Goal: Information Seeking & Learning: Learn about a topic

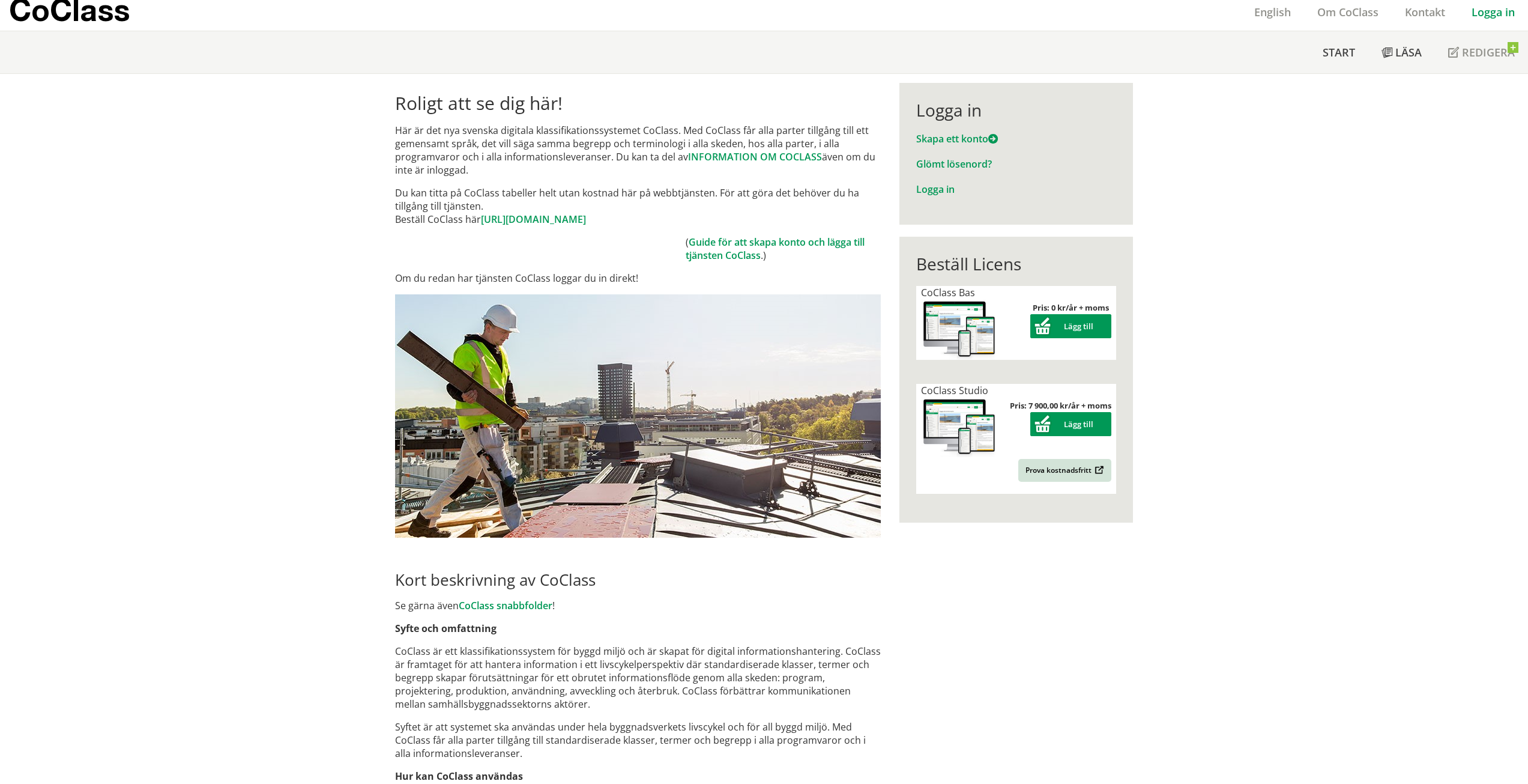
scroll to position [60, 0]
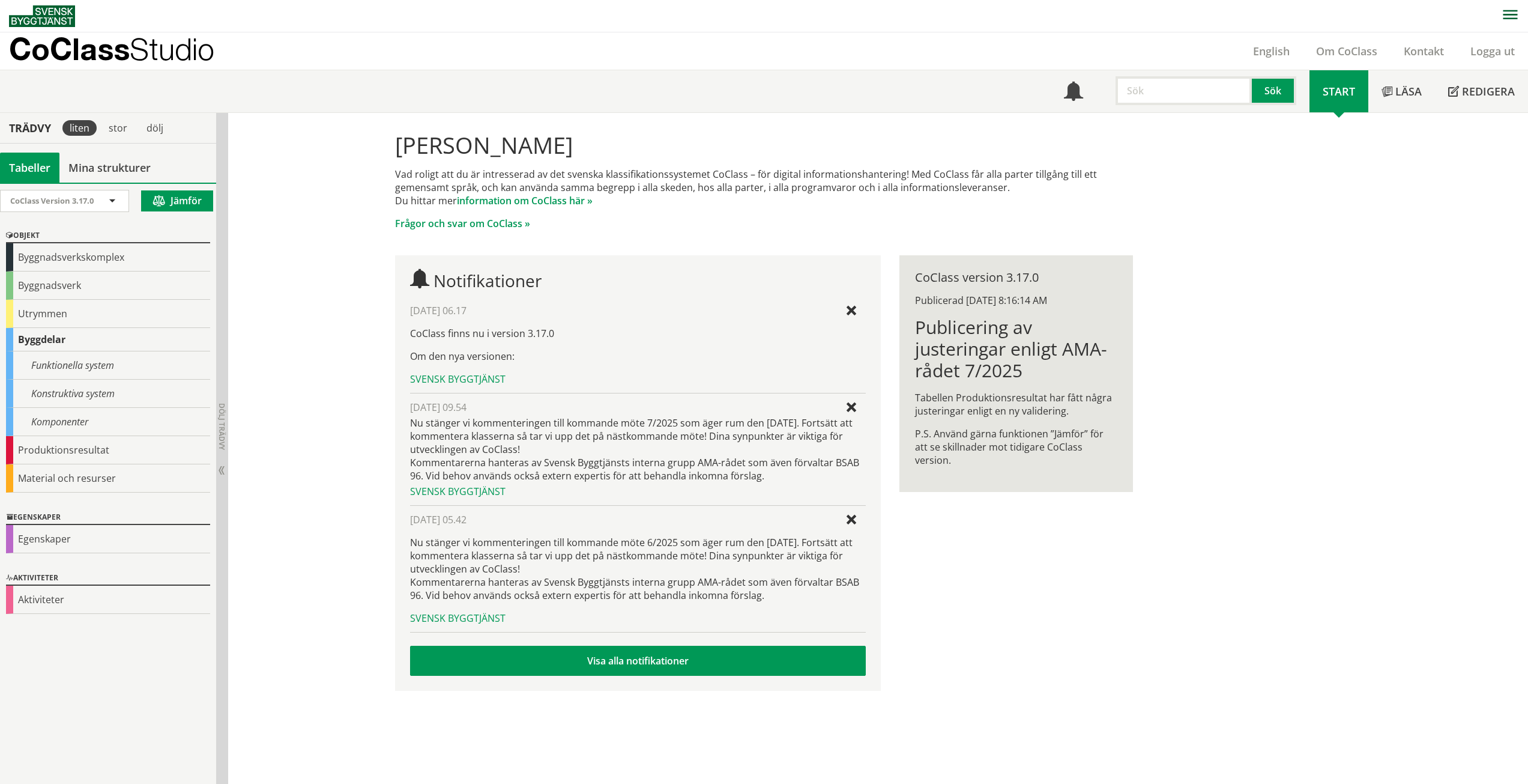
click at [1181, 90] on input "text" at bounding box center [1184, 90] width 136 height 29
type input "Stolpe"
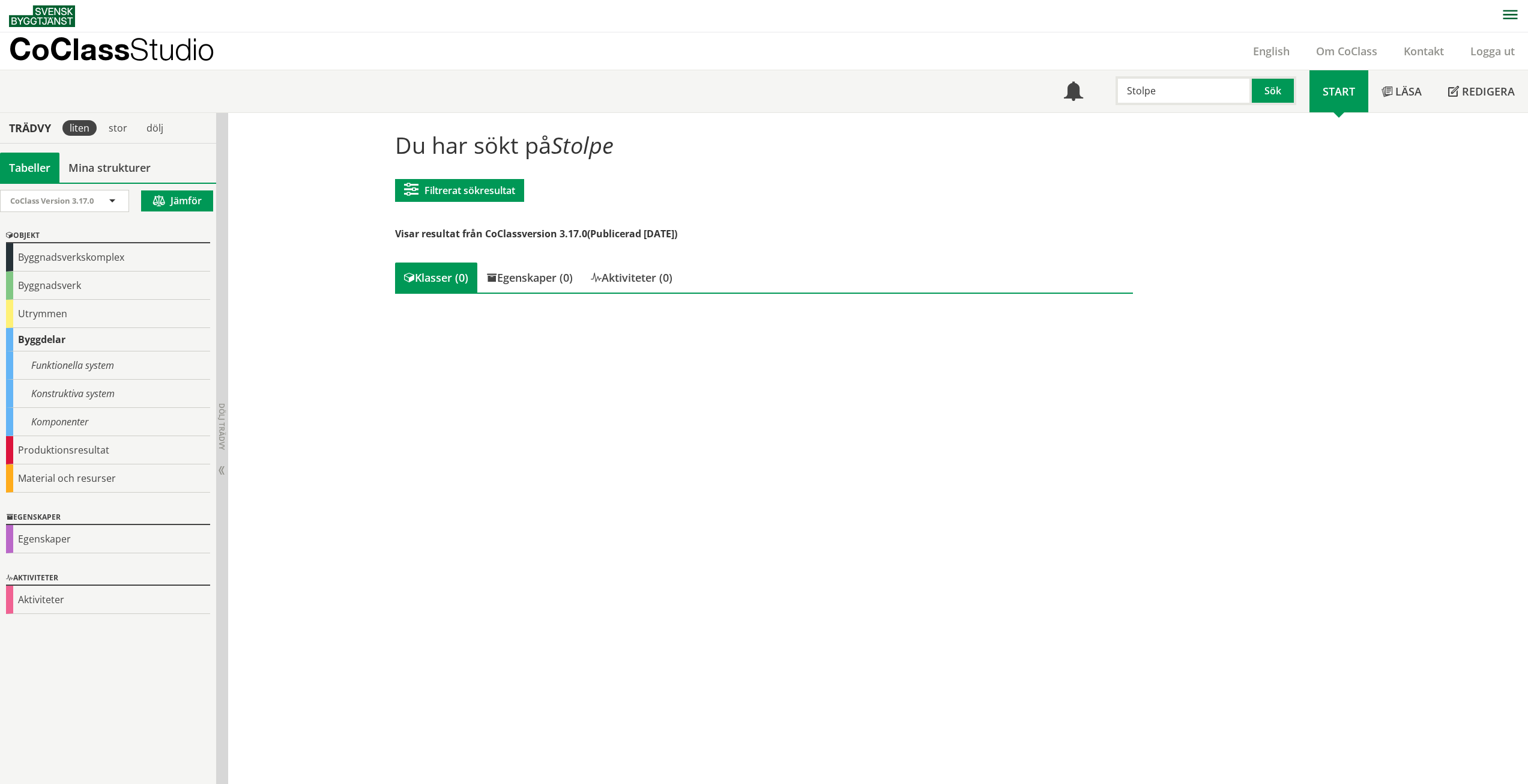
click at [1181, 88] on input "Stolpe" at bounding box center [1184, 90] width 136 height 29
drag, startPoint x: 1179, startPoint y: 88, endPoint x: 1101, endPoint y: 96, distance: 77.9
click at [1101, 96] on div "Stolpe Sök" at bounding box center [1203, 87] width 213 height 35
click at [1145, 104] on input "text" at bounding box center [1184, 90] width 136 height 29
click at [88, 314] on div "Utrymmen" at bounding box center [108, 314] width 204 height 28
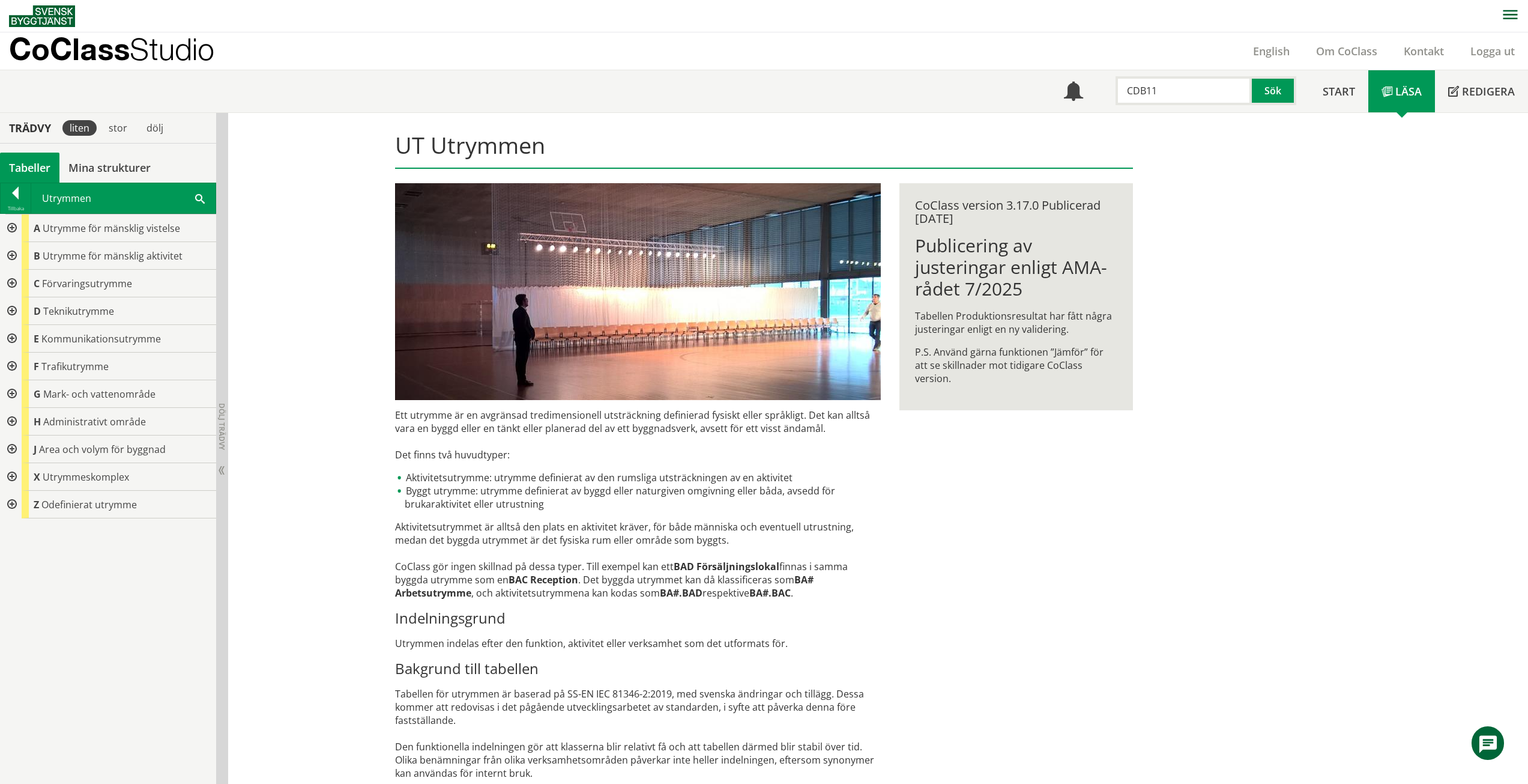
click at [11, 288] on div at bounding box center [11, 284] width 22 height 28
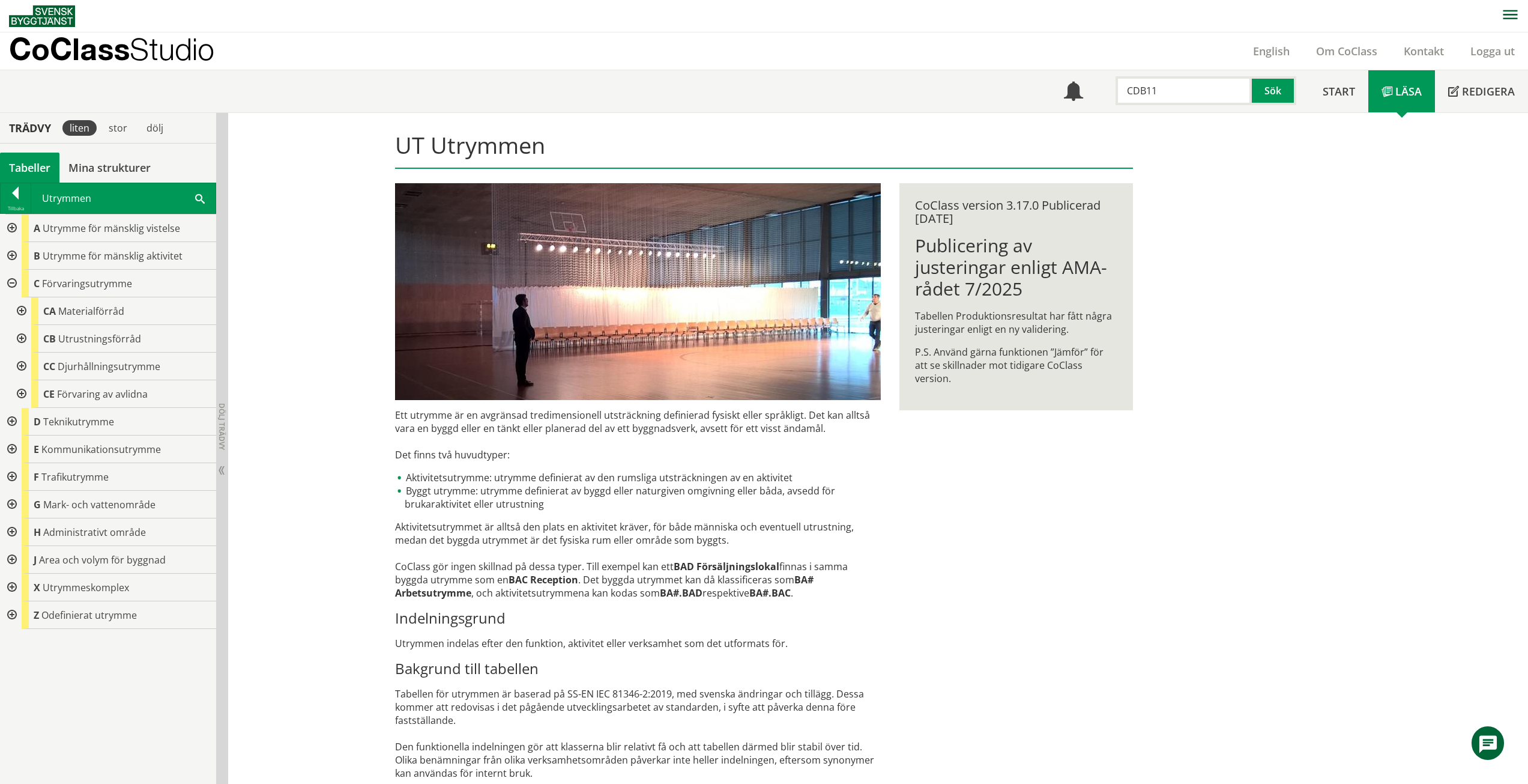
click at [12, 503] on div at bounding box center [11, 505] width 22 height 28
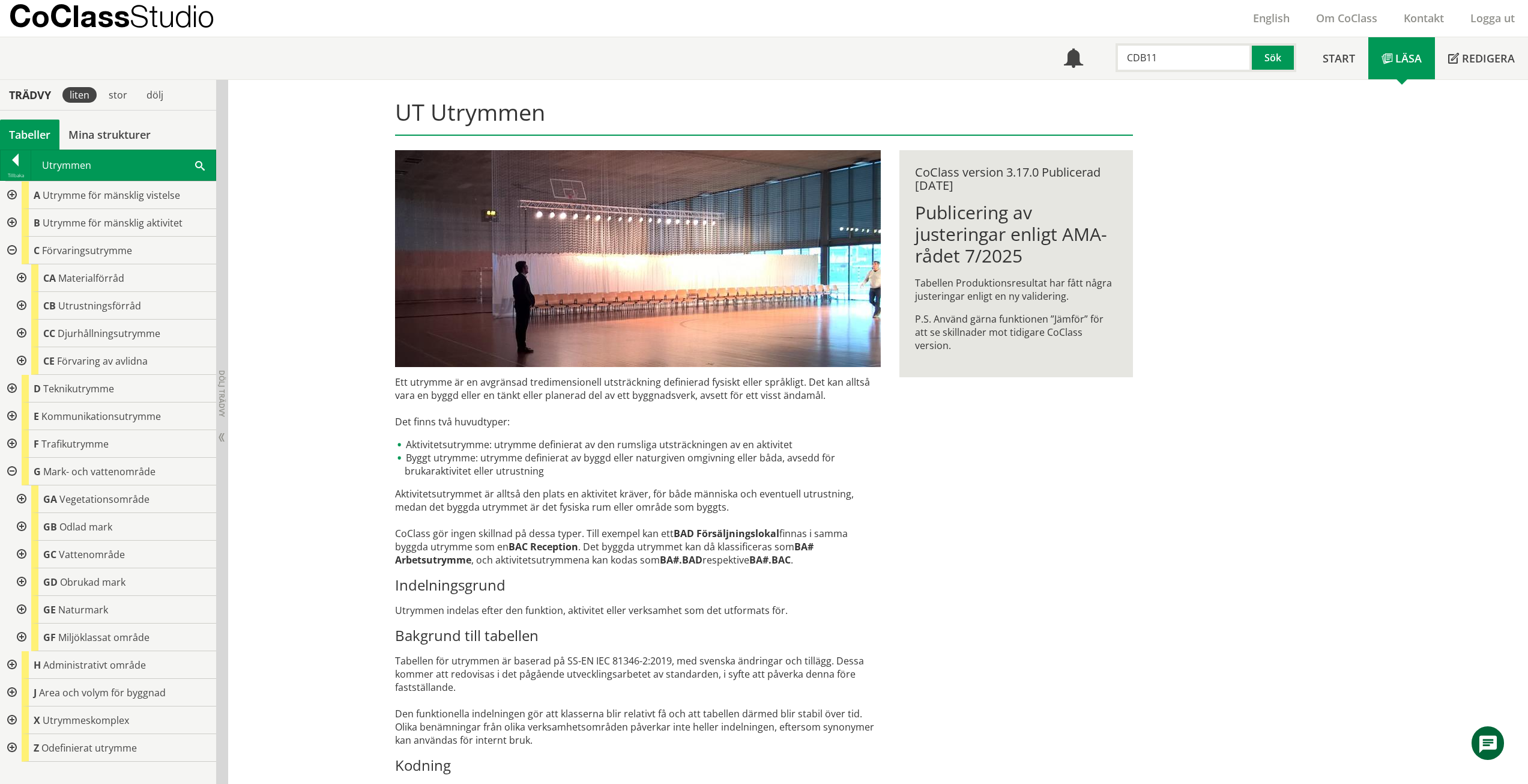
scroll to position [60, 0]
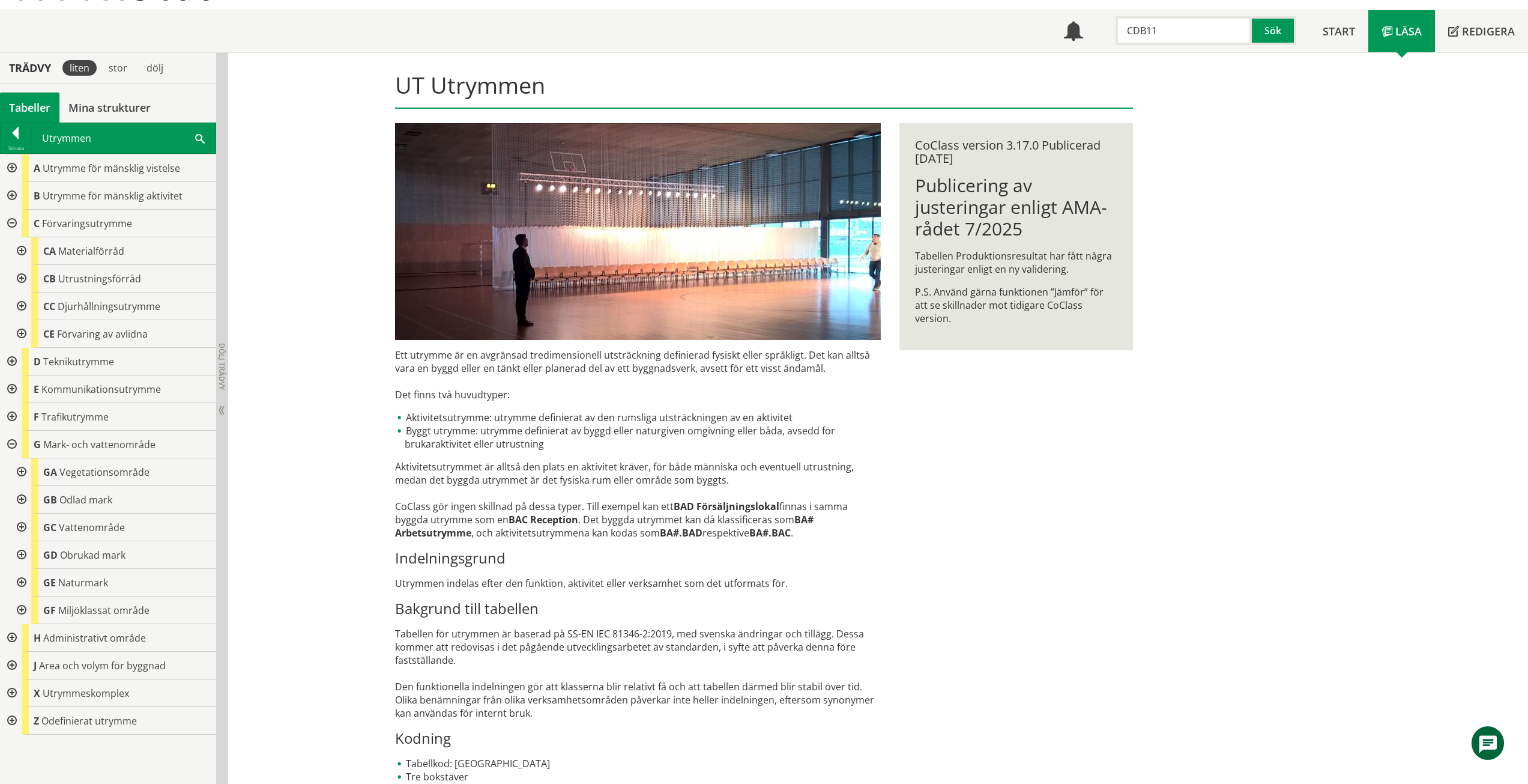
click at [17, 720] on div at bounding box center [11, 721] width 22 height 28
click at [24, 749] on div at bounding box center [21, 748] width 22 height 28
click at [10, 704] on div at bounding box center [11, 715] width 22 height 28
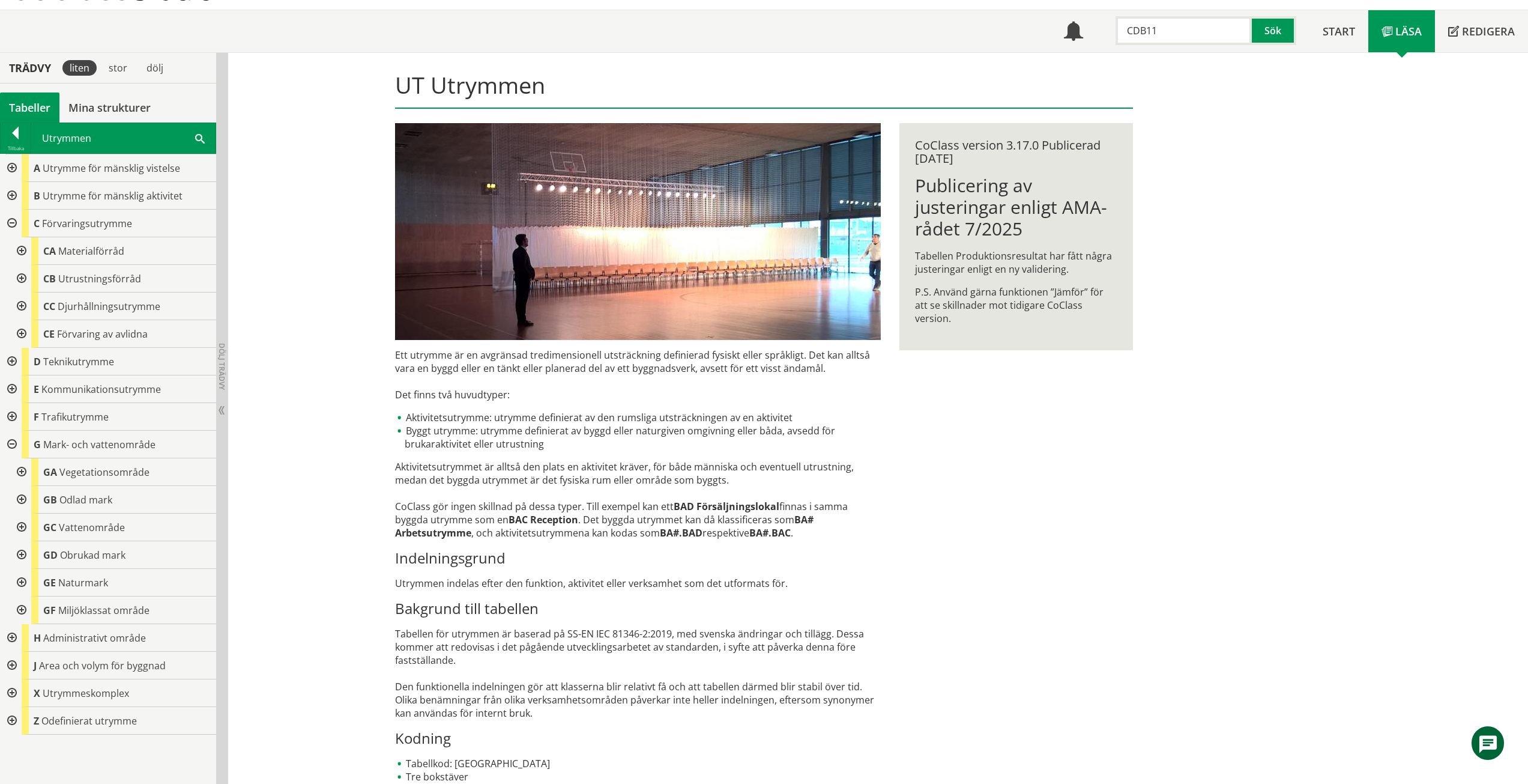
click at [13, 443] on div at bounding box center [11, 445] width 22 height 28
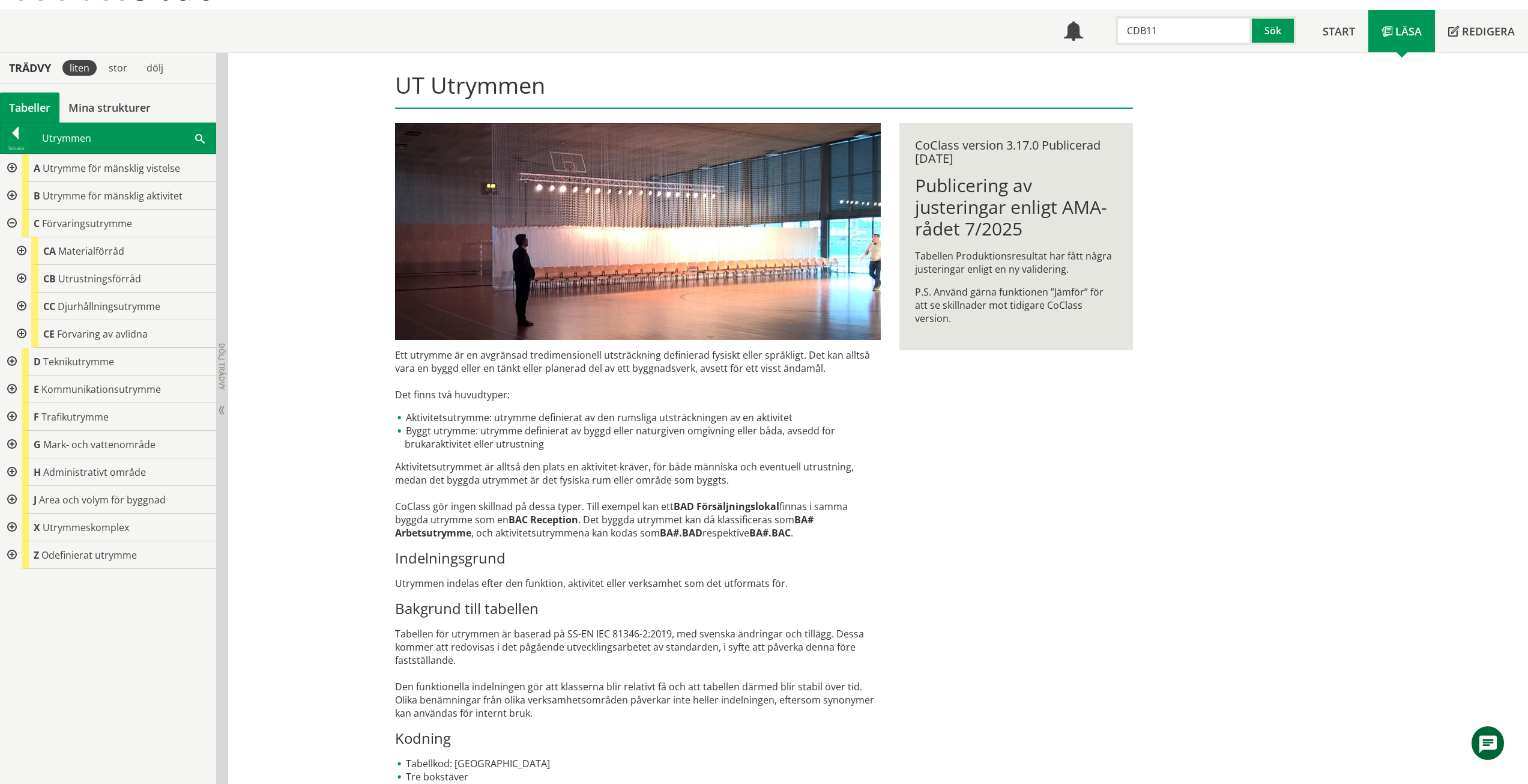
click at [25, 278] on div at bounding box center [21, 279] width 22 height 28
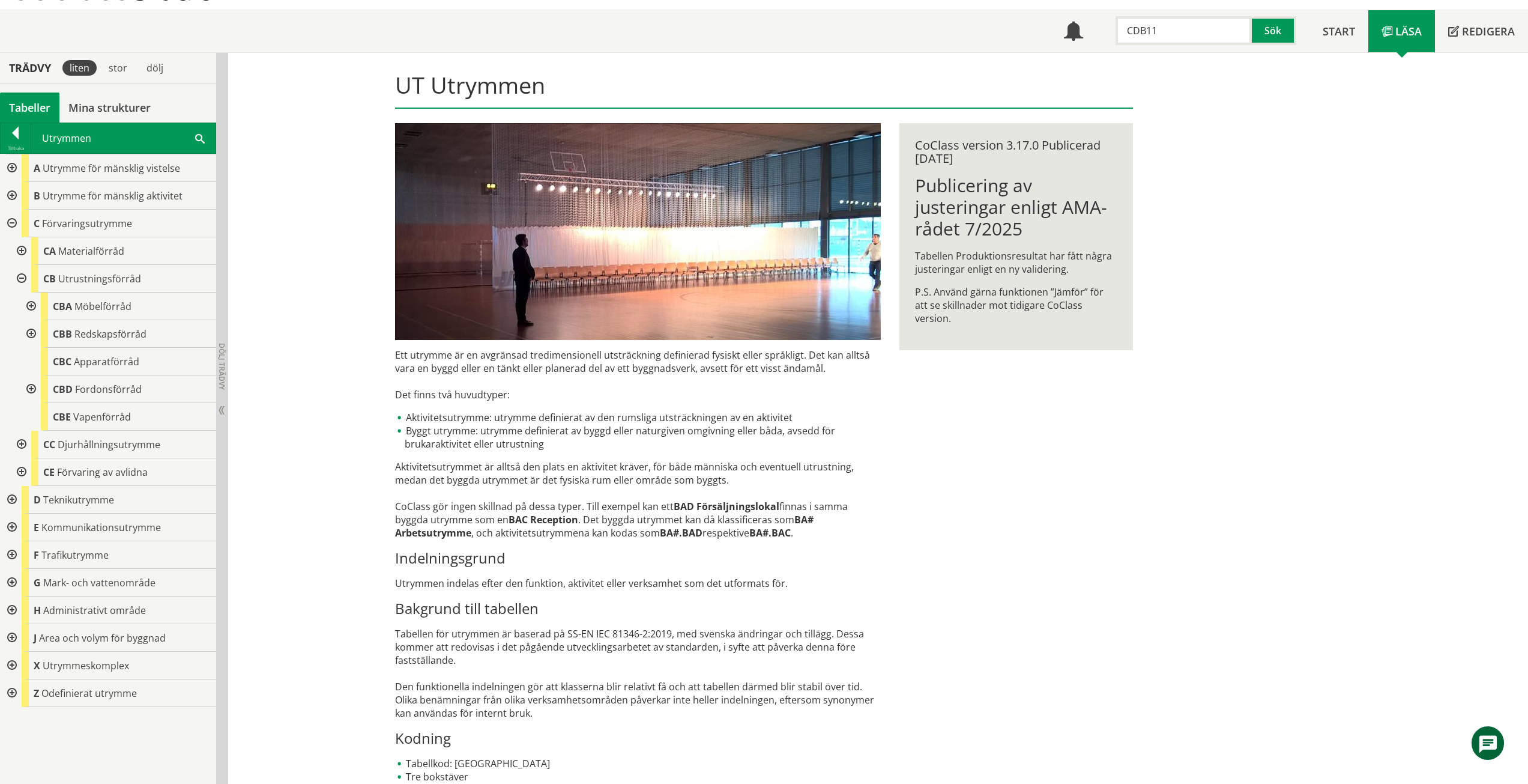
click at [35, 388] on div at bounding box center [30, 389] width 22 height 28
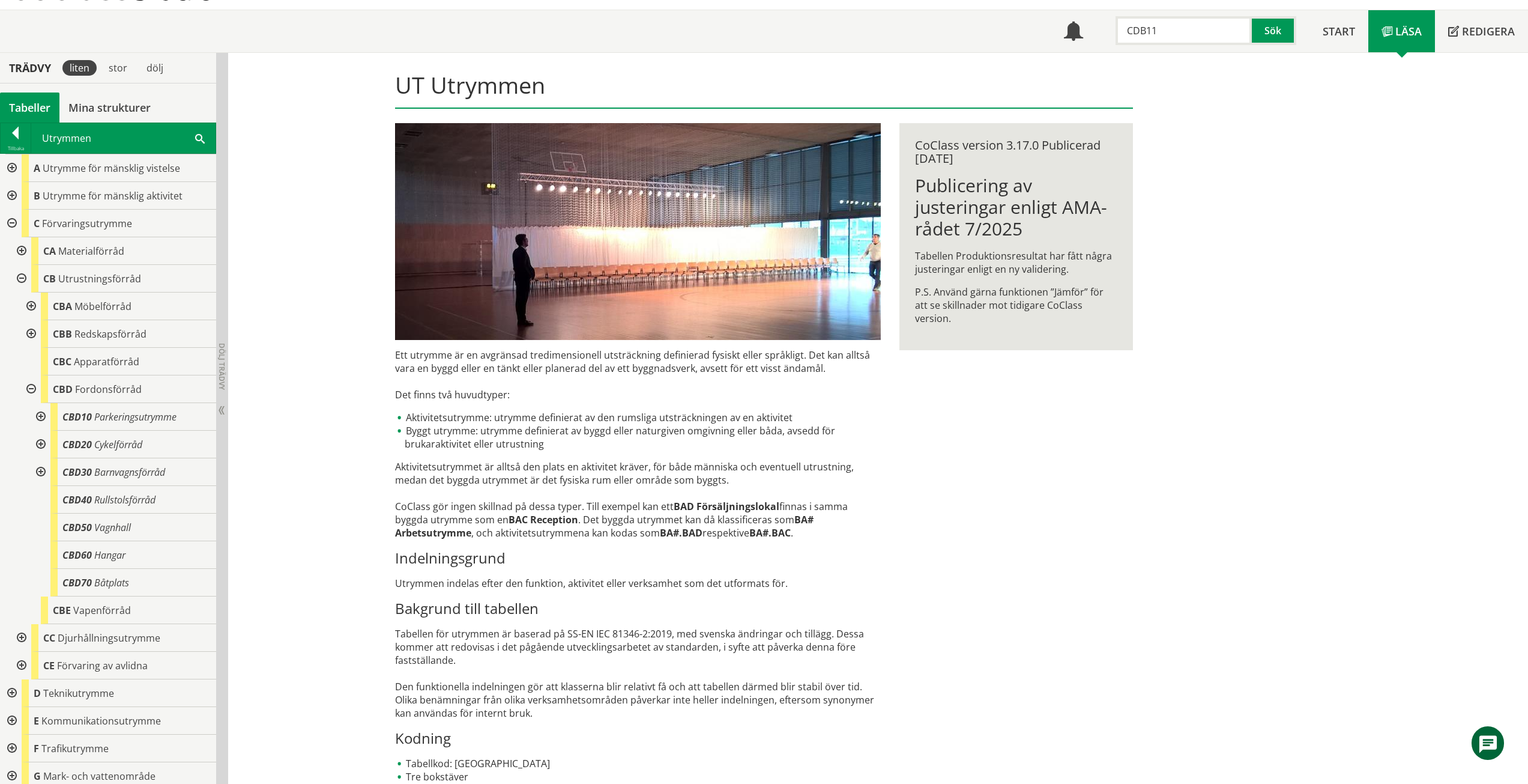
click at [44, 416] on div at bounding box center [40, 417] width 22 height 28
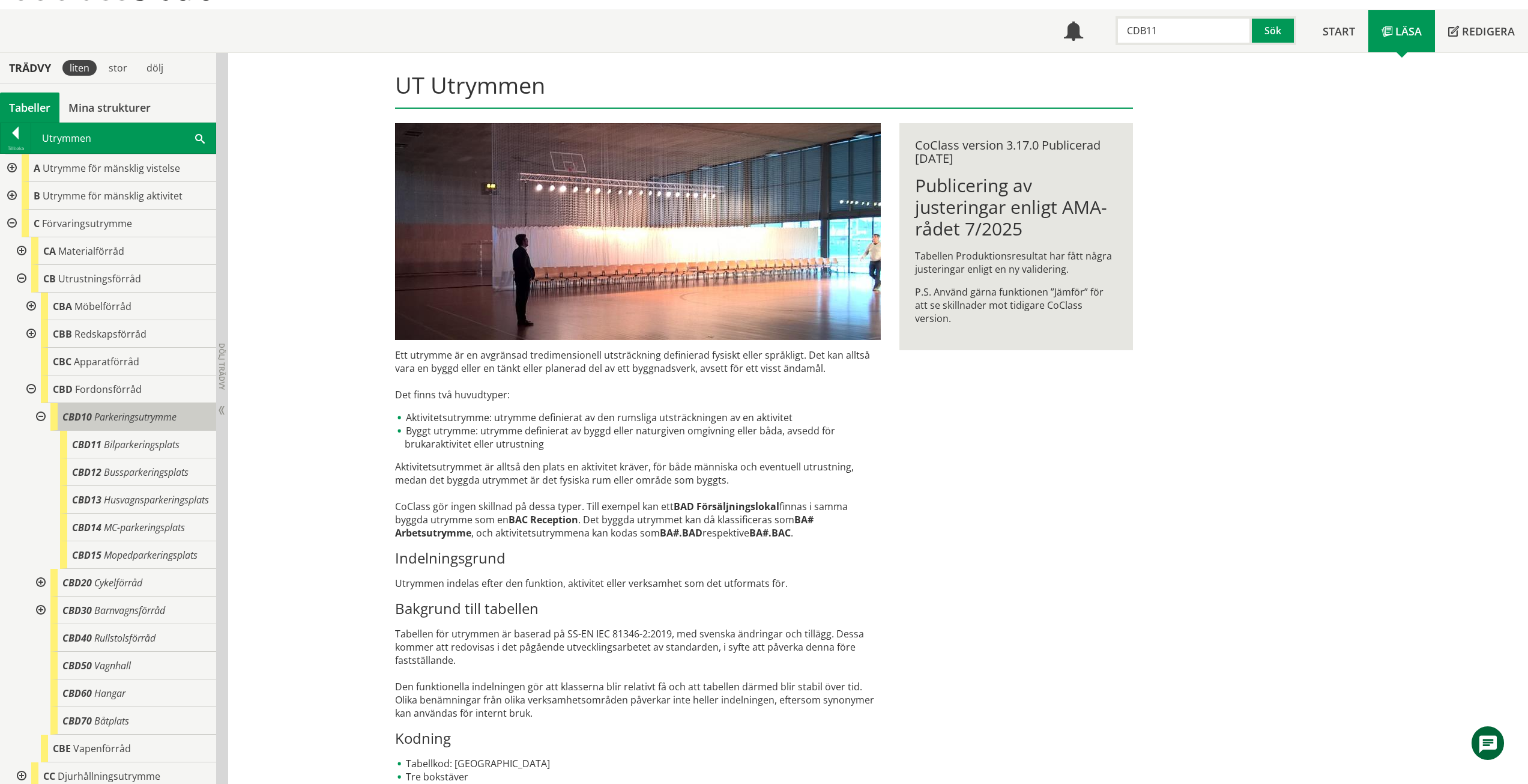
click at [134, 419] on span "Parkeringsutrymme" at bounding box center [135, 416] width 82 height 13
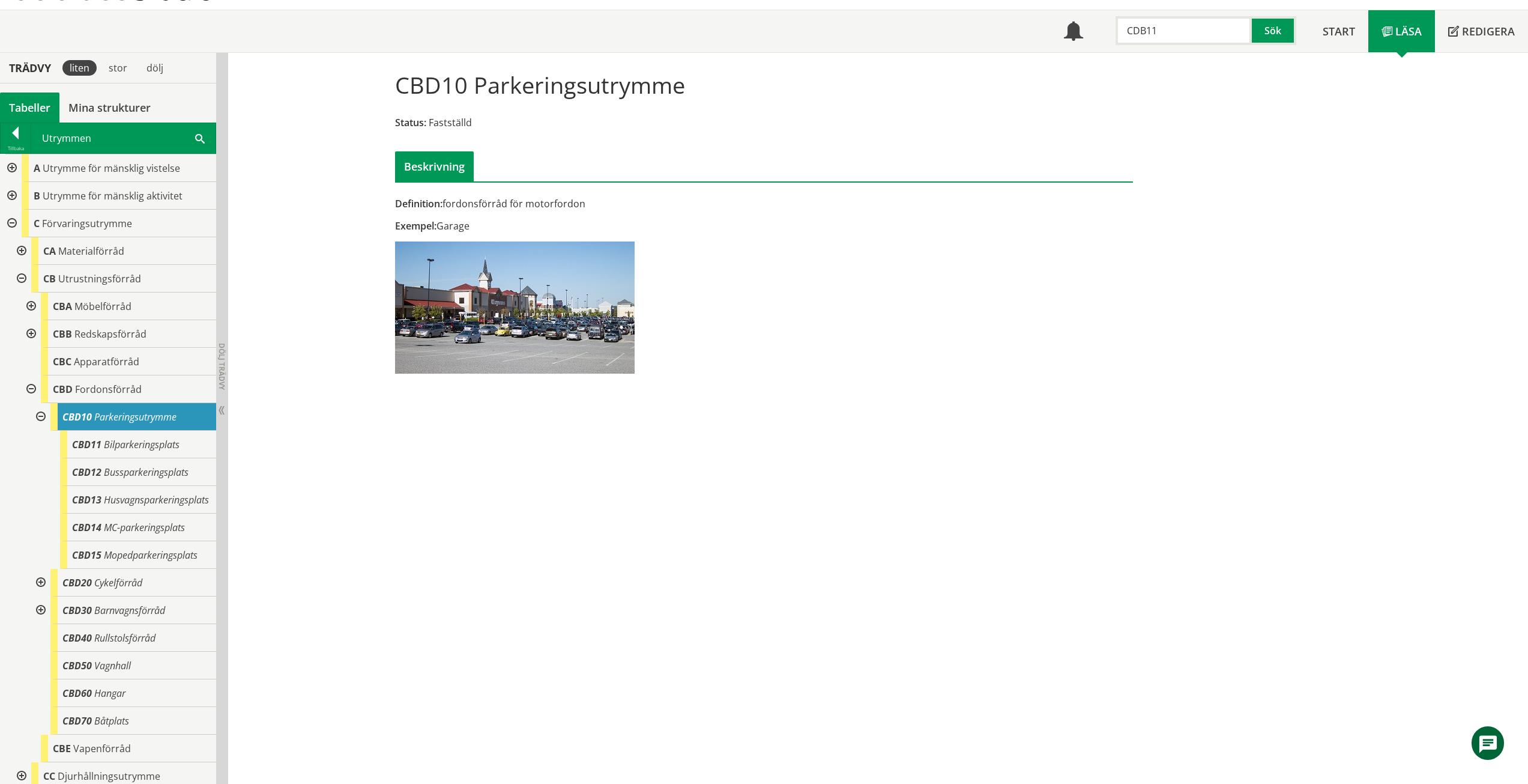
click at [14, 223] on div at bounding box center [11, 224] width 22 height 28
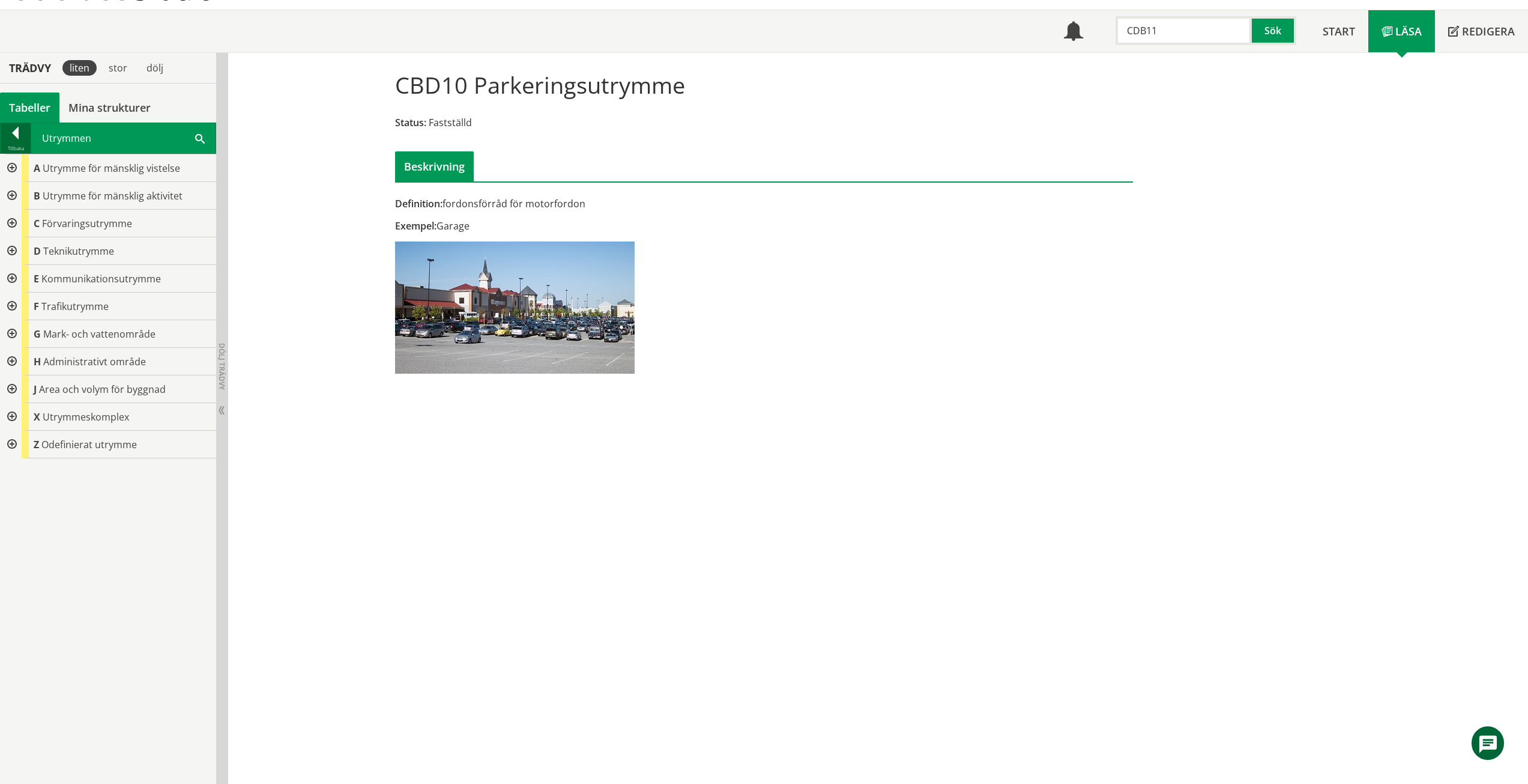
click at [8, 128] on div at bounding box center [16, 135] width 30 height 17
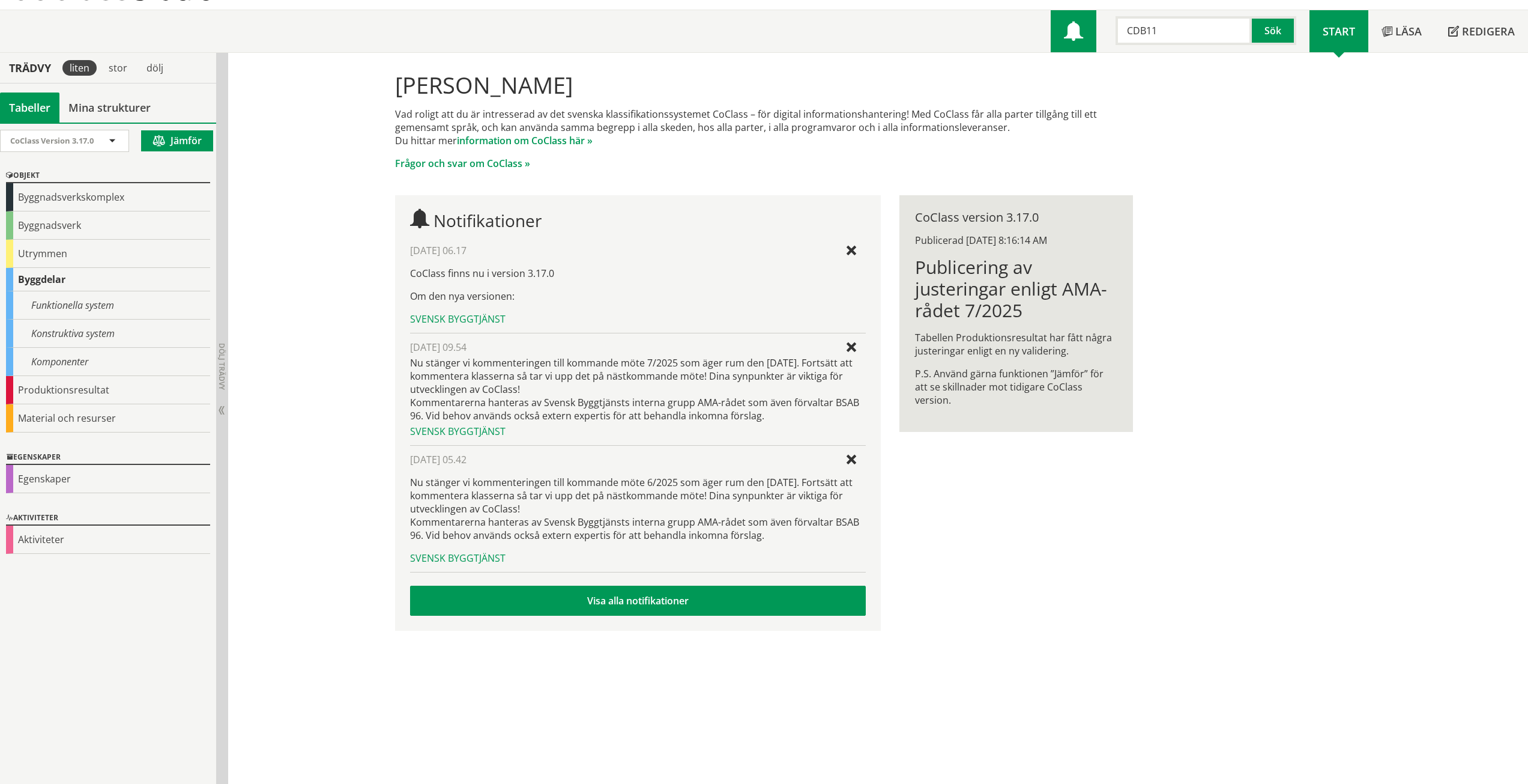
drag, startPoint x: 1189, startPoint y: 31, endPoint x: 1074, endPoint y: 28, distance: 115.4
click at [1071, 28] on div "Meny CDB11 Sök" at bounding box center [1180, 31] width 259 height 42
type input "HB20"
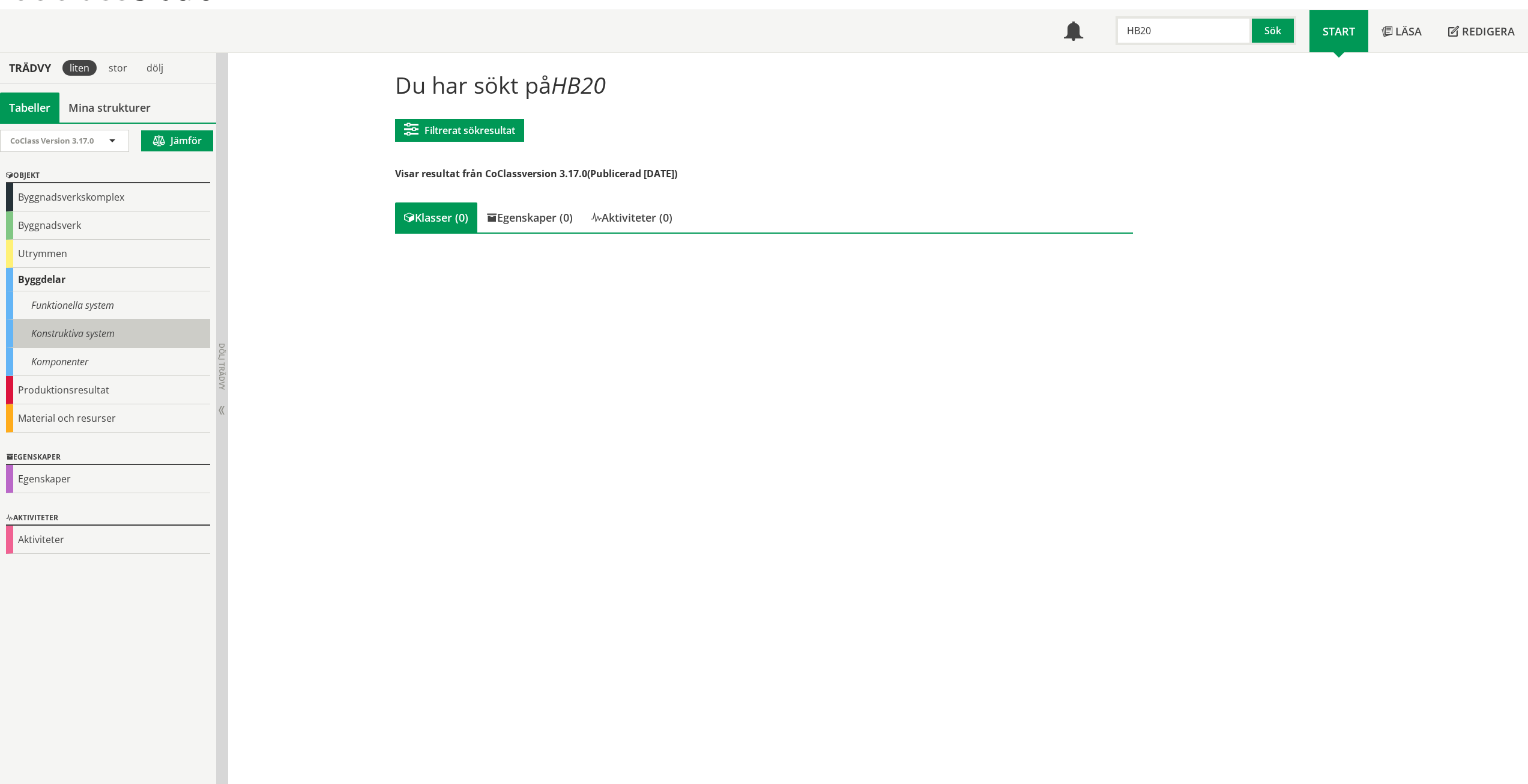
click at [46, 339] on div "Konstruktiva system" at bounding box center [108, 333] width 204 height 28
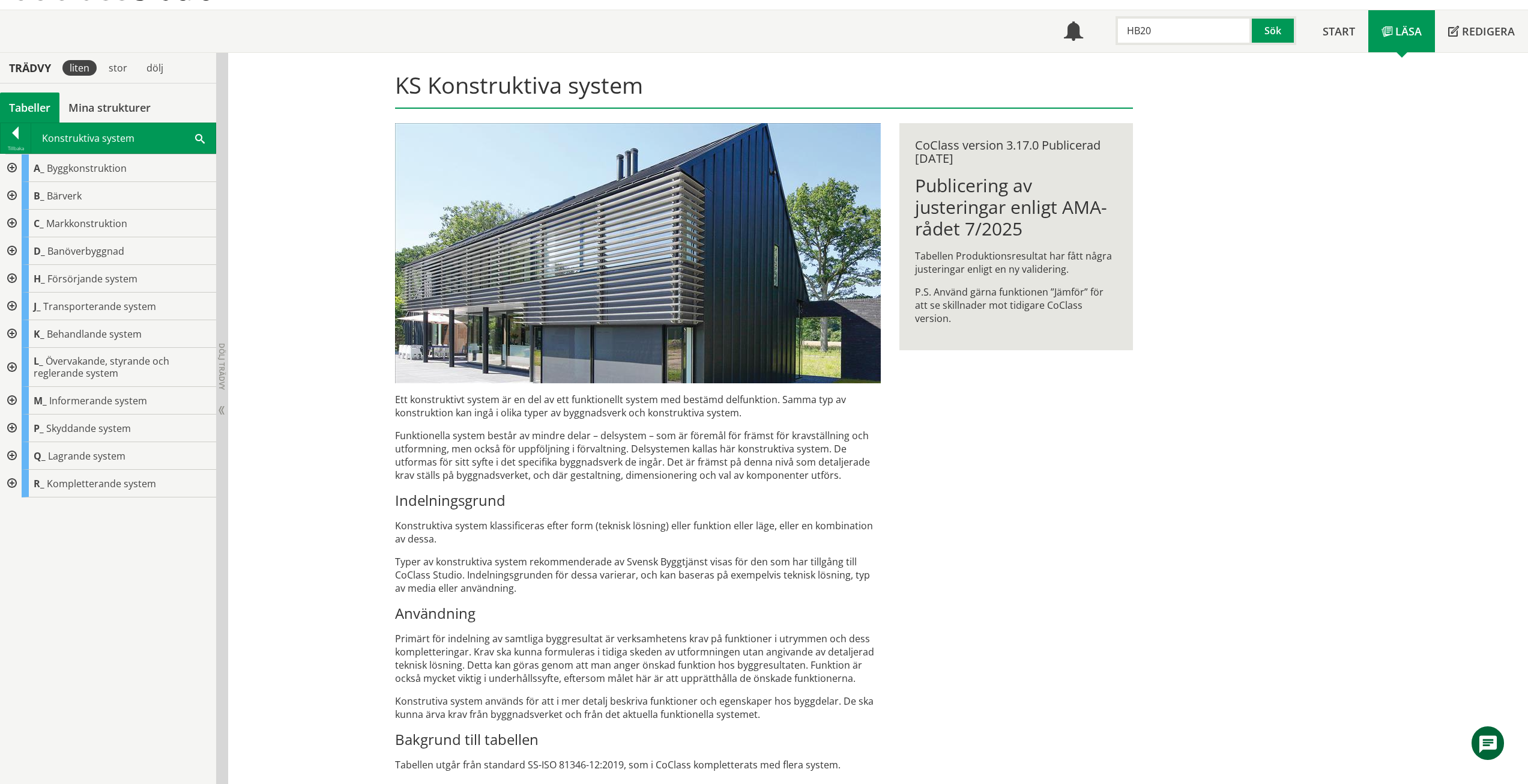
click at [11, 277] on div at bounding box center [11, 279] width 22 height 28
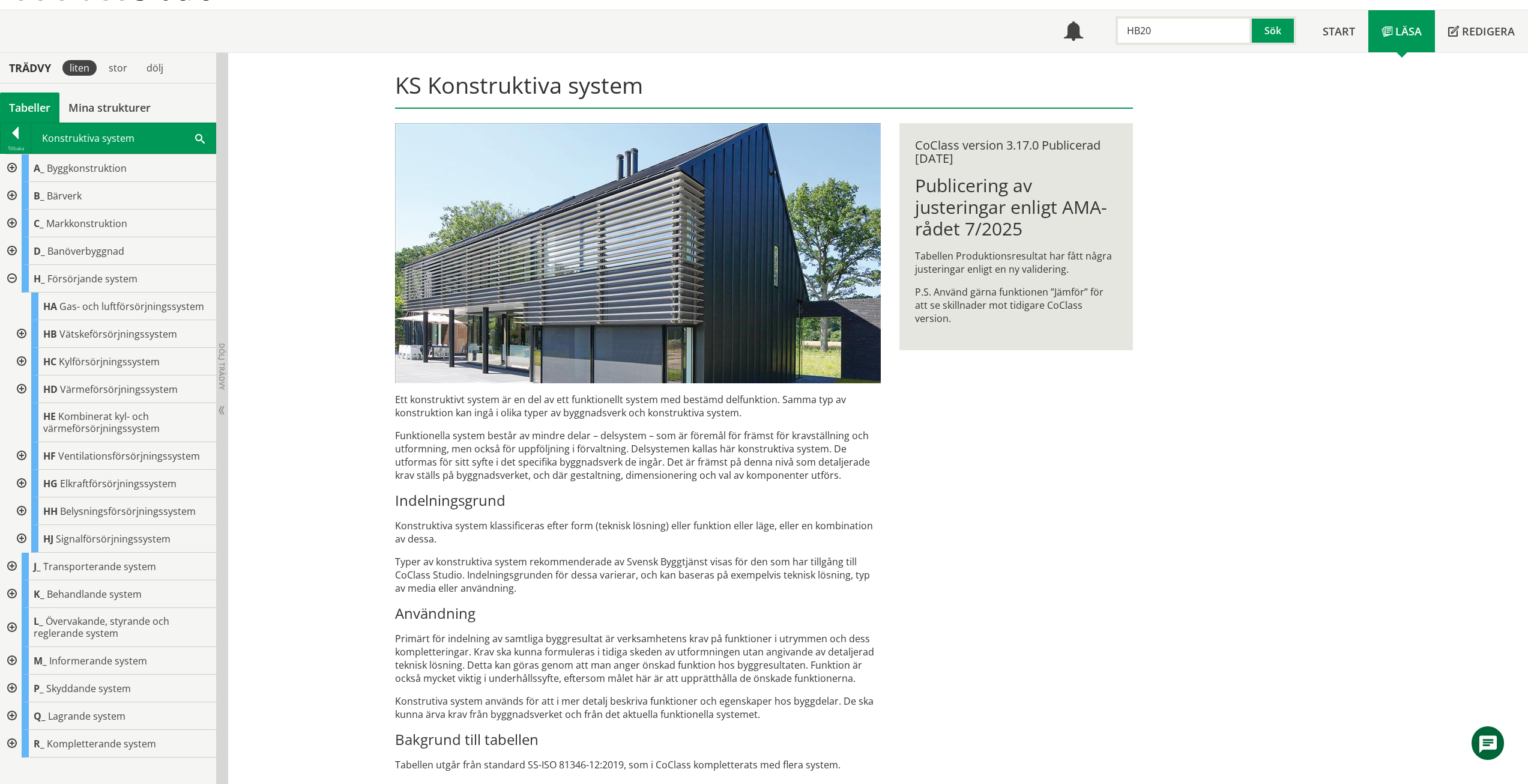
click at [15, 324] on div at bounding box center [21, 334] width 22 height 28
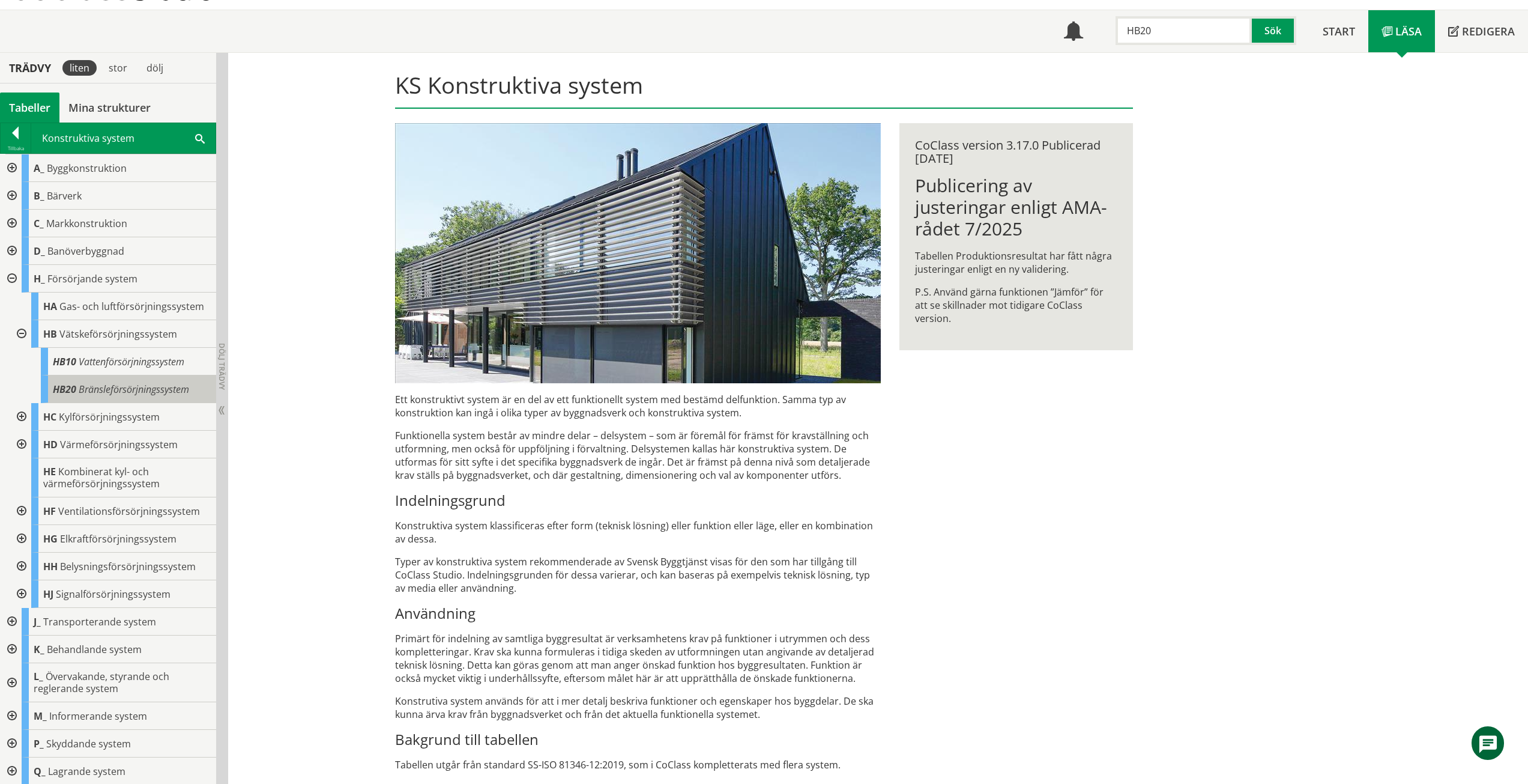
click at [77, 393] on div "HB20 Bränsleförsörjningssystem" at bounding box center [128, 389] width 175 height 28
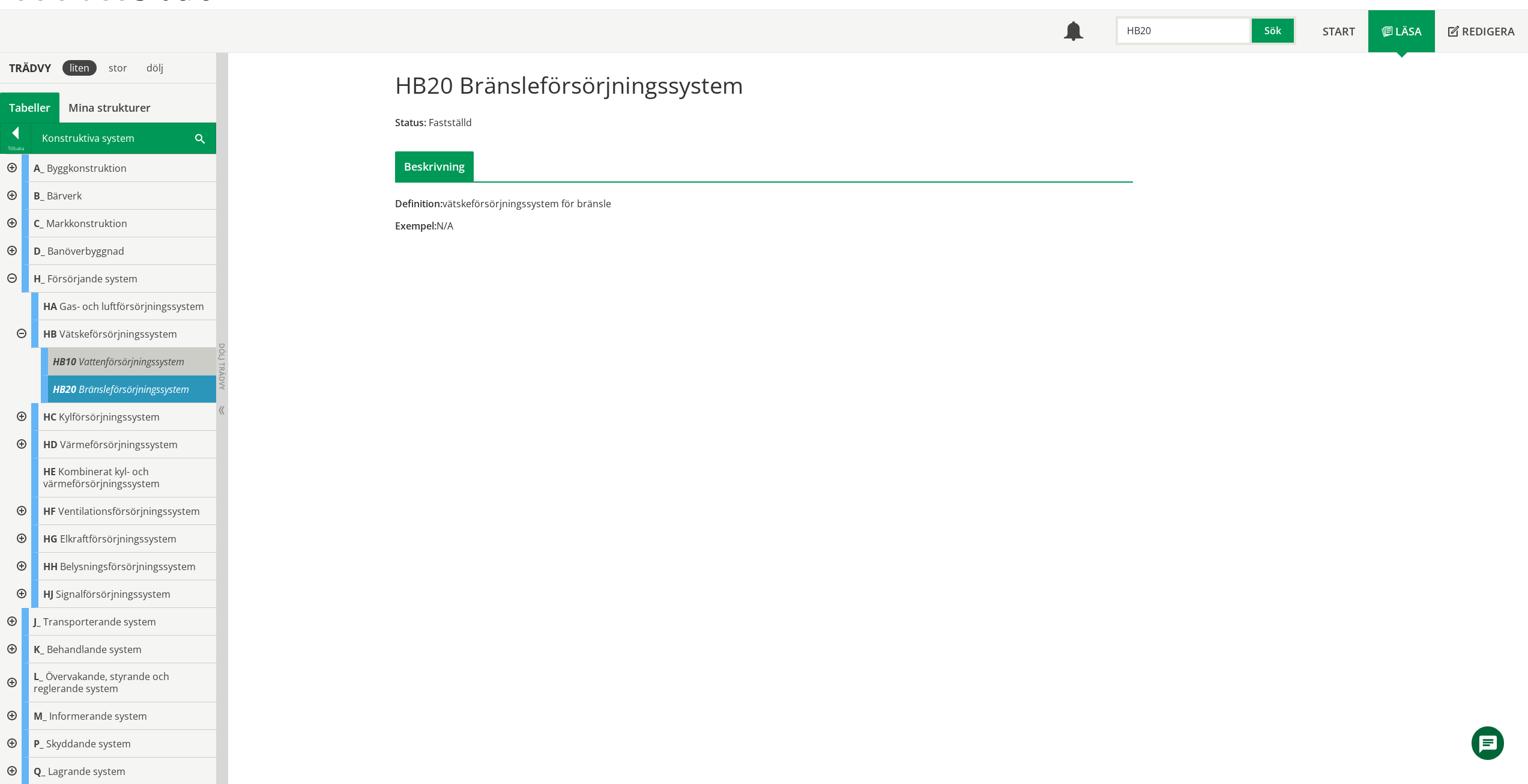
click at [116, 363] on span "Vattenförsörjningssystem" at bounding box center [132, 361] width 106 height 13
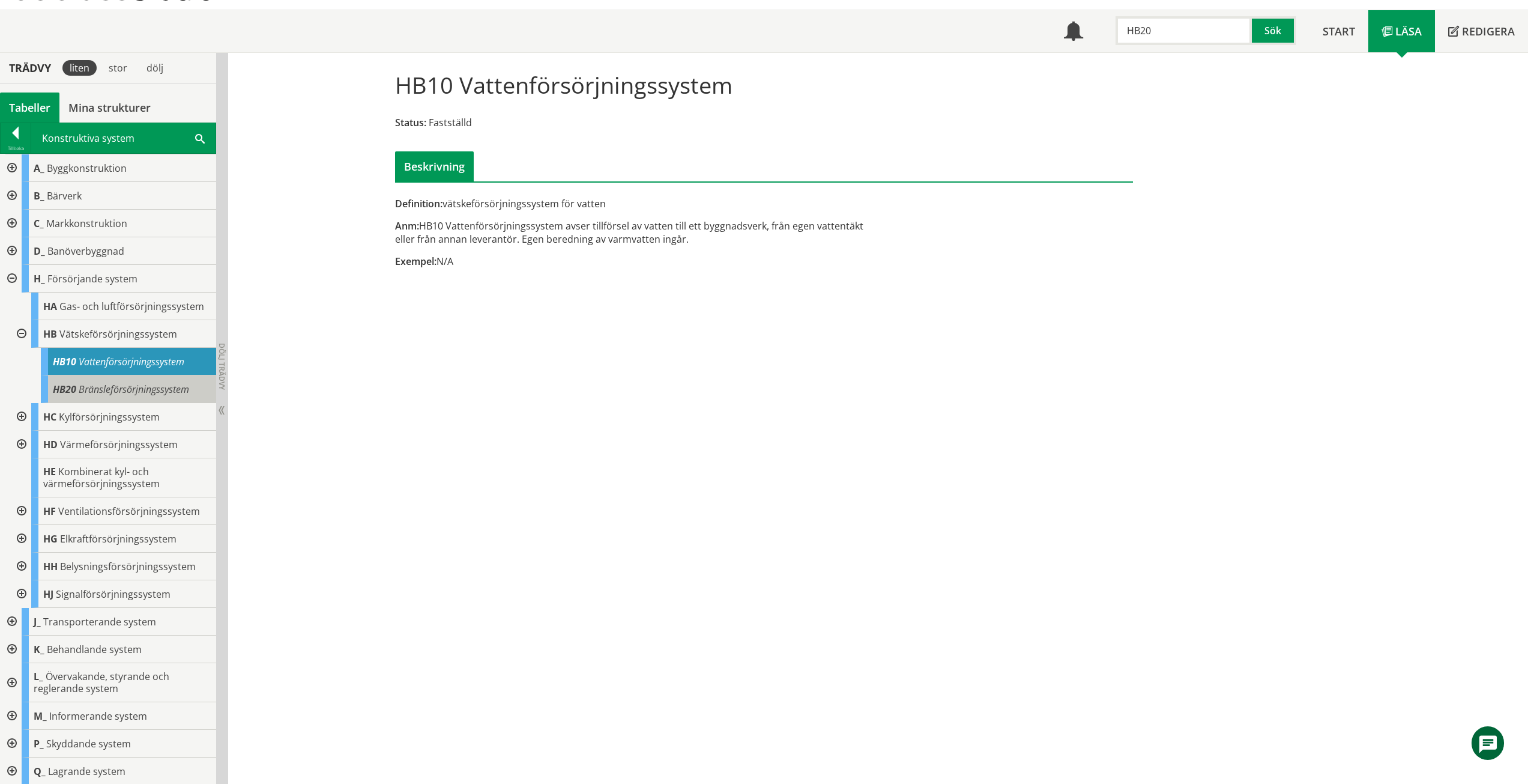
click at [116, 396] on div "HB20 Bränsleförsörjningssystem" at bounding box center [128, 389] width 175 height 28
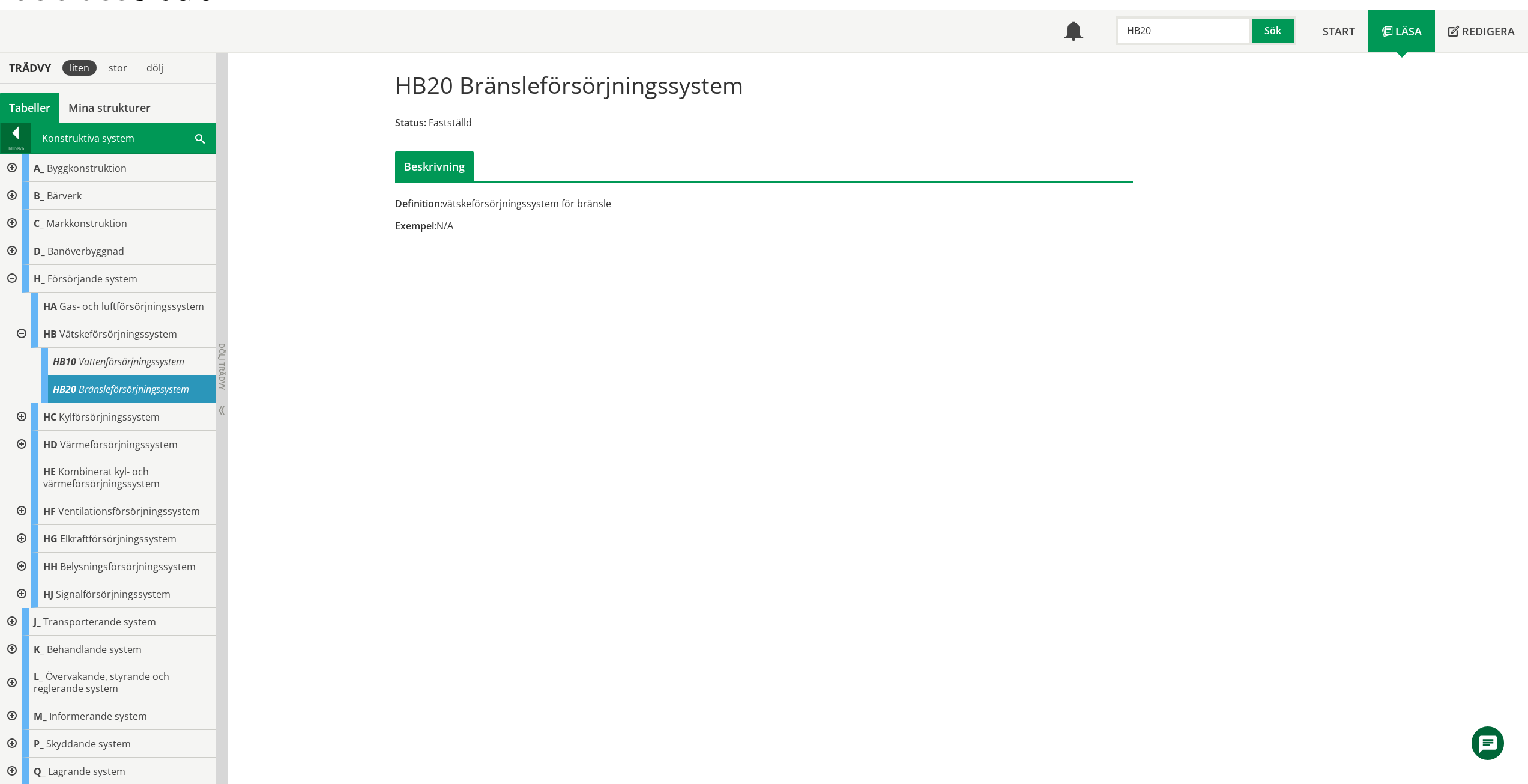
click at [9, 143] on div at bounding box center [16, 135] width 30 height 17
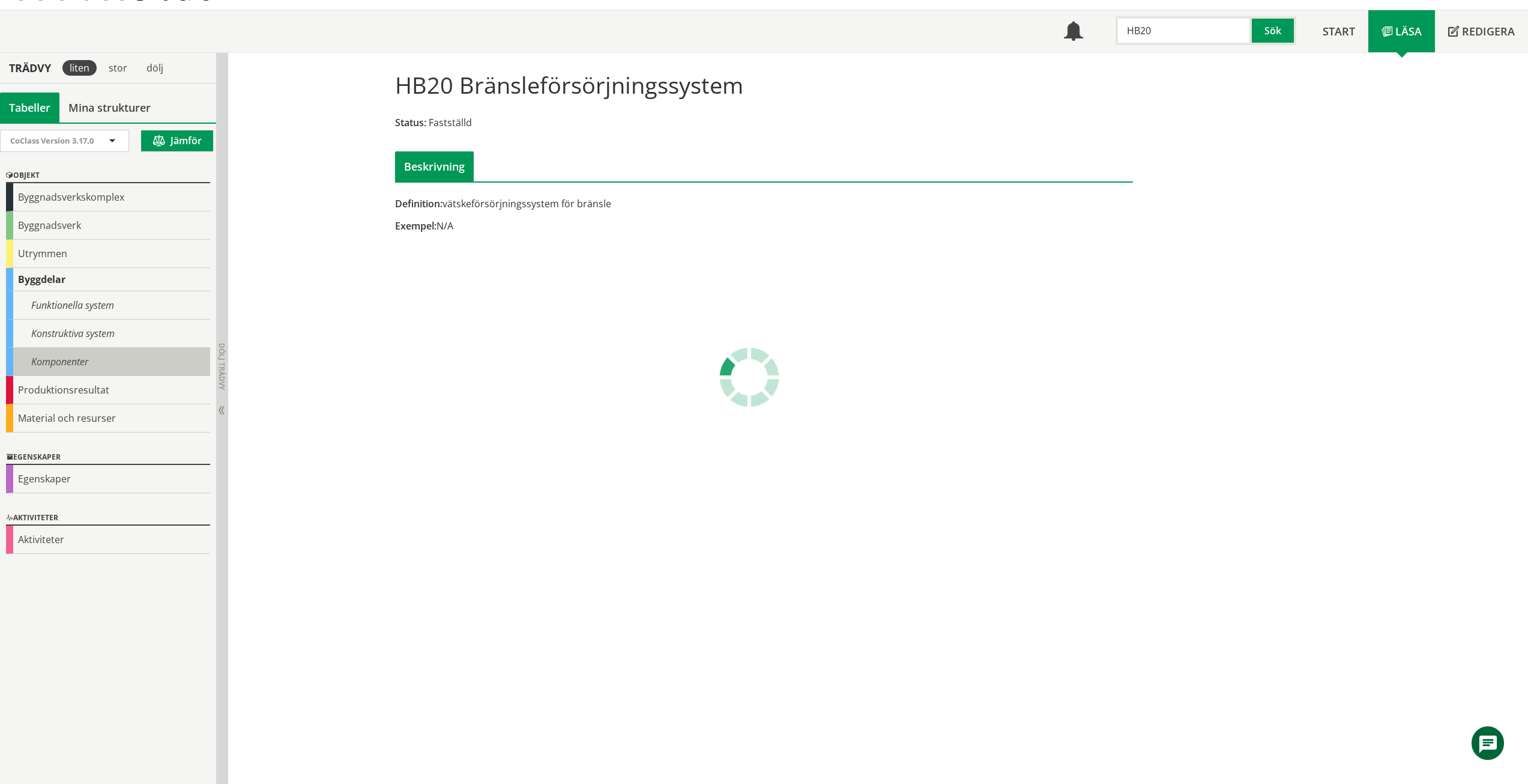
click at [64, 360] on div "Komponenter" at bounding box center [108, 362] width 204 height 28
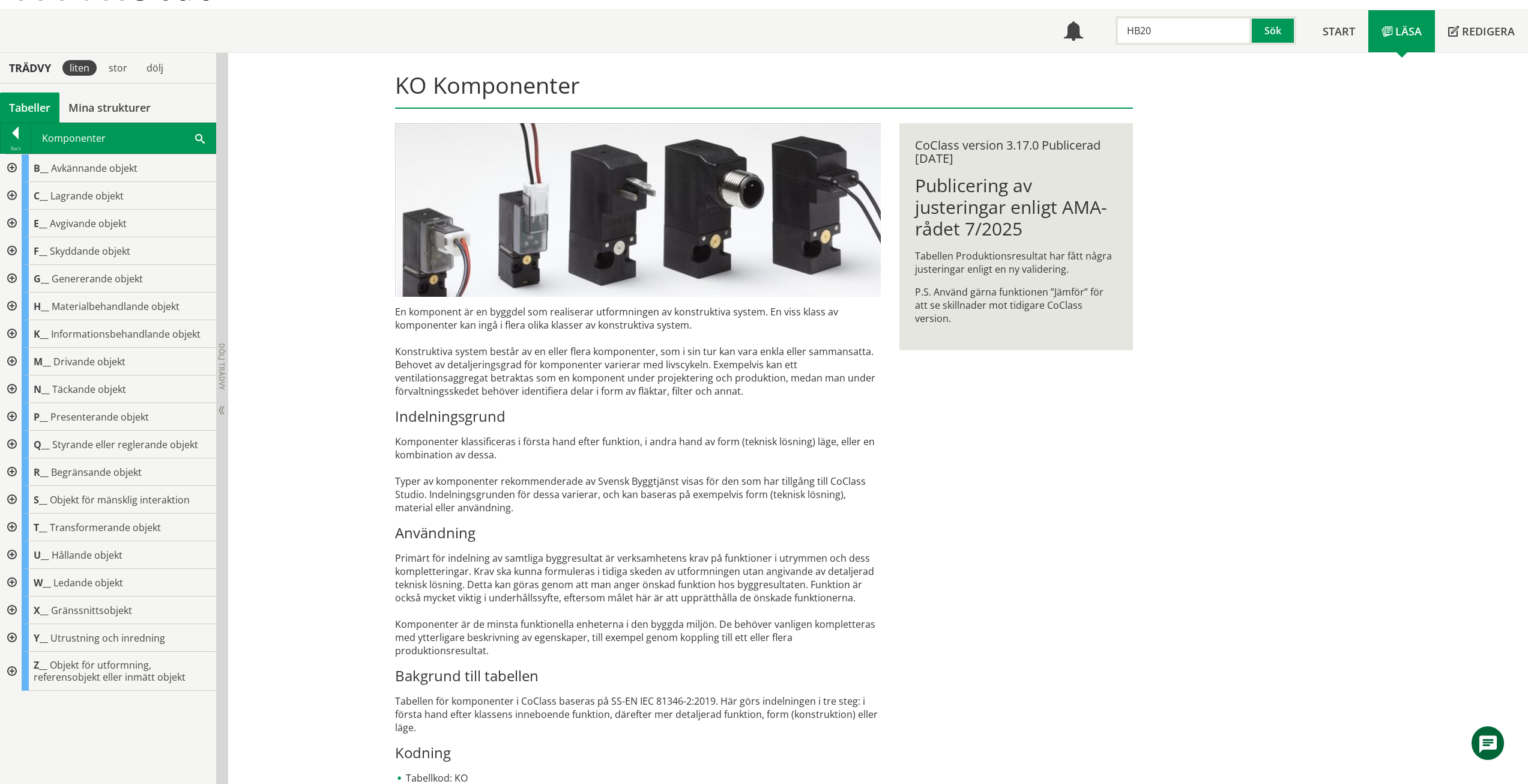
click at [18, 302] on div at bounding box center [11, 306] width 22 height 28
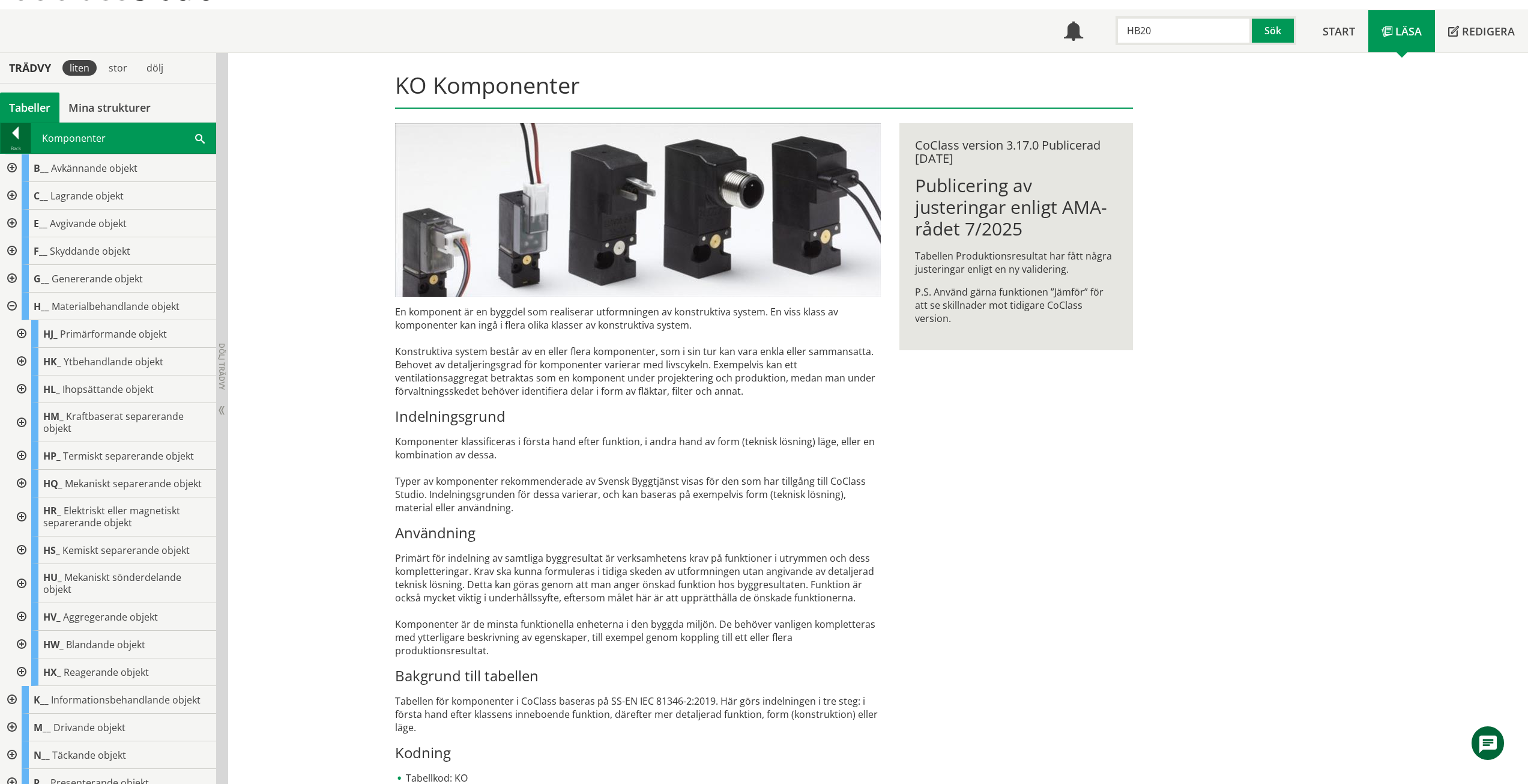
click at [14, 129] on div at bounding box center [16, 135] width 30 height 17
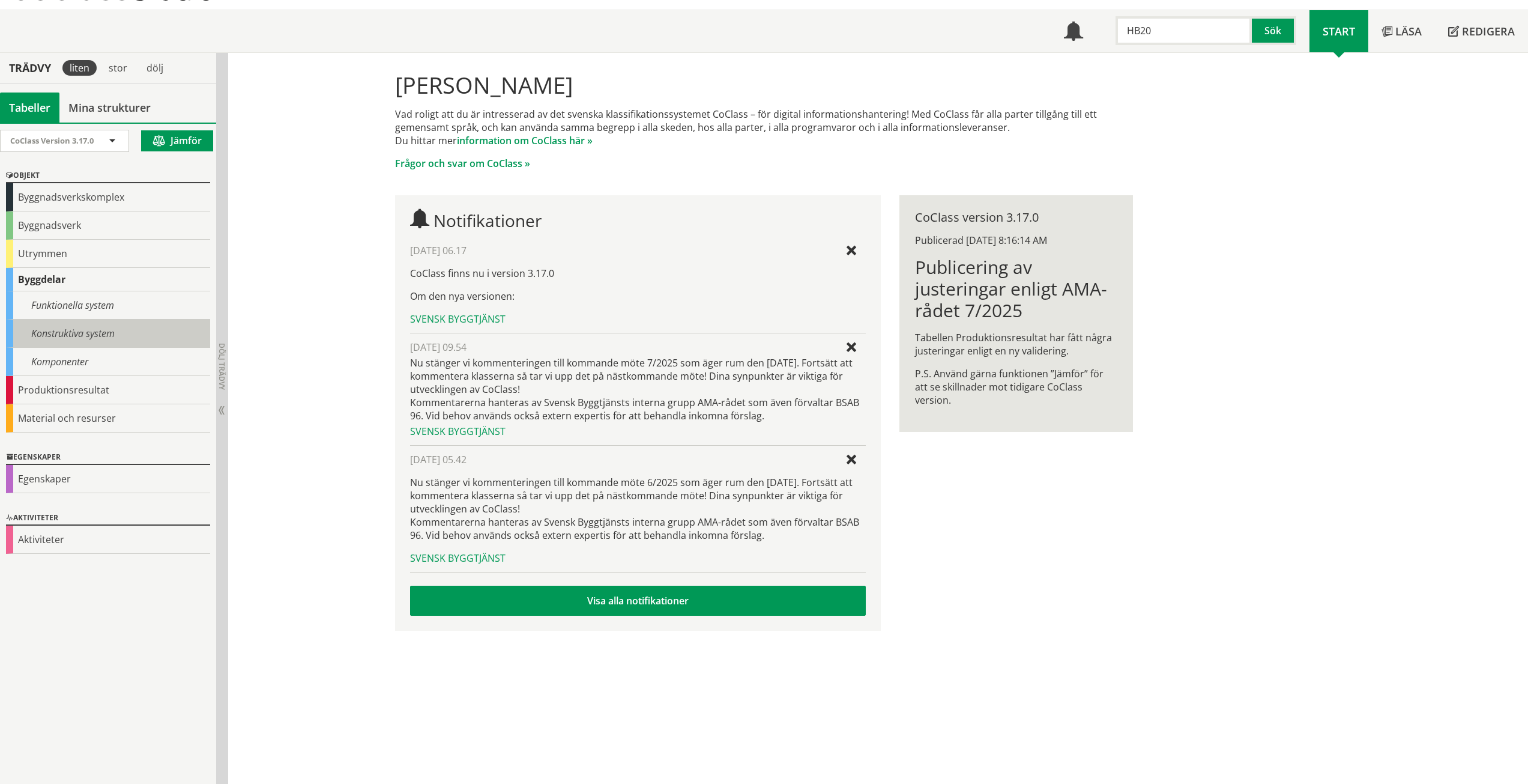
click at [89, 336] on div "Konstruktiva system" at bounding box center [108, 333] width 204 height 28
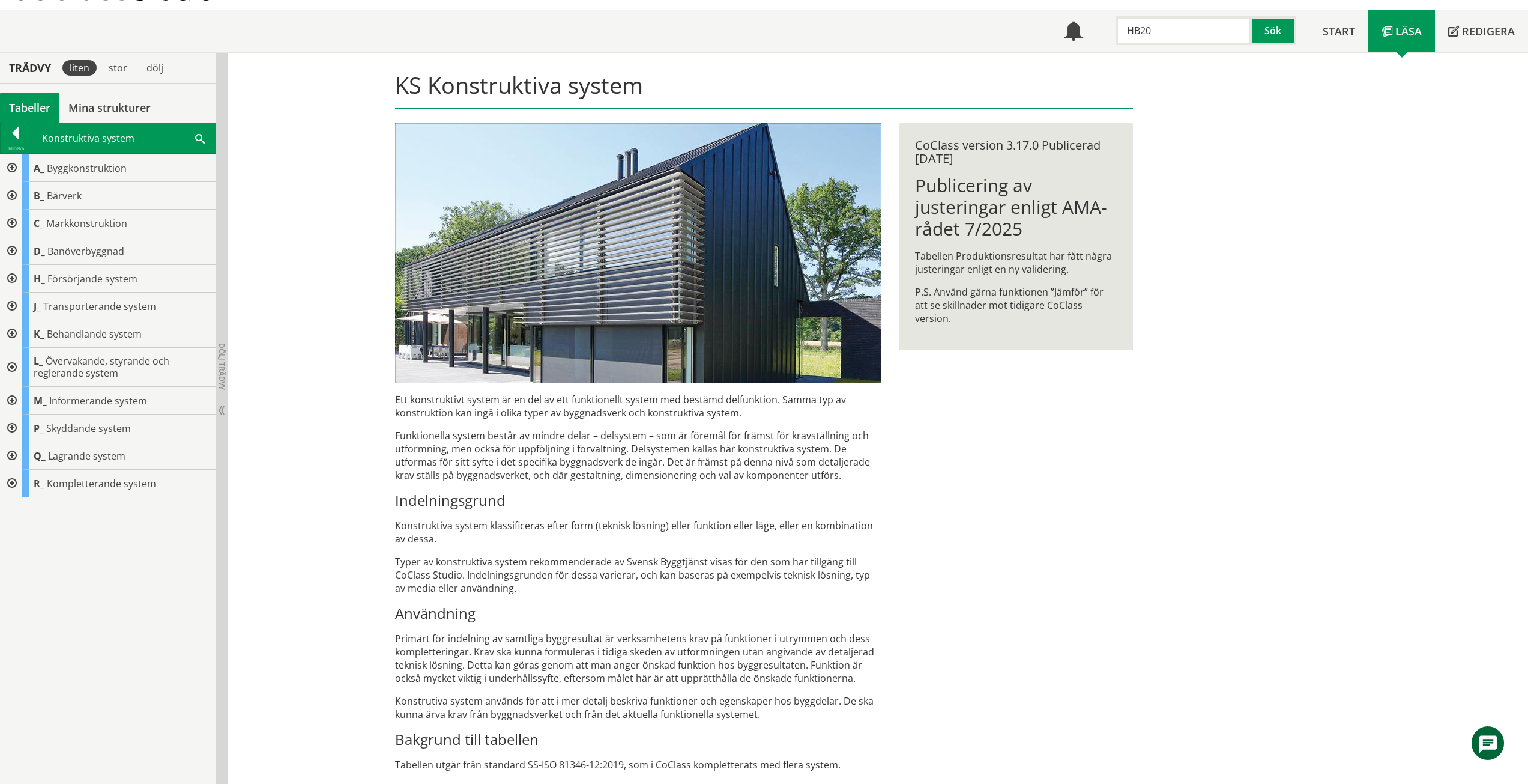
click at [10, 276] on div at bounding box center [11, 279] width 22 height 28
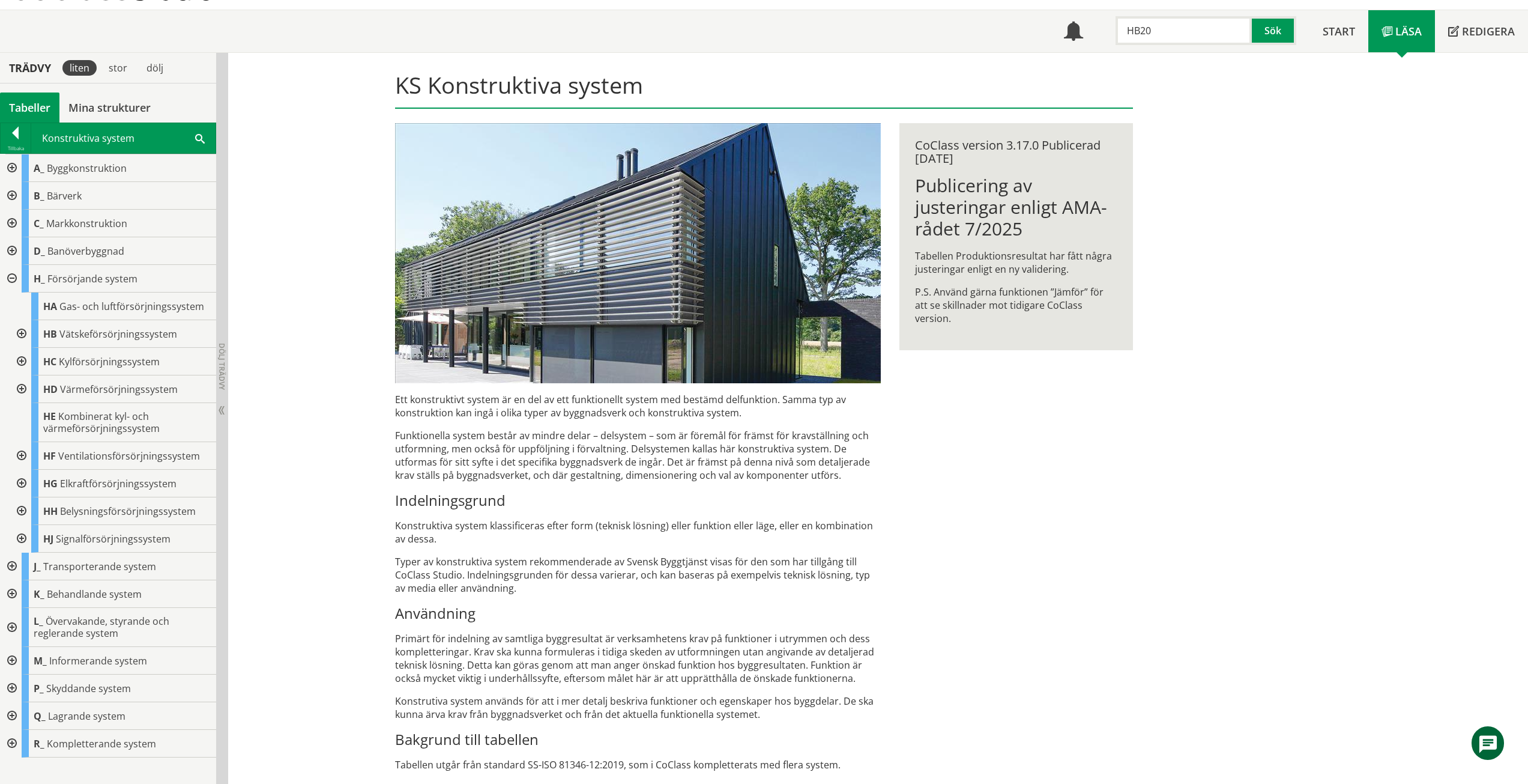
click at [14, 566] on div at bounding box center [11, 566] width 22 height 28
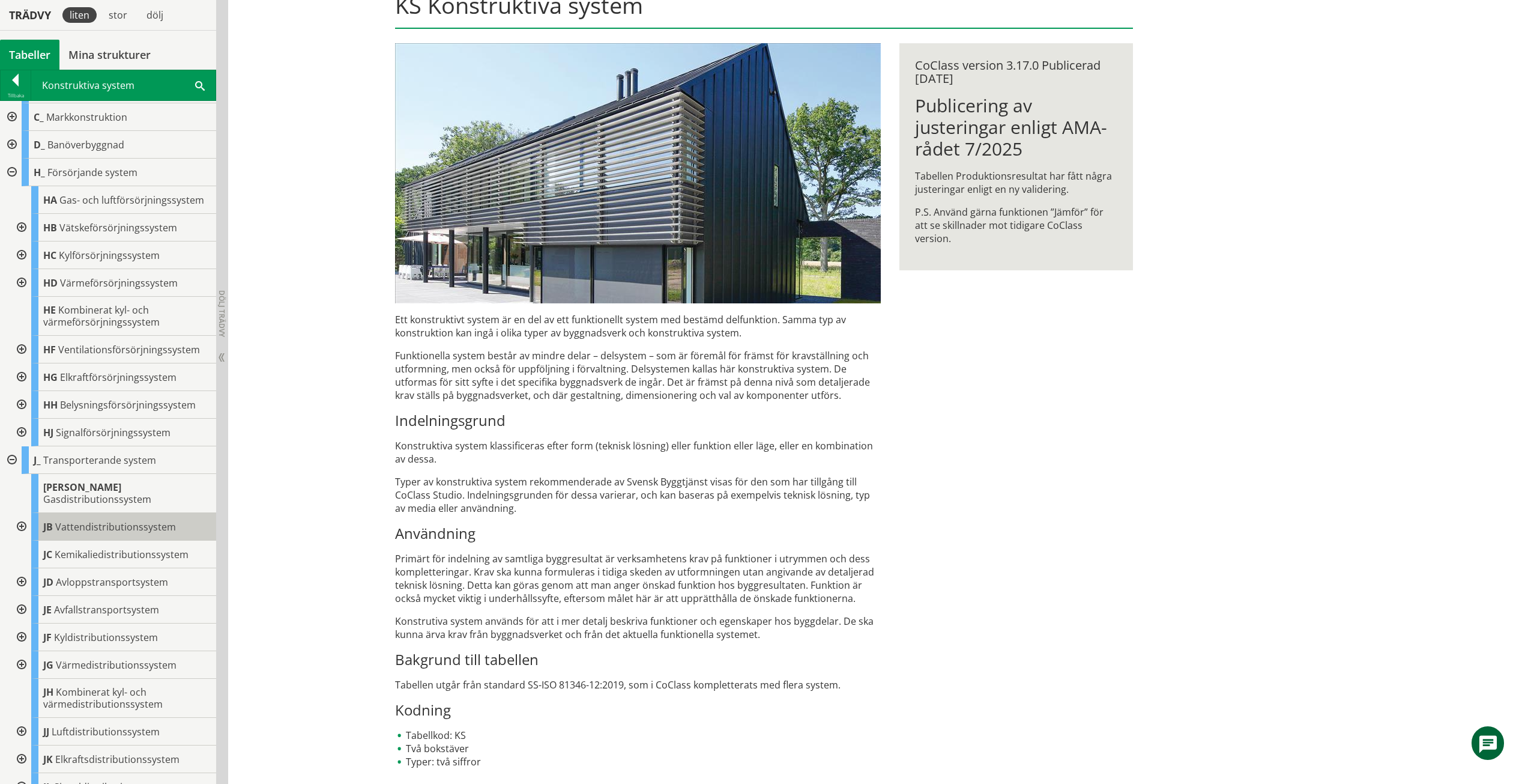
scroll to position [120, 0]
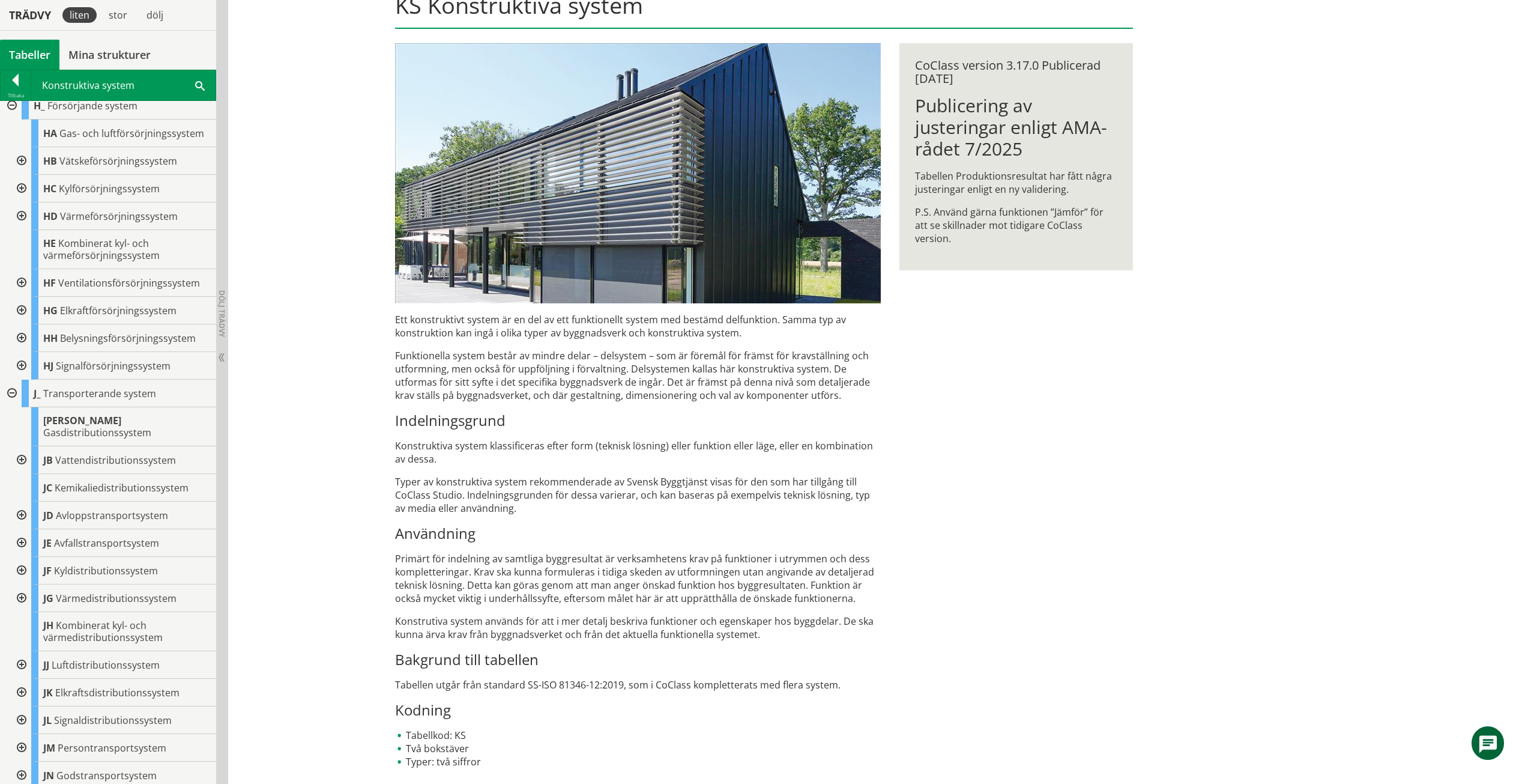
click at [17, 529] on div at bounding box center [21, 543] width 22 height 28
click at [20, 529] on div at bounding box center [21, 543] width 22 height 28
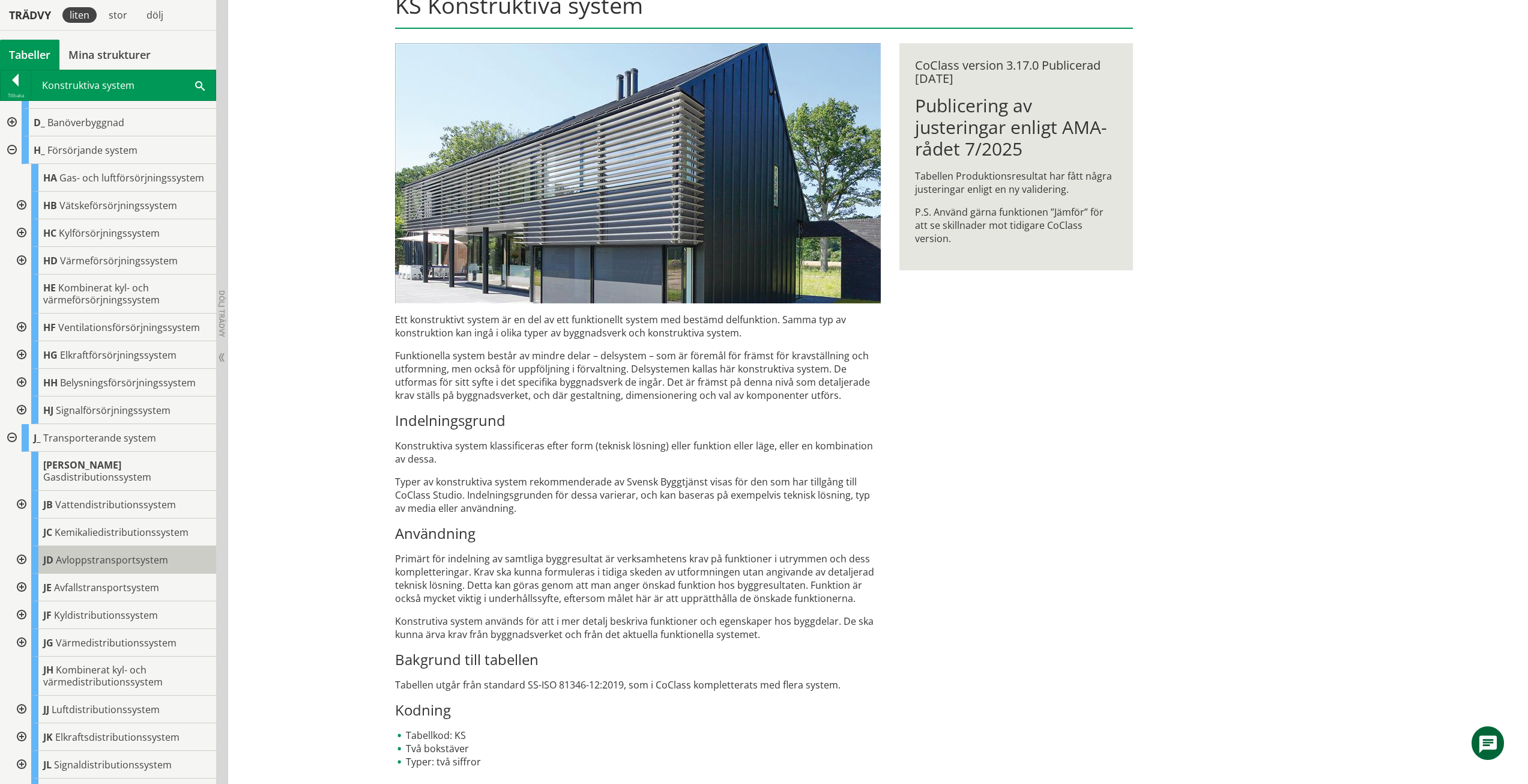
scroll to position [0, 0]
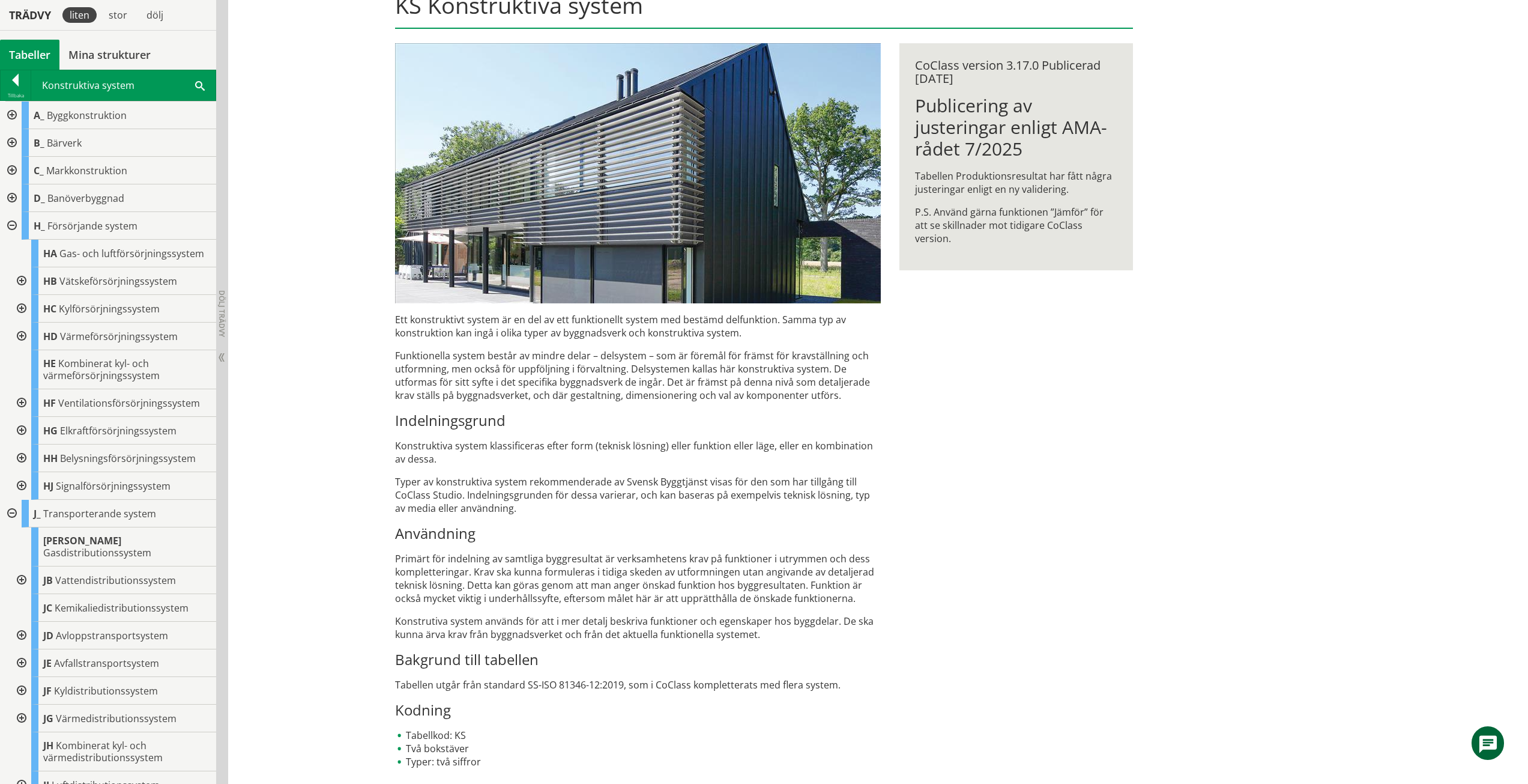
drag, startPoint x: 17, startPoint y: 221, endPoint x: 15, endPoint y: 167, distance: 54.1
click at [17, 221] on div at bounding box center [11, 226] width 22 height 28
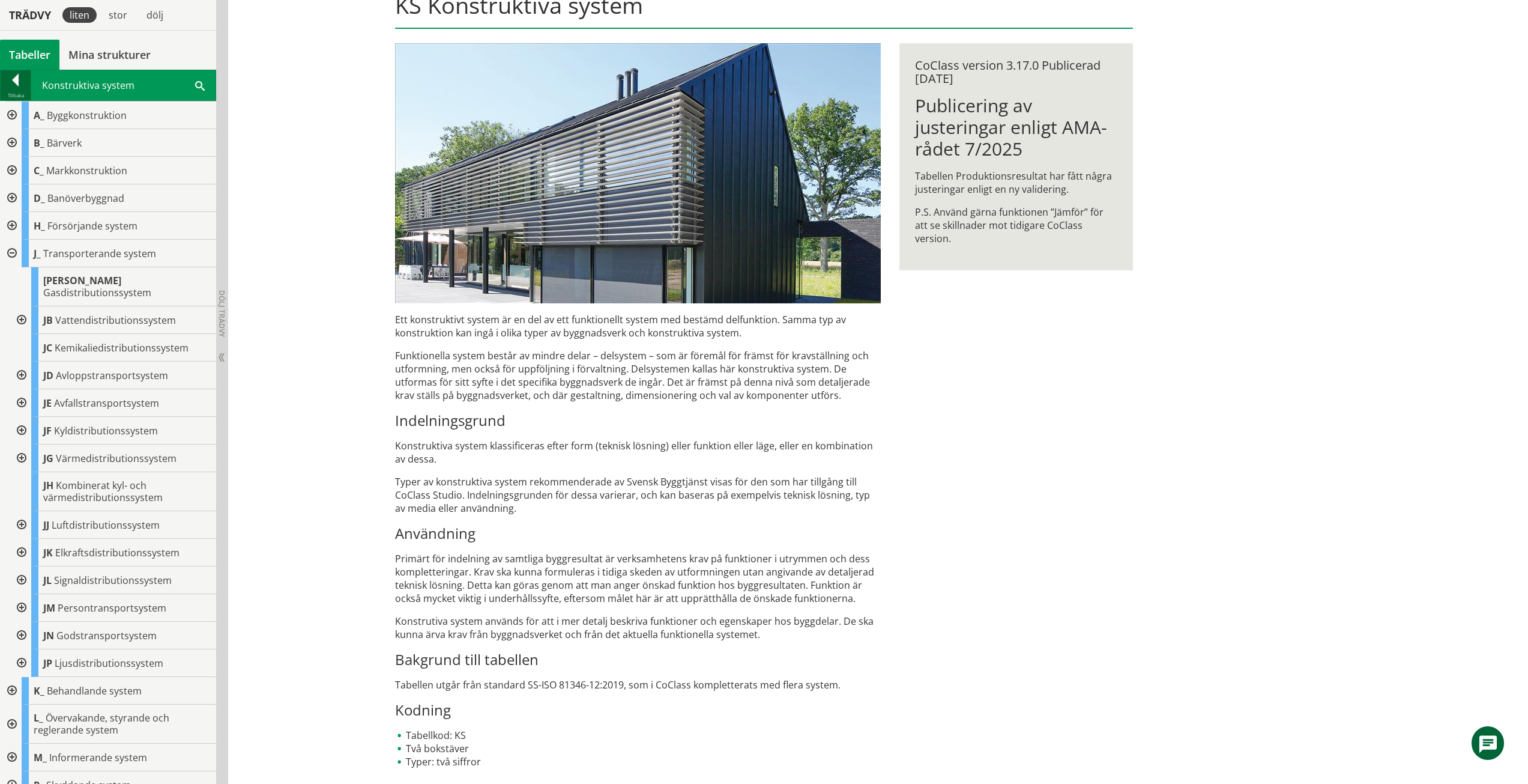
click at [18, 86] on div at bounding box center [16, 82] width 30 height 17
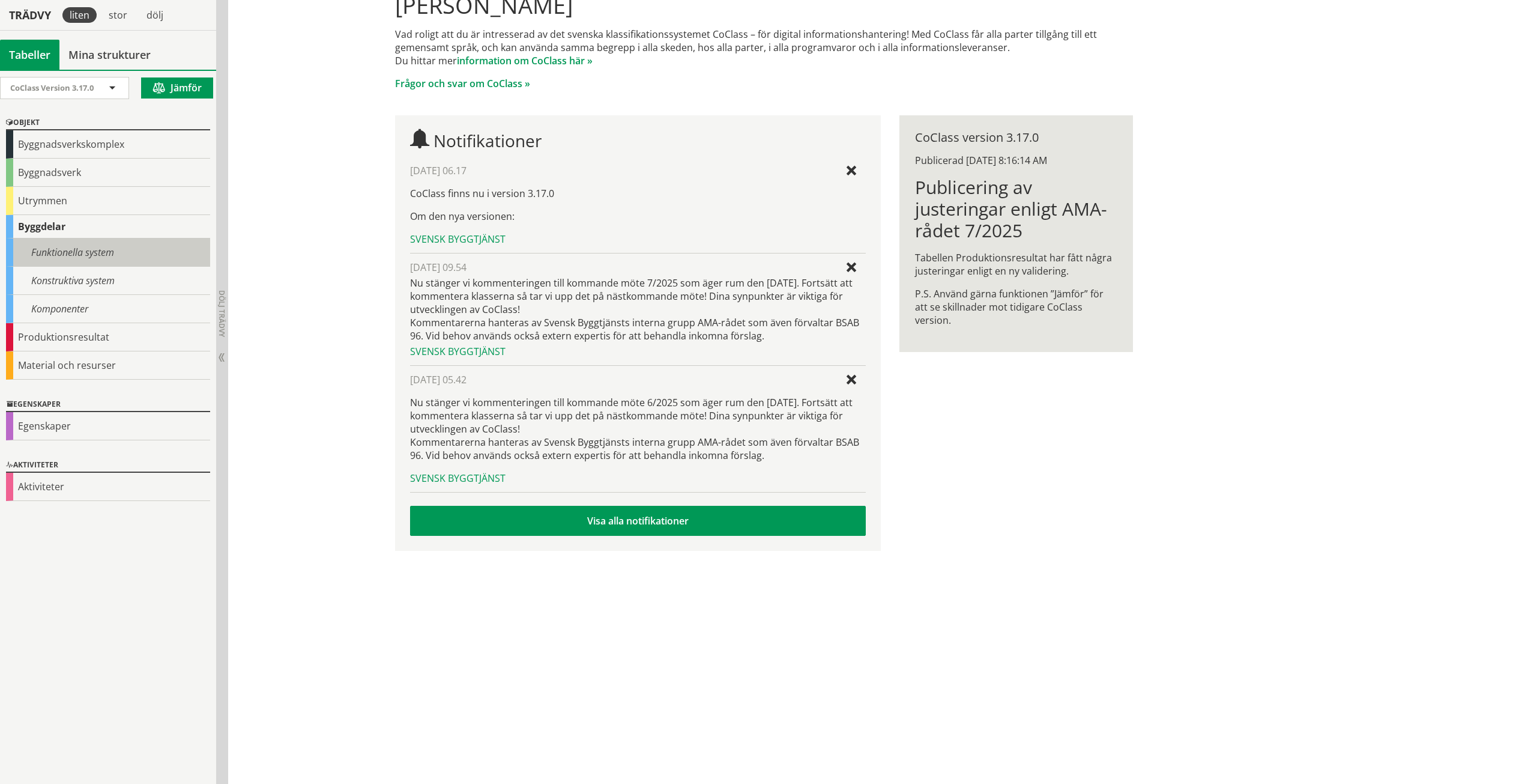
click at [46, 252] on div "Funktionella system" at bounding box center [108, 252] width 204 height 28
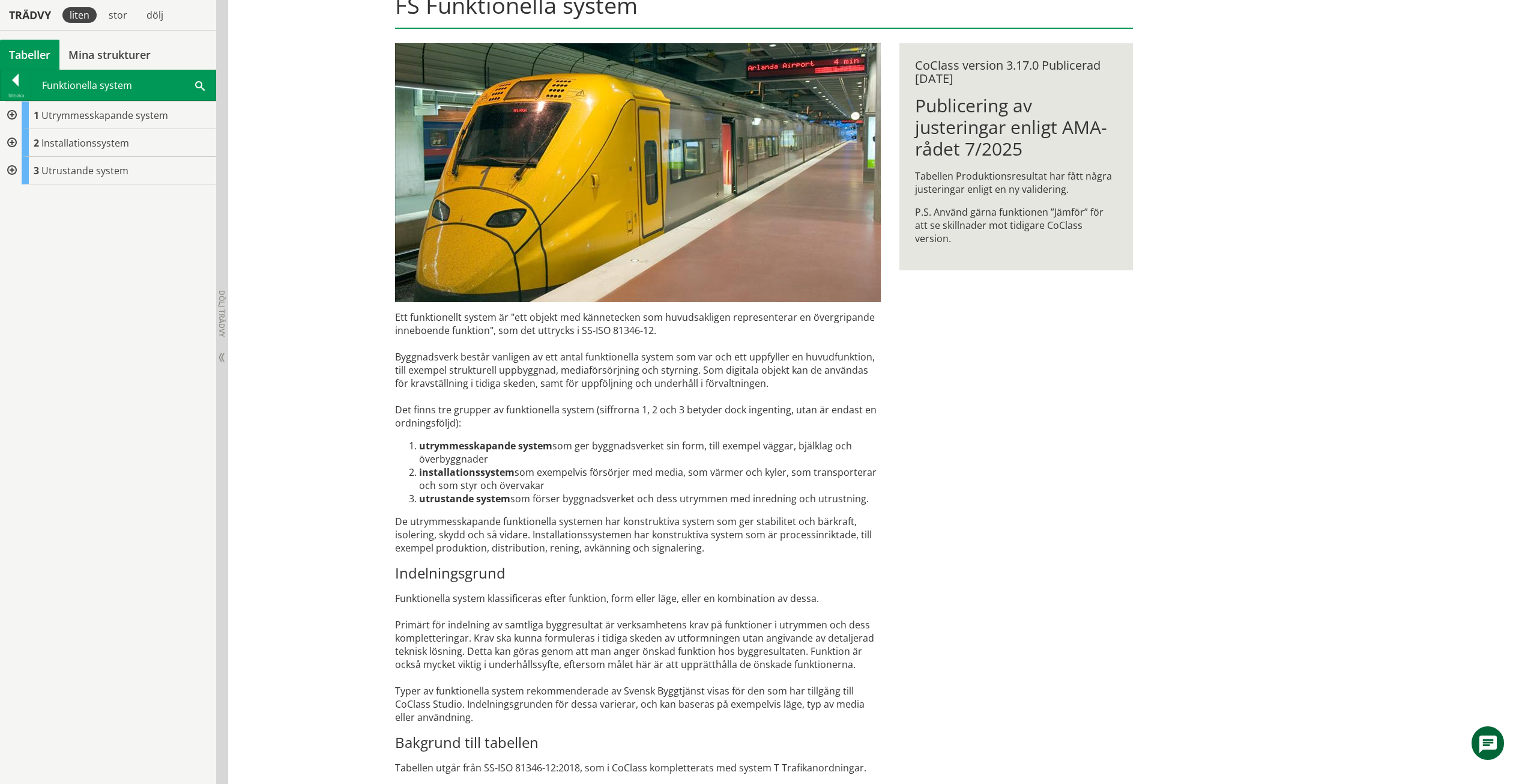
click at [14, 142] on div at bounding box center [11, 143] width 22 height 28
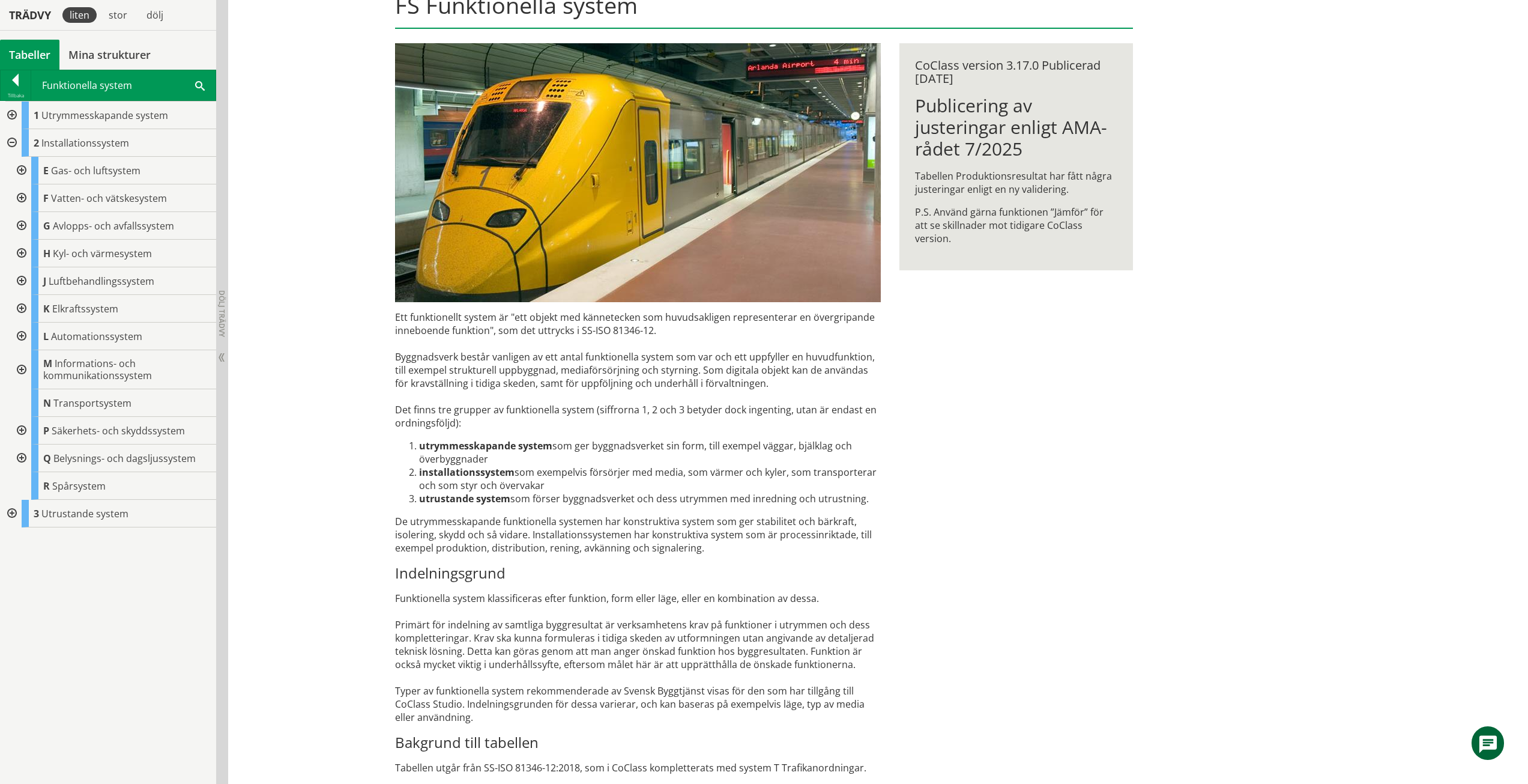
click at [26, 196] on div at bounding box center [21, 198] width 22 height 28
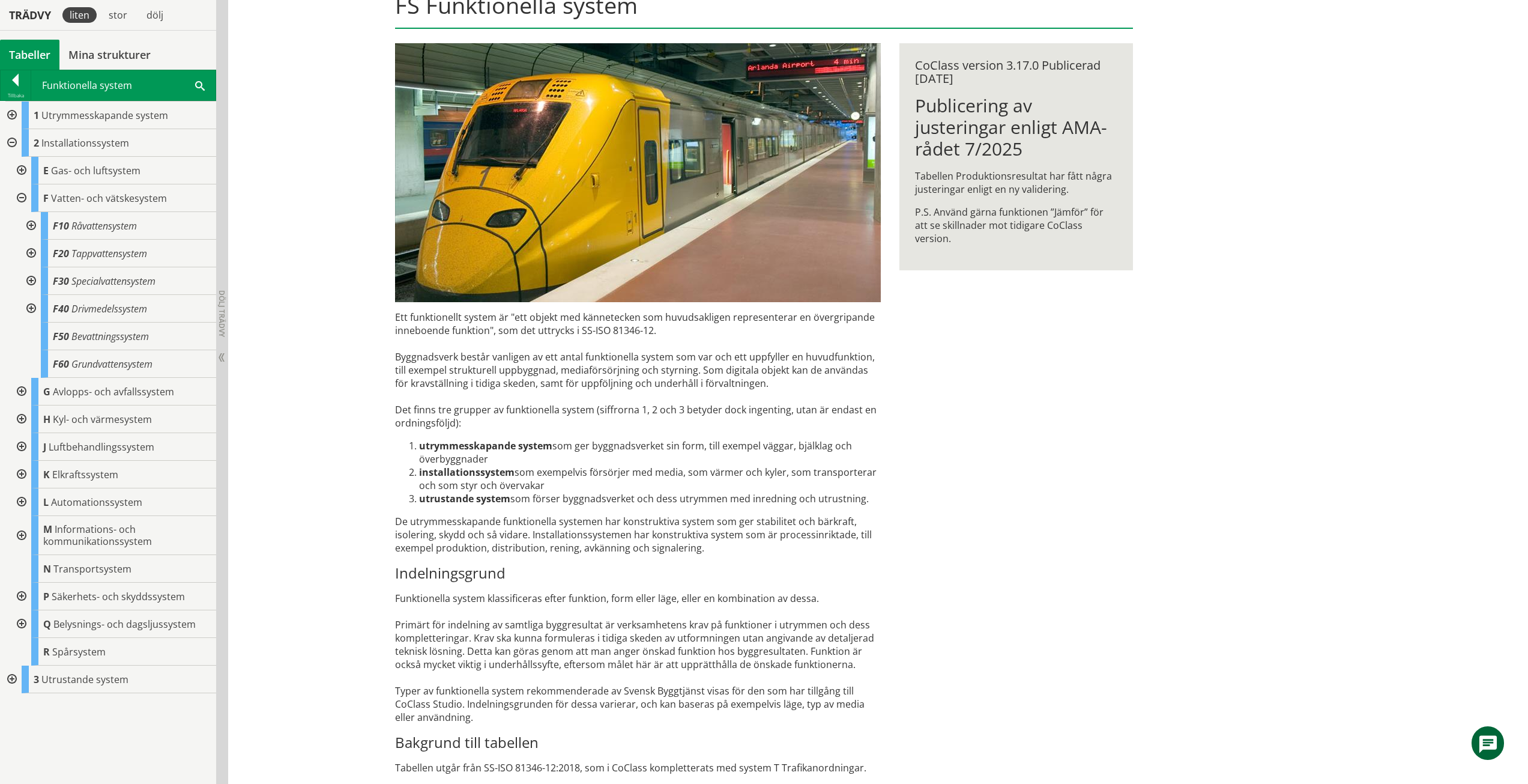
click at [34, 306] on div at bounding box center [30, 309] width 22 height 28
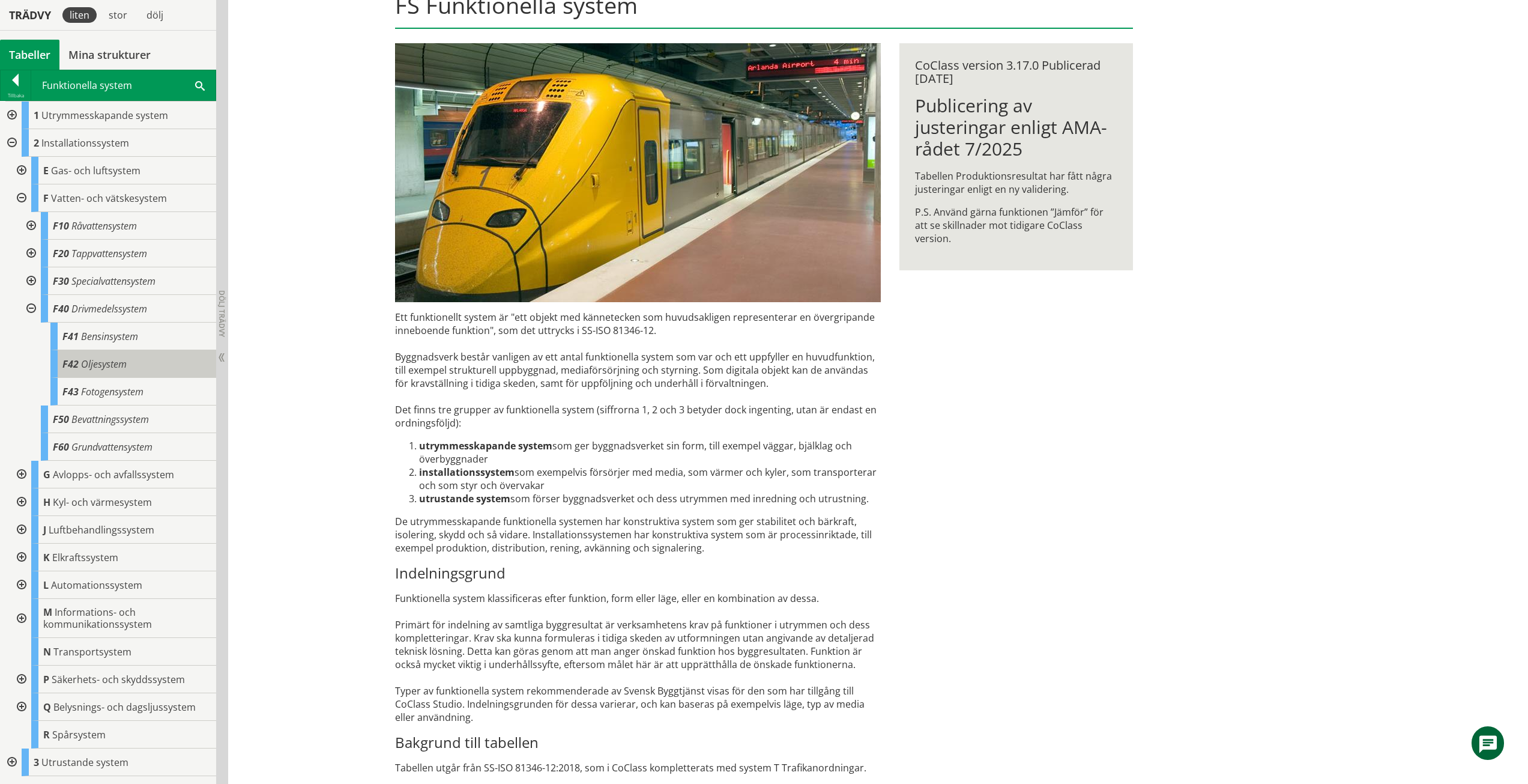
click at [97, 368] on span "Oljesystem" at bounding box center [104, 363] width 46 height 13
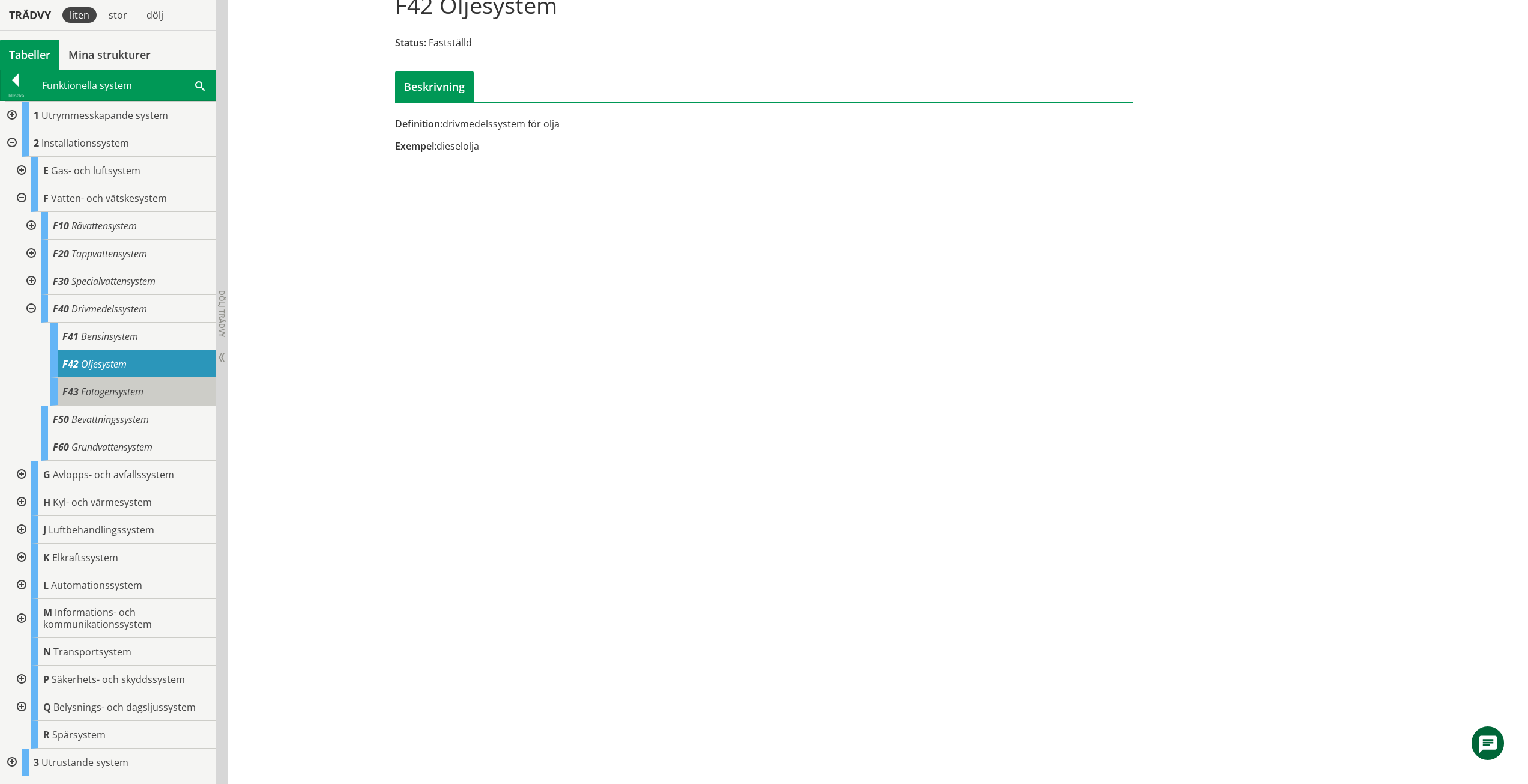
click at [106, 388] on span "Fotogensystem" at bounding box center [112, 391] width 62 height 13
click at [106, 331] on span "Bensinsystem" at bounding box center [109, 336] width 57 height 13
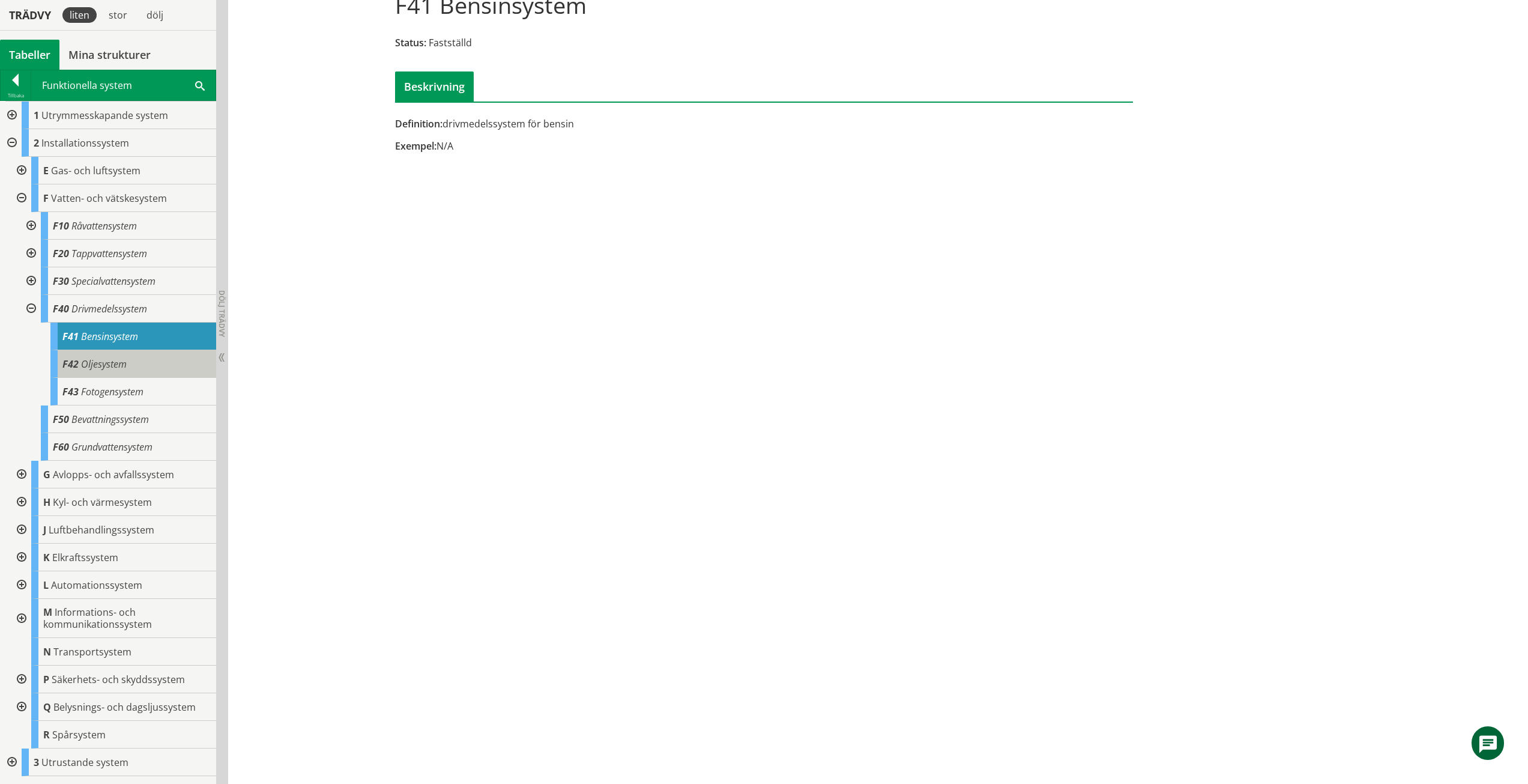
click at [112, 358] on span "Oljesystem" at bounding box center [104, 363] width 46 height 13
click at [31, 304] on div at bounding box center [30, 309] width 22 height 28
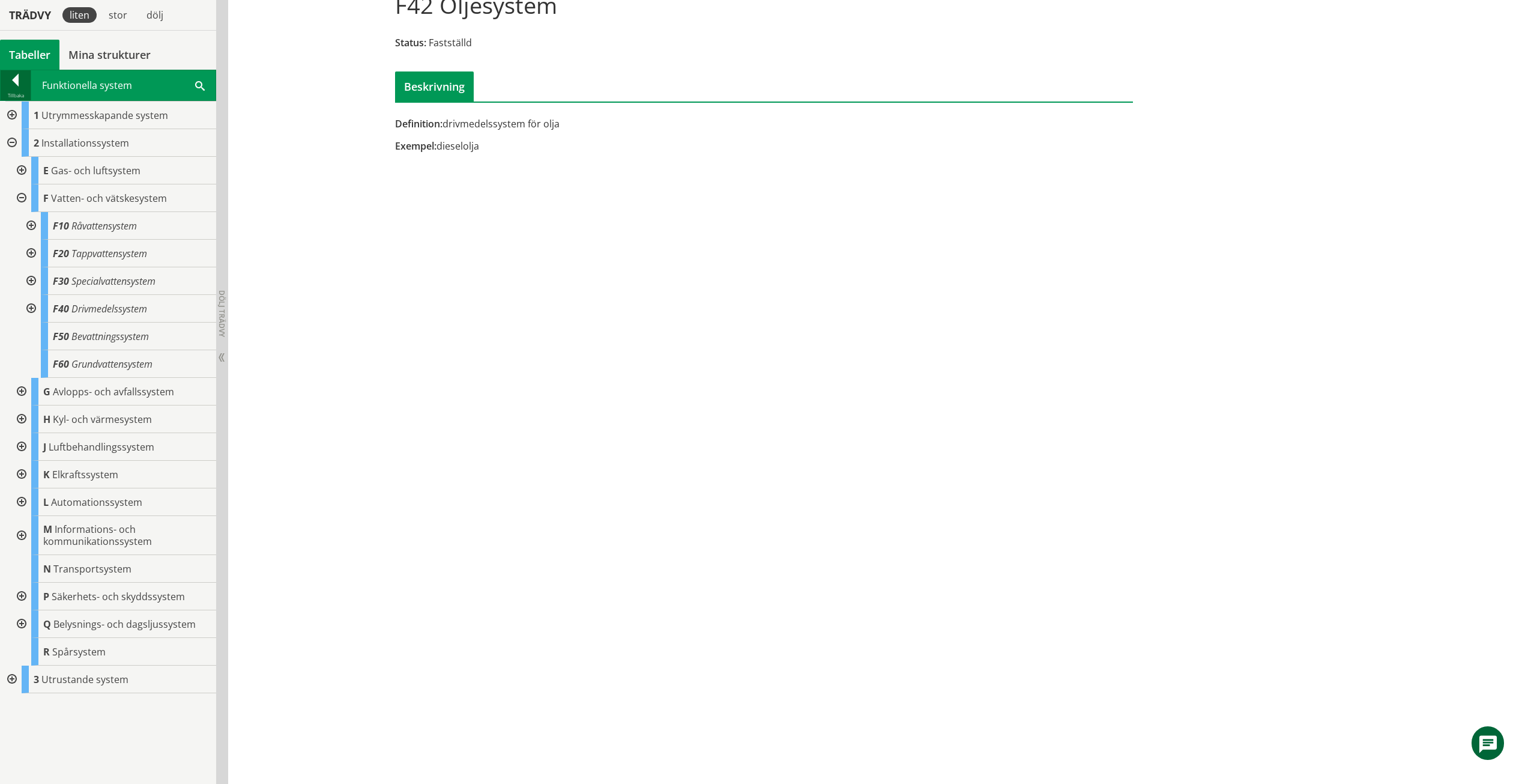
click at [22, 78] on div at bounding box center [16, 82] width 30 height 17
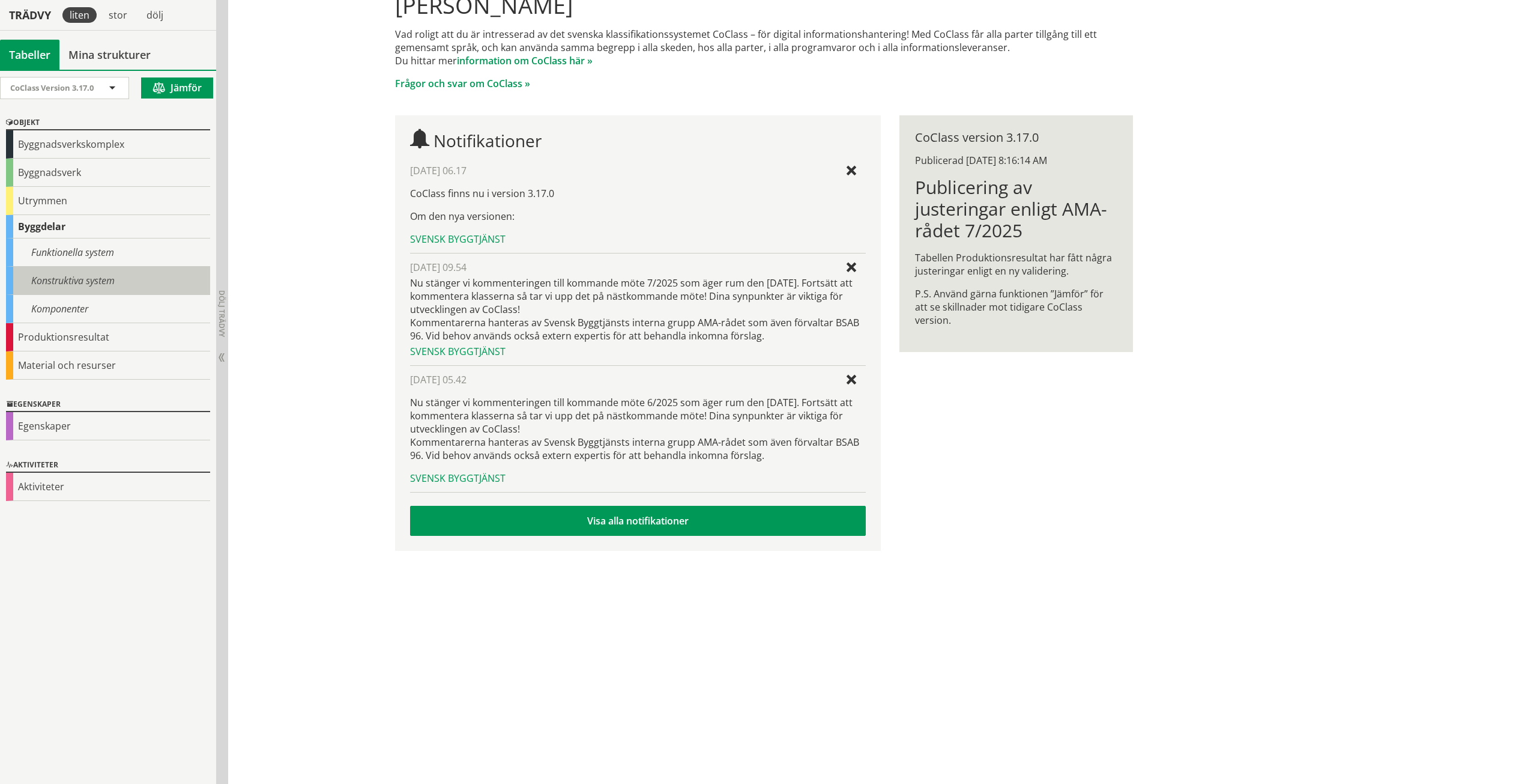
click at [88, 277] on div "Konstruktiva system" at bounding box center [108, 281] width 204 height 28
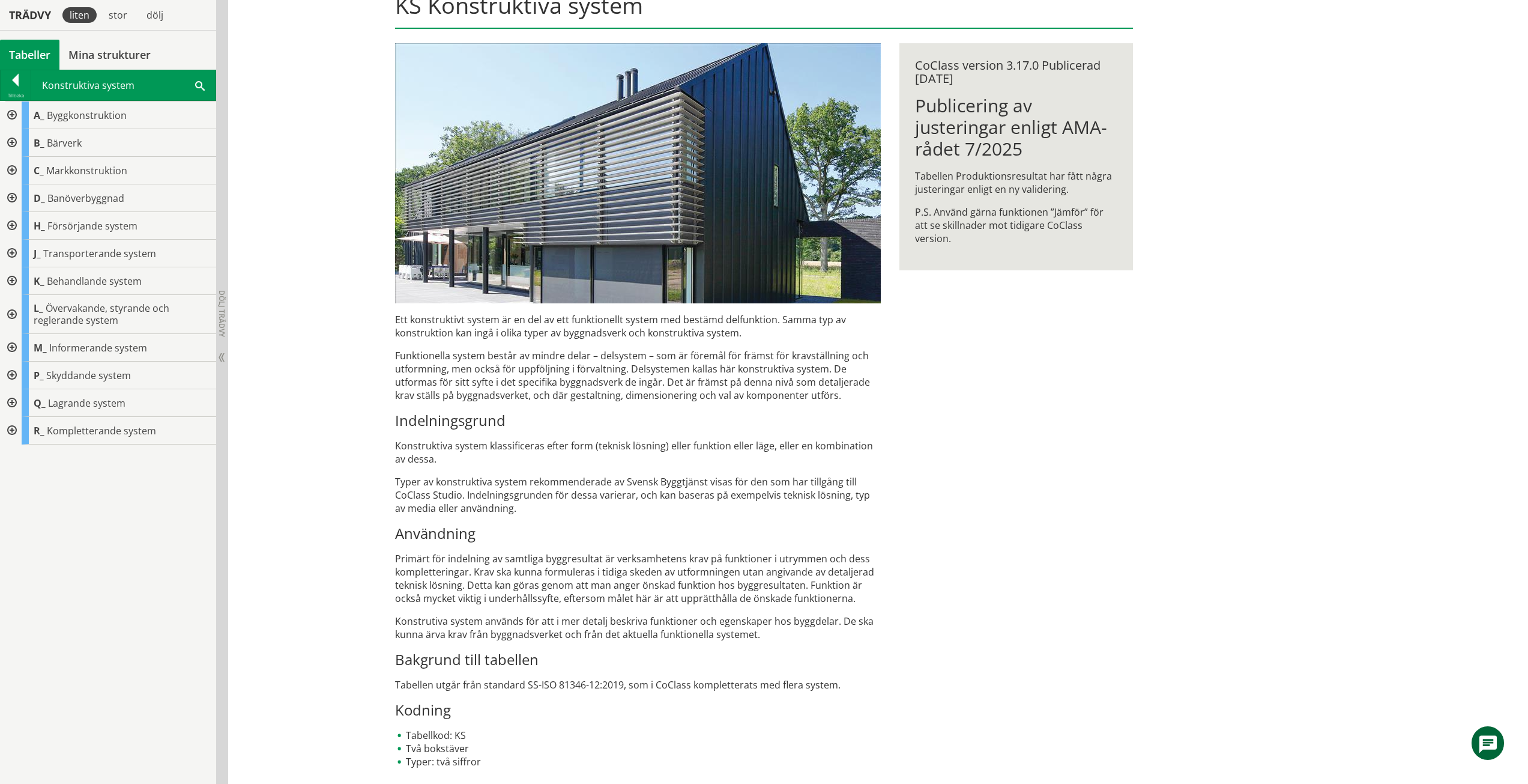
click at [13, 225] on div at bounding box center [11, 226] width 22 height 28
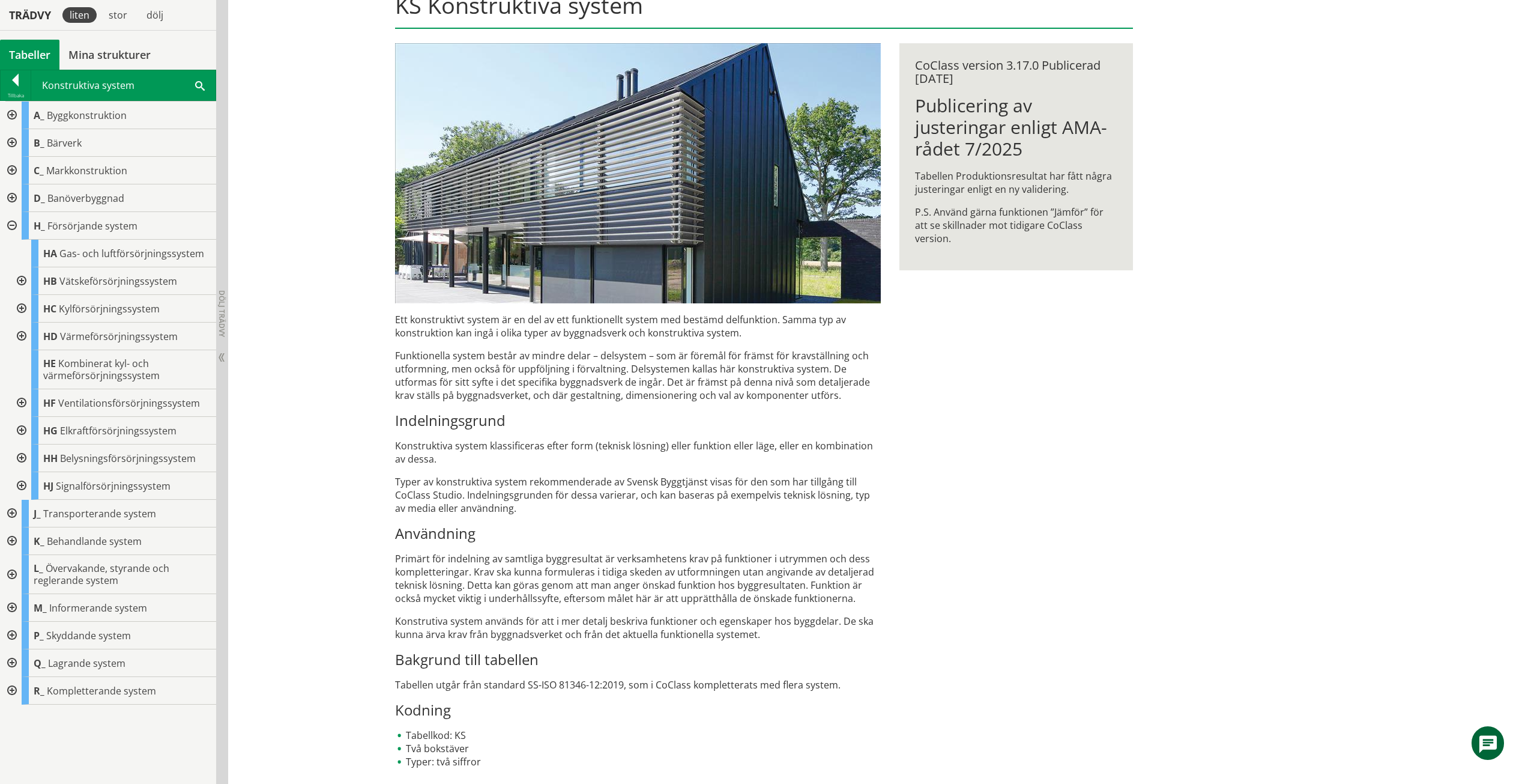
click at [20, 276] on div at bounding box center [21, 281] width 22 height 28
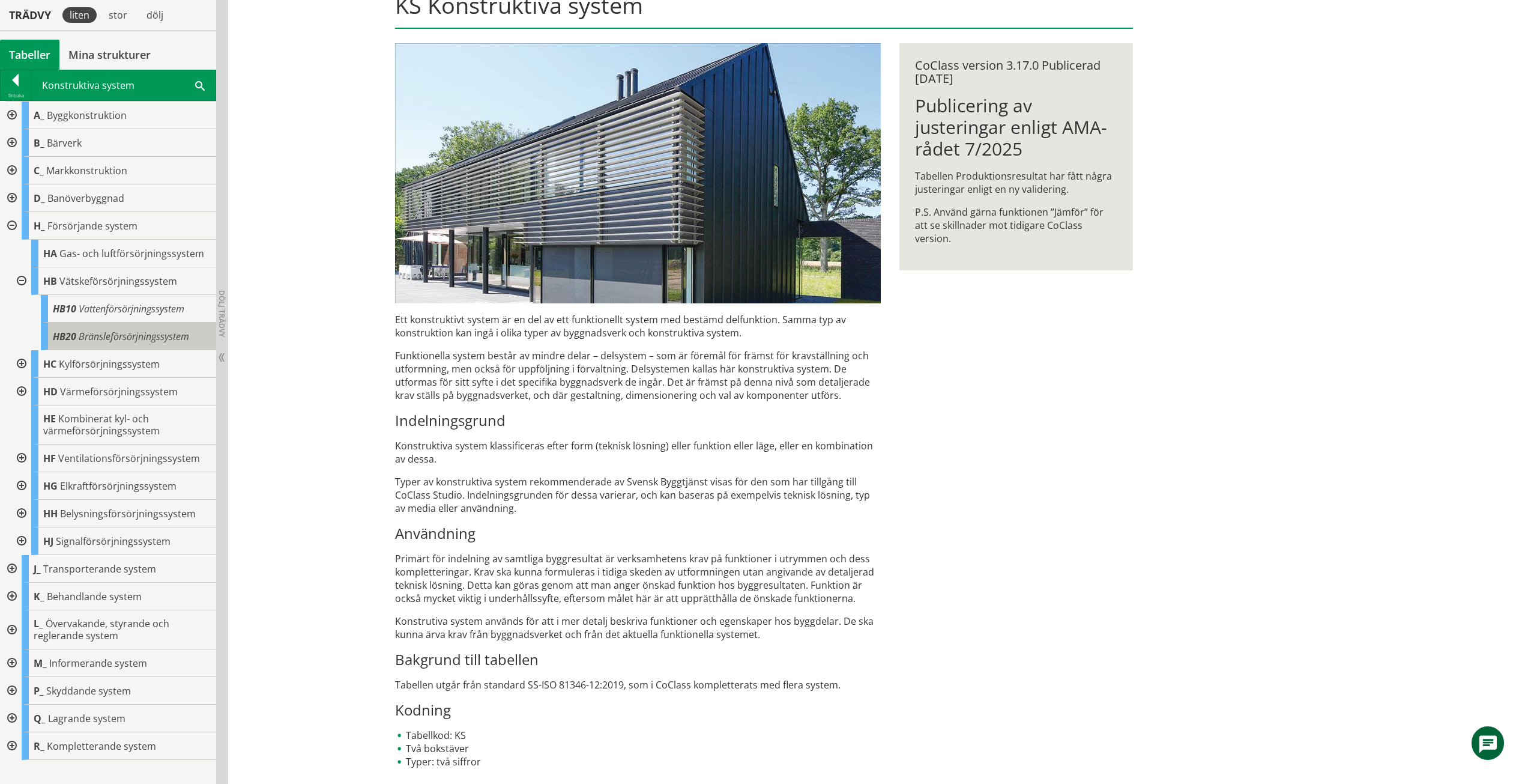
click at [144, 325] on div "HB20 Bränsleförsörjningssystem" at bounding box center [128, 336] width 175 height 28
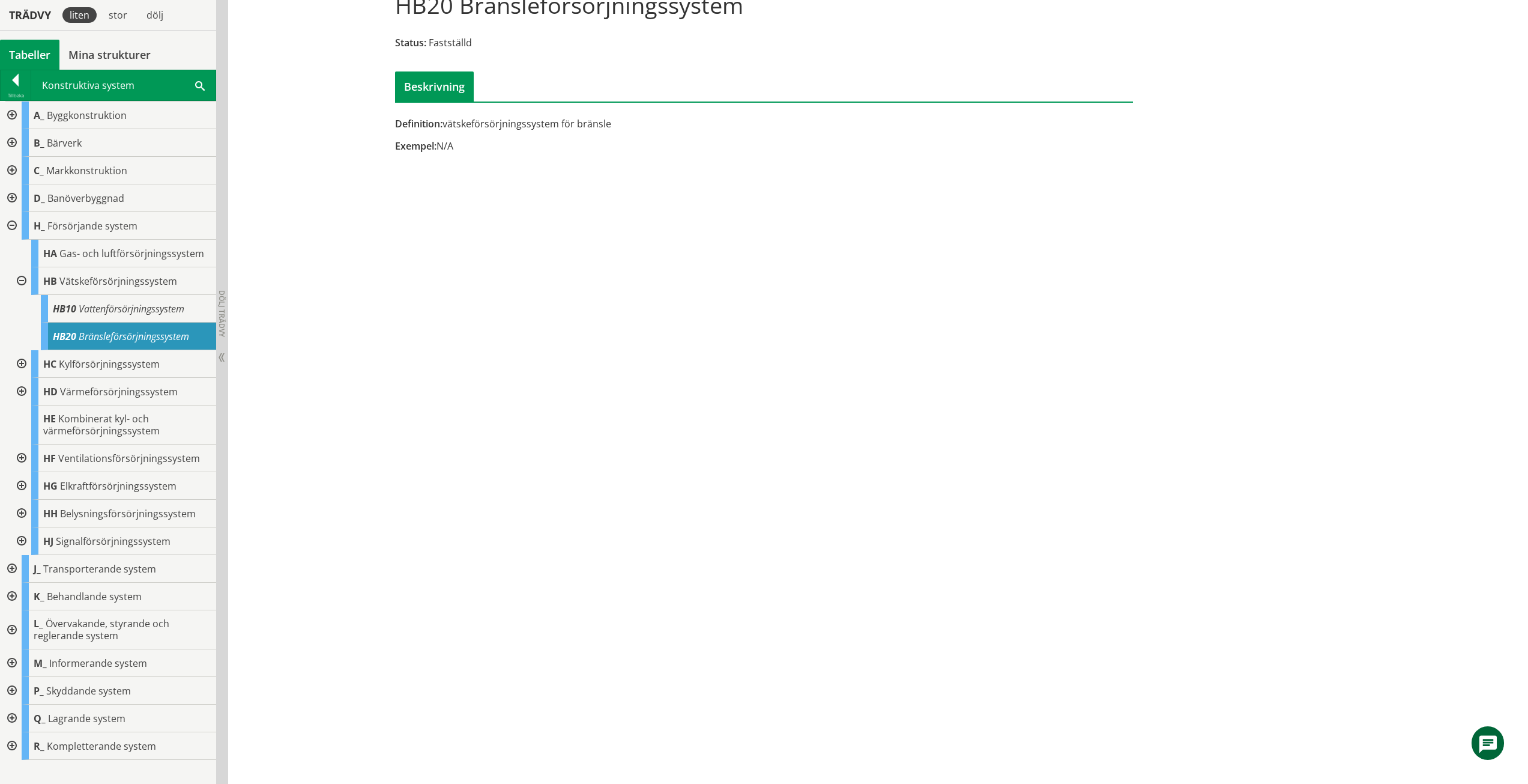
click at [14, 568] on div at bounding box center [11, 569] width 22 height 28
click at [15, 66] on div "Tabeller" at bounding box center [29, 55] width 59 height 30
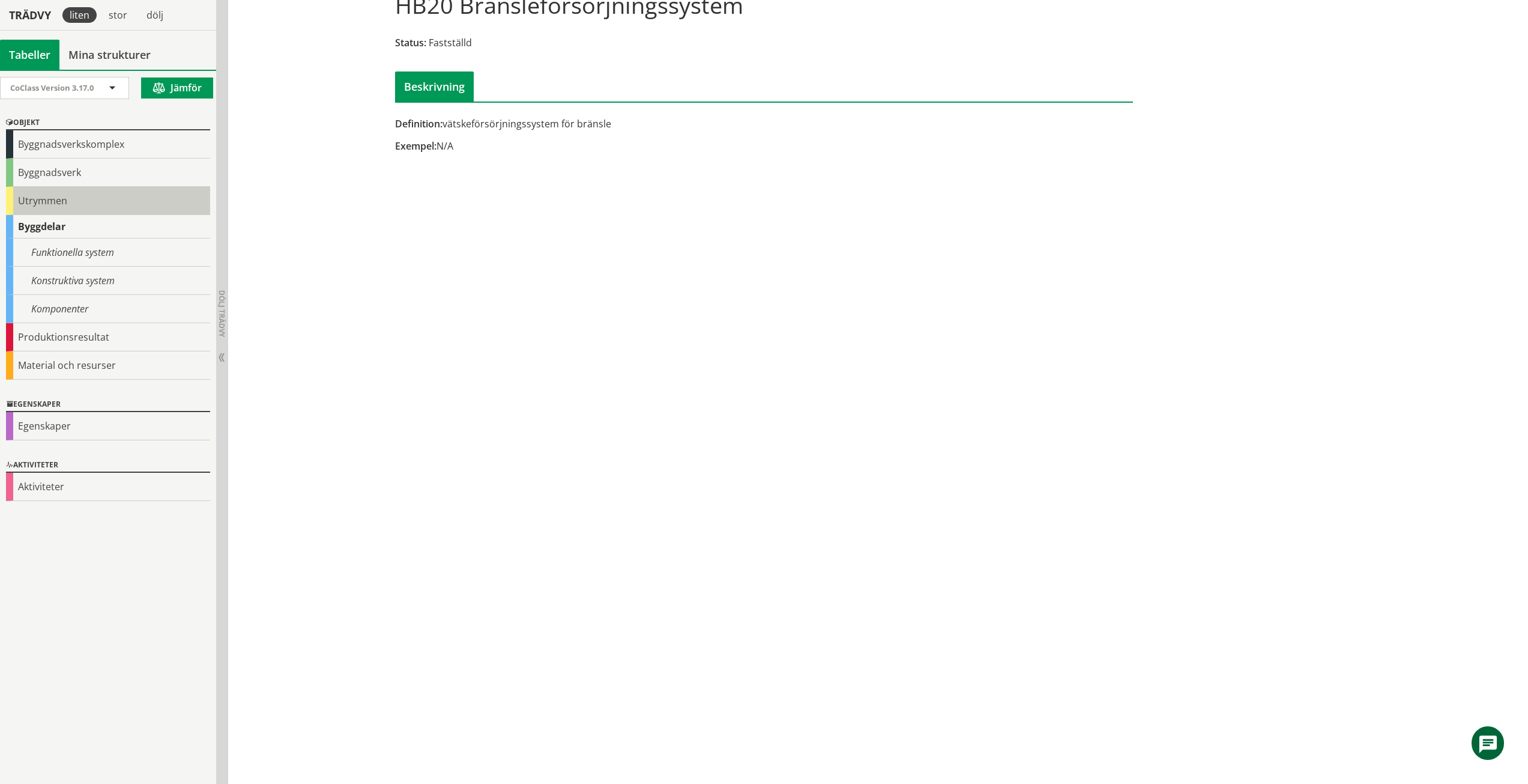
click at [61, 198] on div "Utrymmen" at bounding box center [108, 201] width 204 height 28
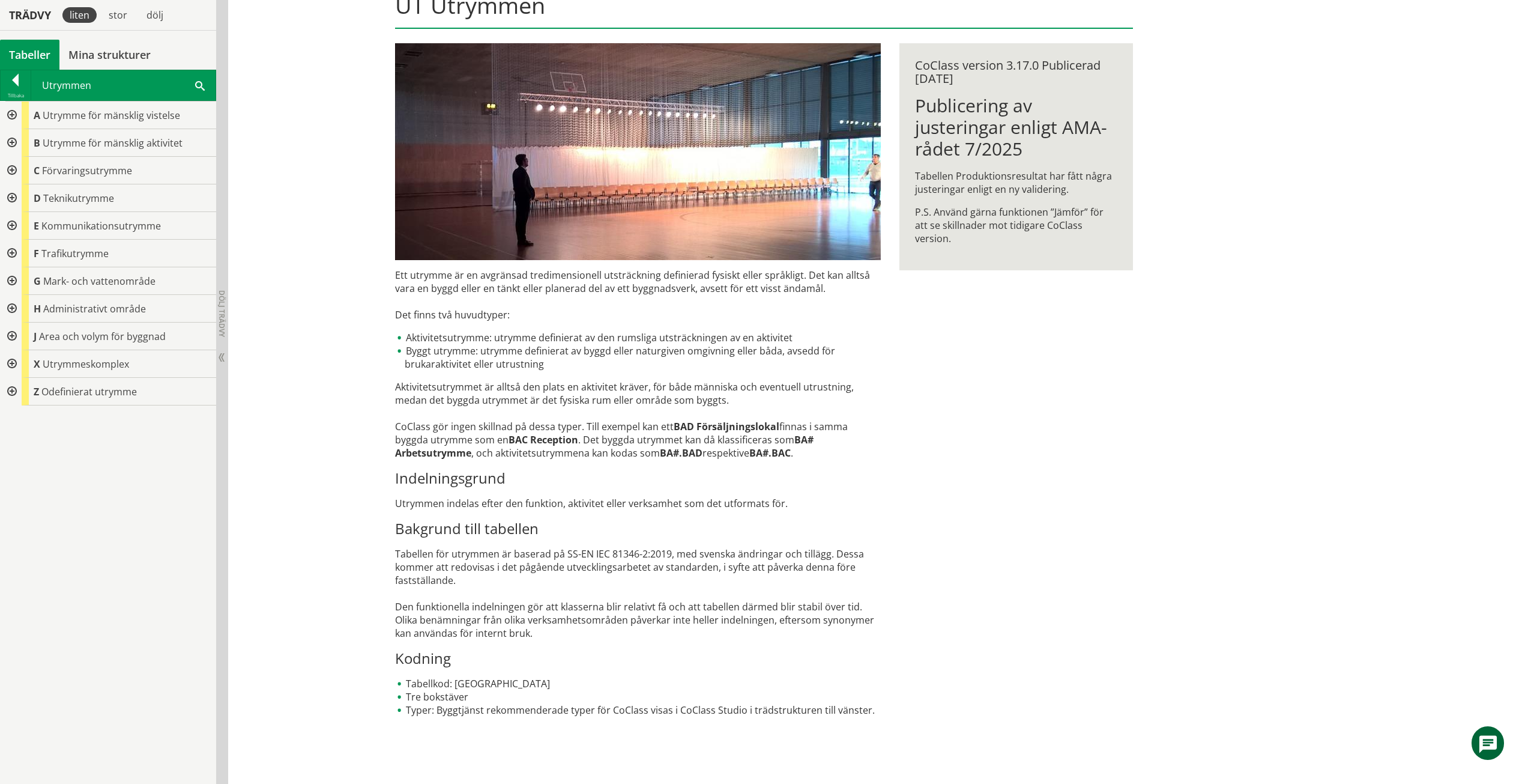
click at [8, 114] on div at bounding box center [11, 115] width 22 height 28
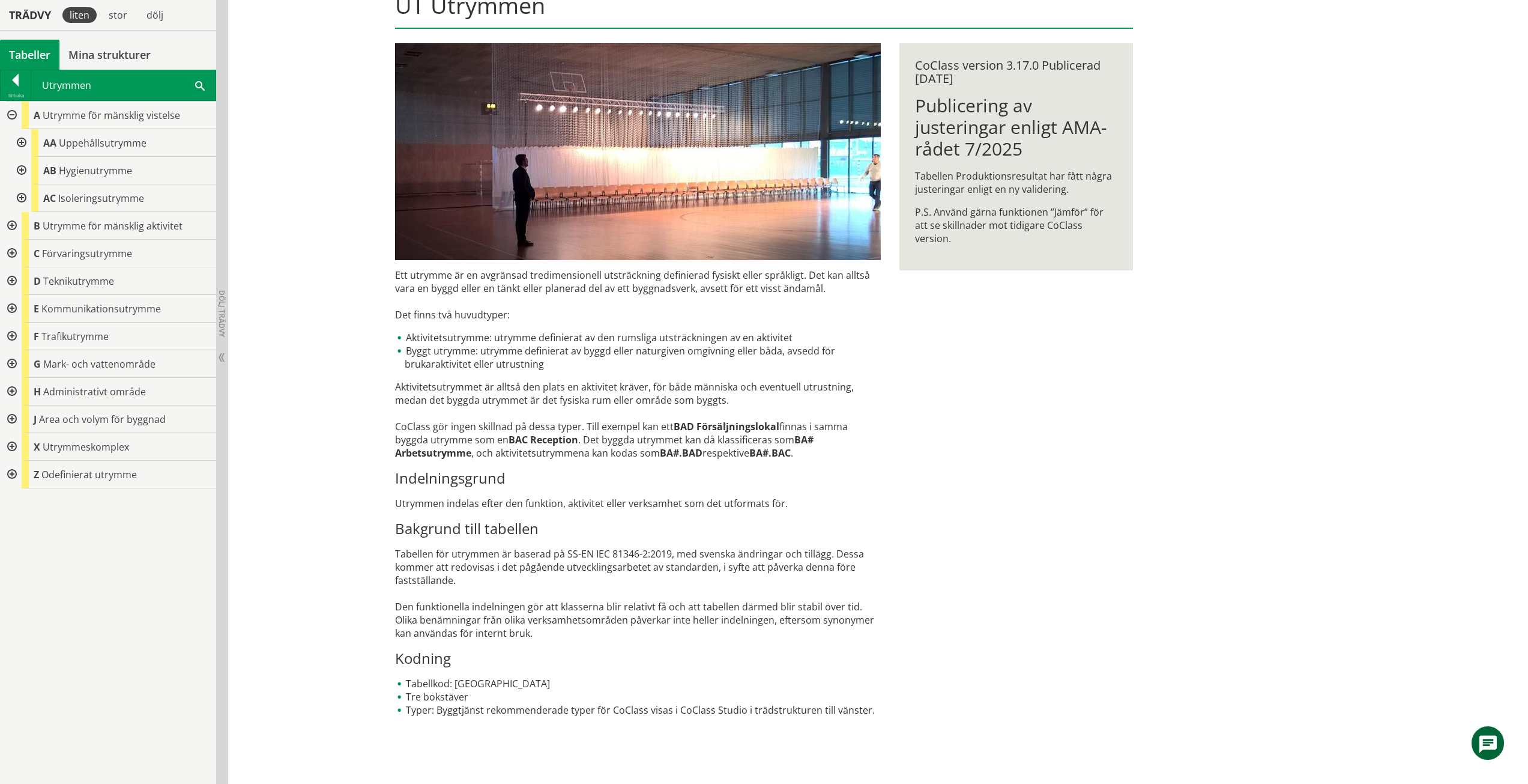
click at [19, 147] on div at bounding box center [21, 143] width 22 height 28
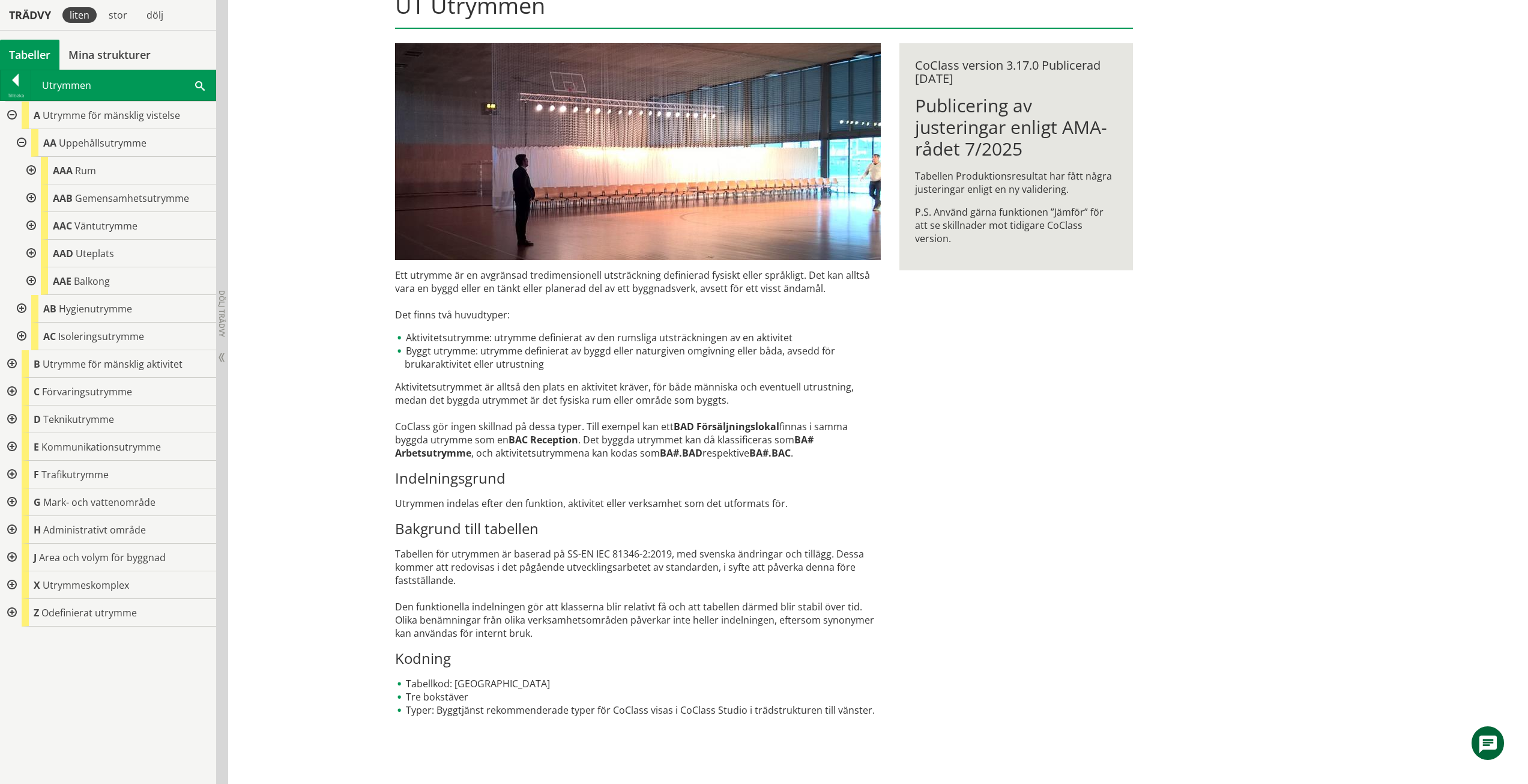
click at [29, 165] on div at bounding box center [30, 171] width 22 height 28
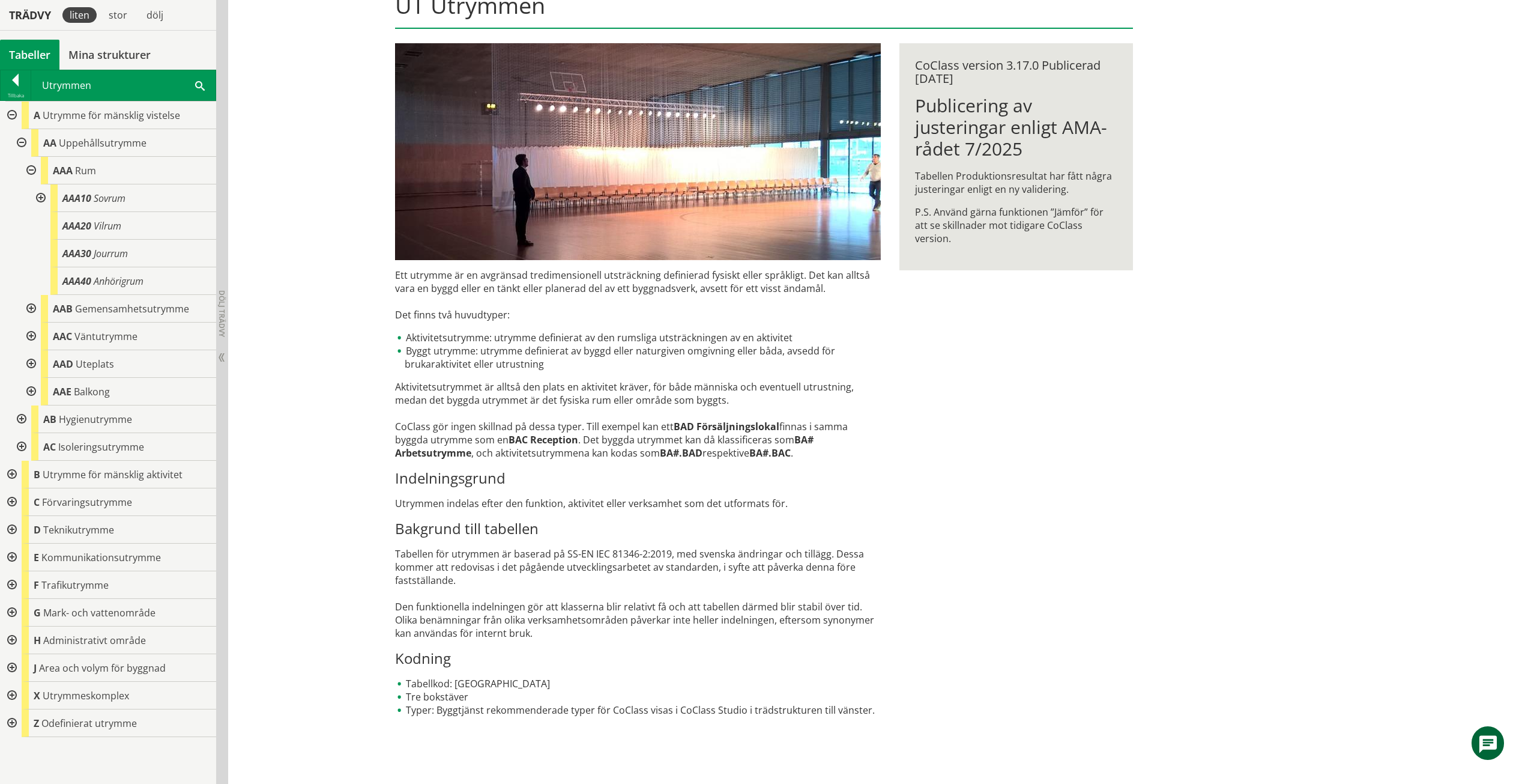
click at [0, 108] on div at bounding box center [11, 115] width 22 height 28
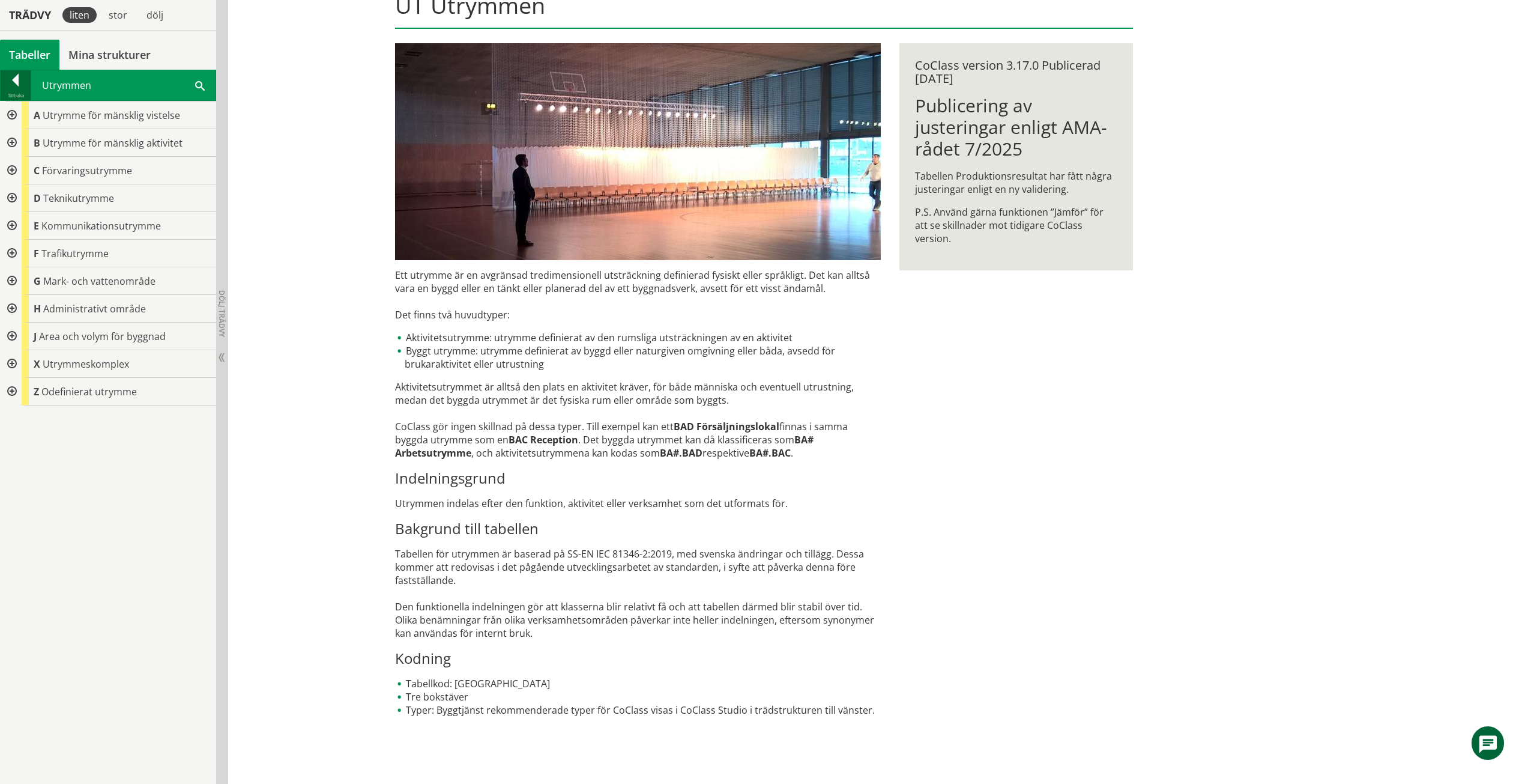
click at [2, 78] on div at bounding box center [16, 82] width 30 height 17
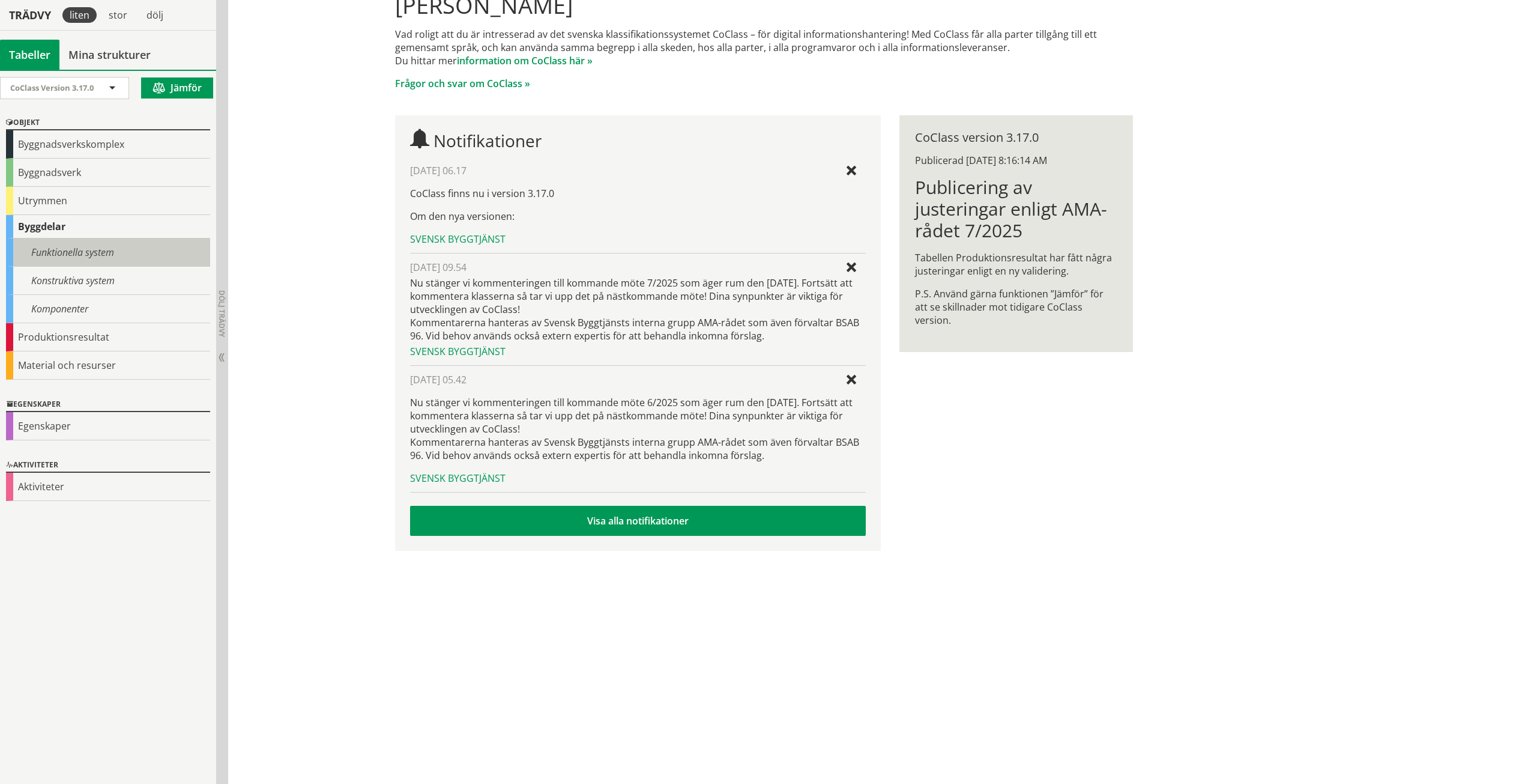
click at [49, 259] on div "Funktionella system" at bounding box center [108, 252] width 204 height 28
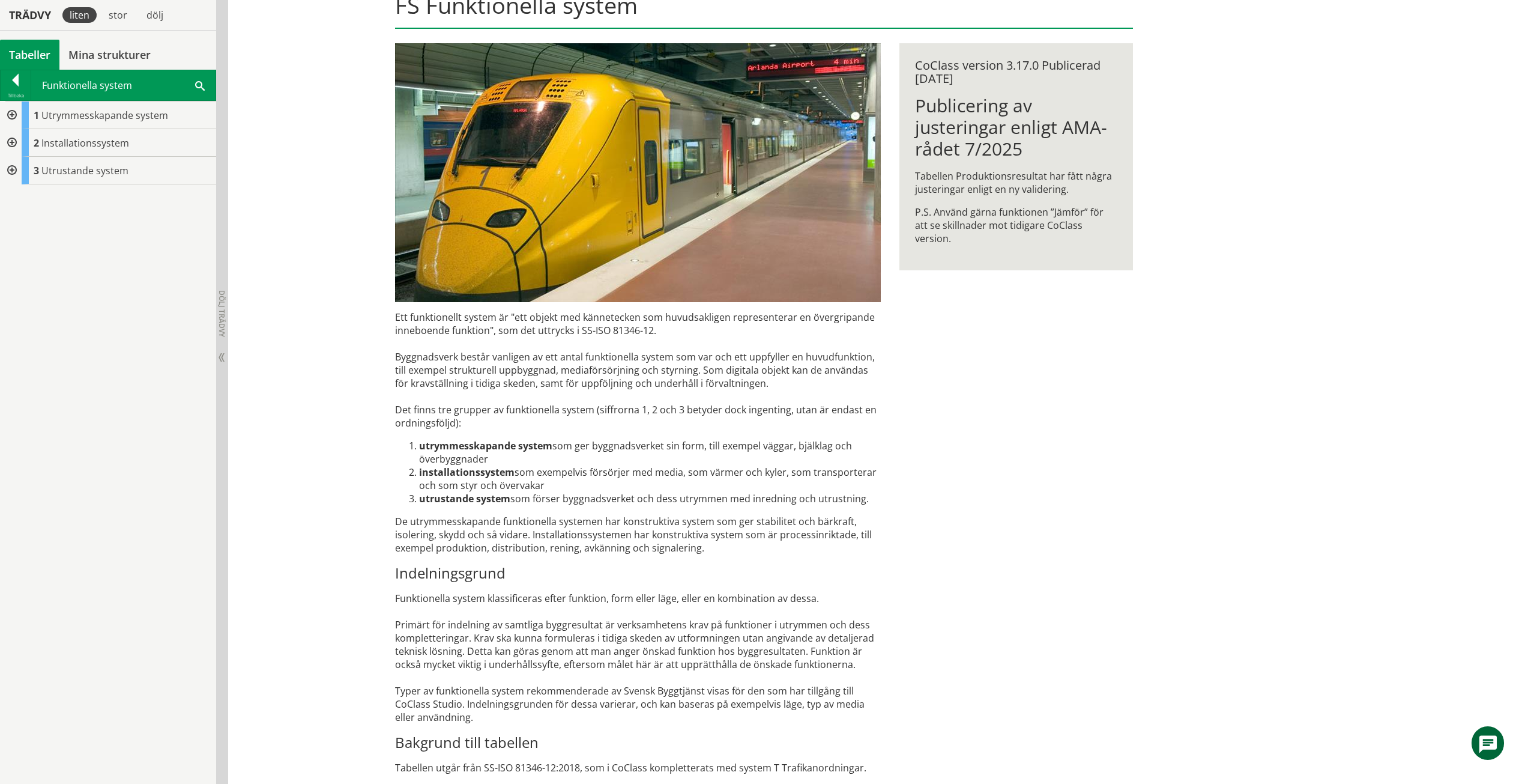
click at [17, 138] on div at bounding box center [11, 143] width 22 height 28
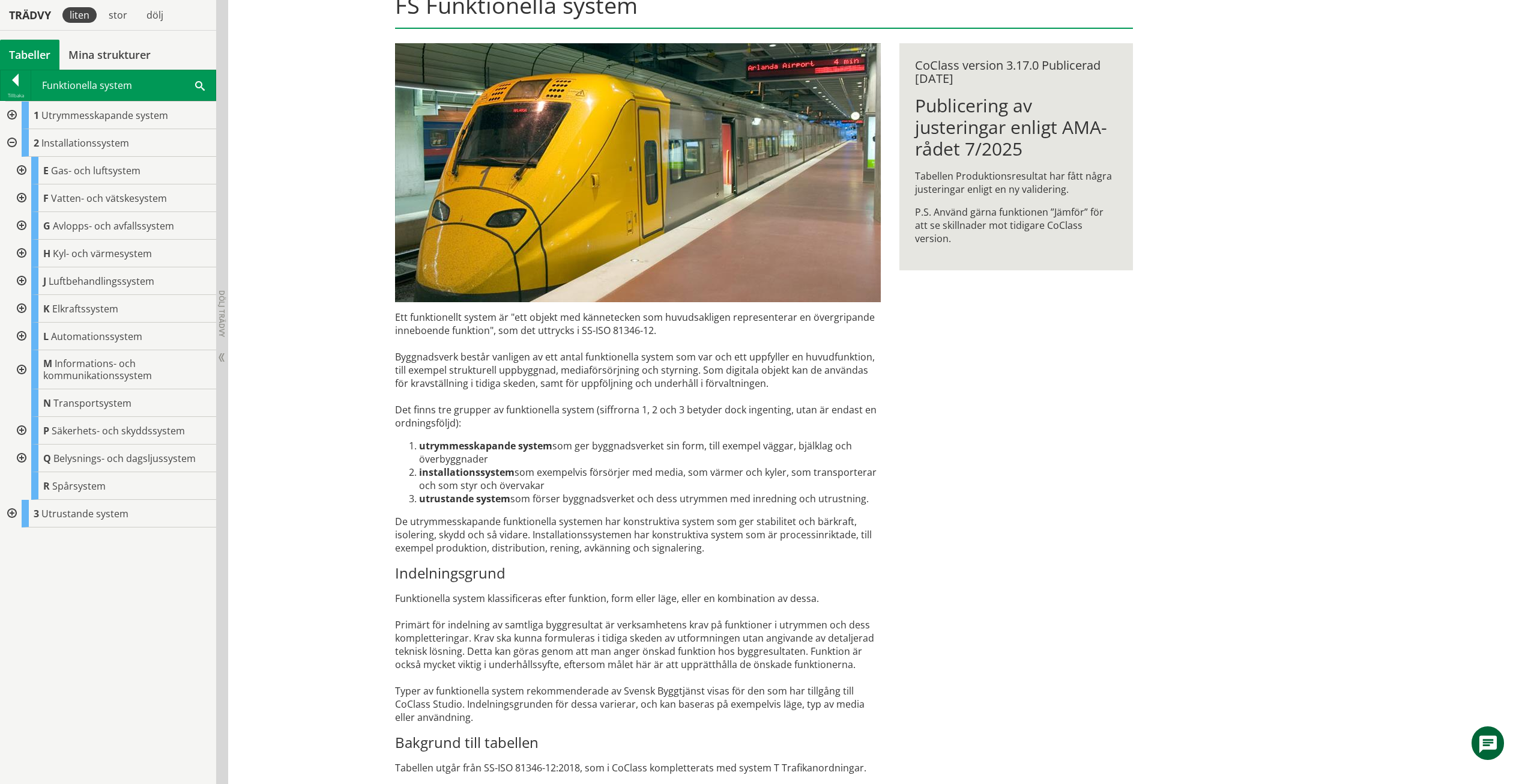
click at [13, 131] on div at bounding box center [11, 143] width 22 height 28
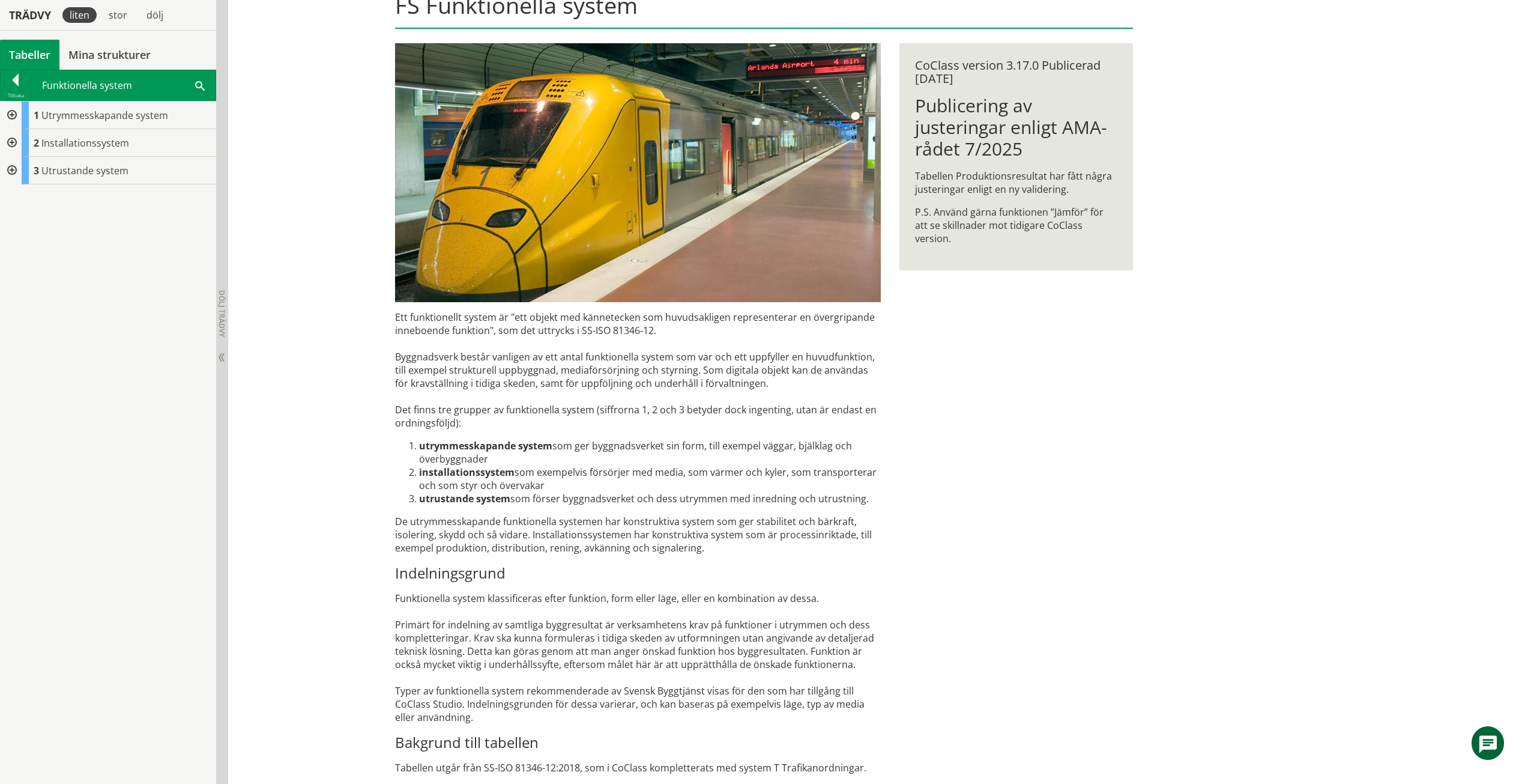
click at [12, 171] on div at bounding box center [11, 171] width 22 height 28
click at [11, 111] on div at bounding box center [11, 115] width 22 height 28
click at [28, 147] on div at bounding box center [21, 143] width 22 height 28
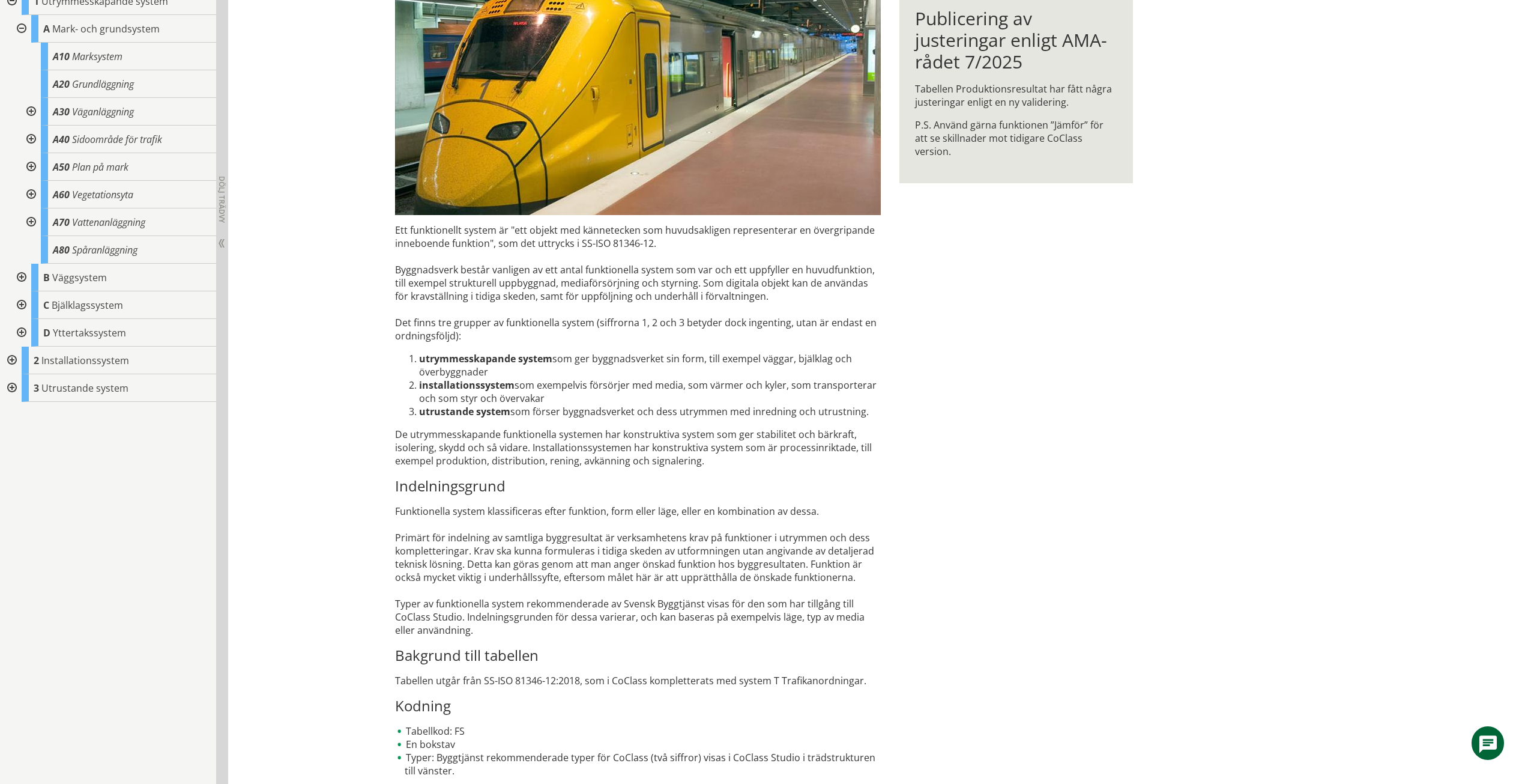
scroll to position [236, 0]
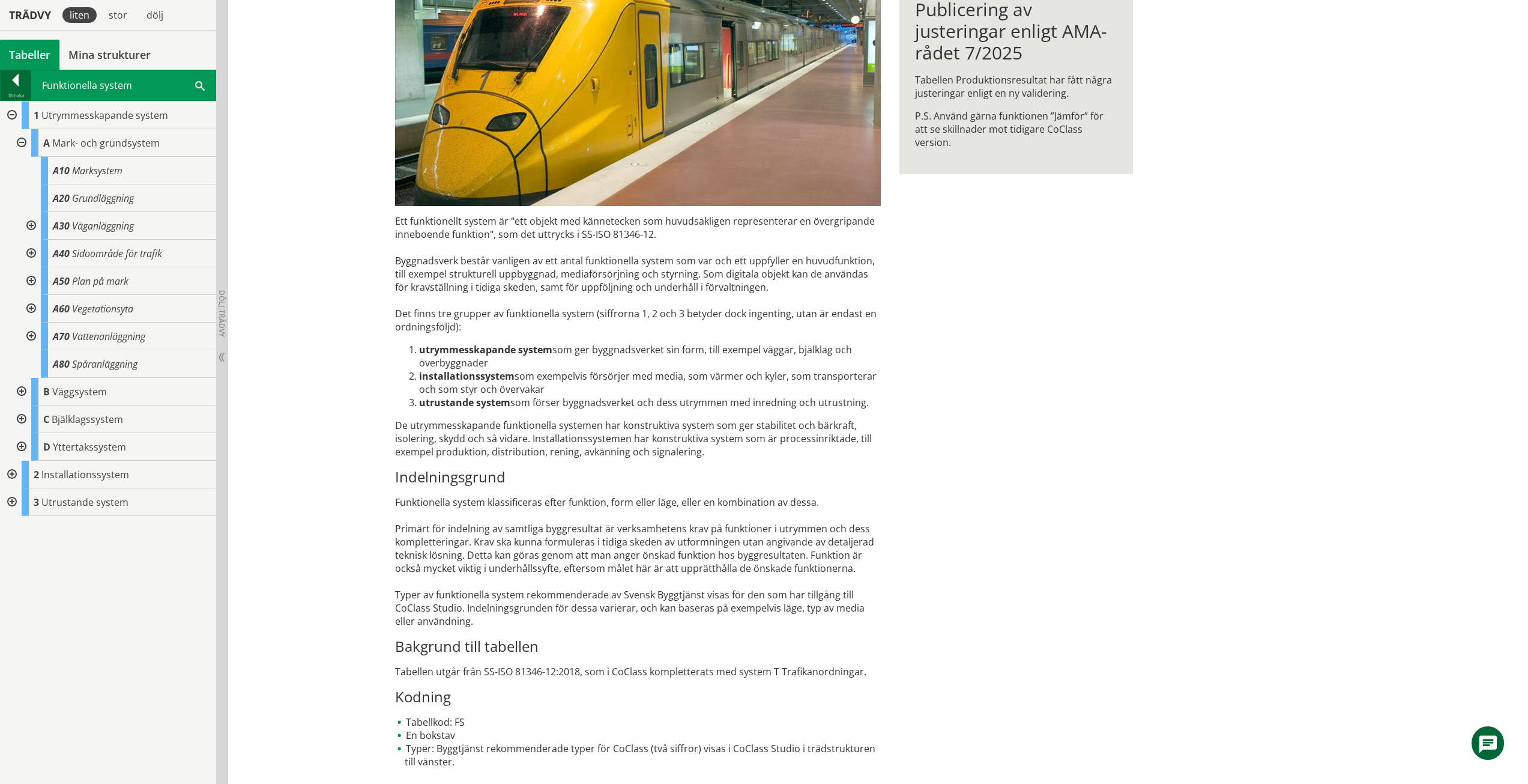
click at [2, 76] on div at bounding box center [16, 82] width 30 height 17
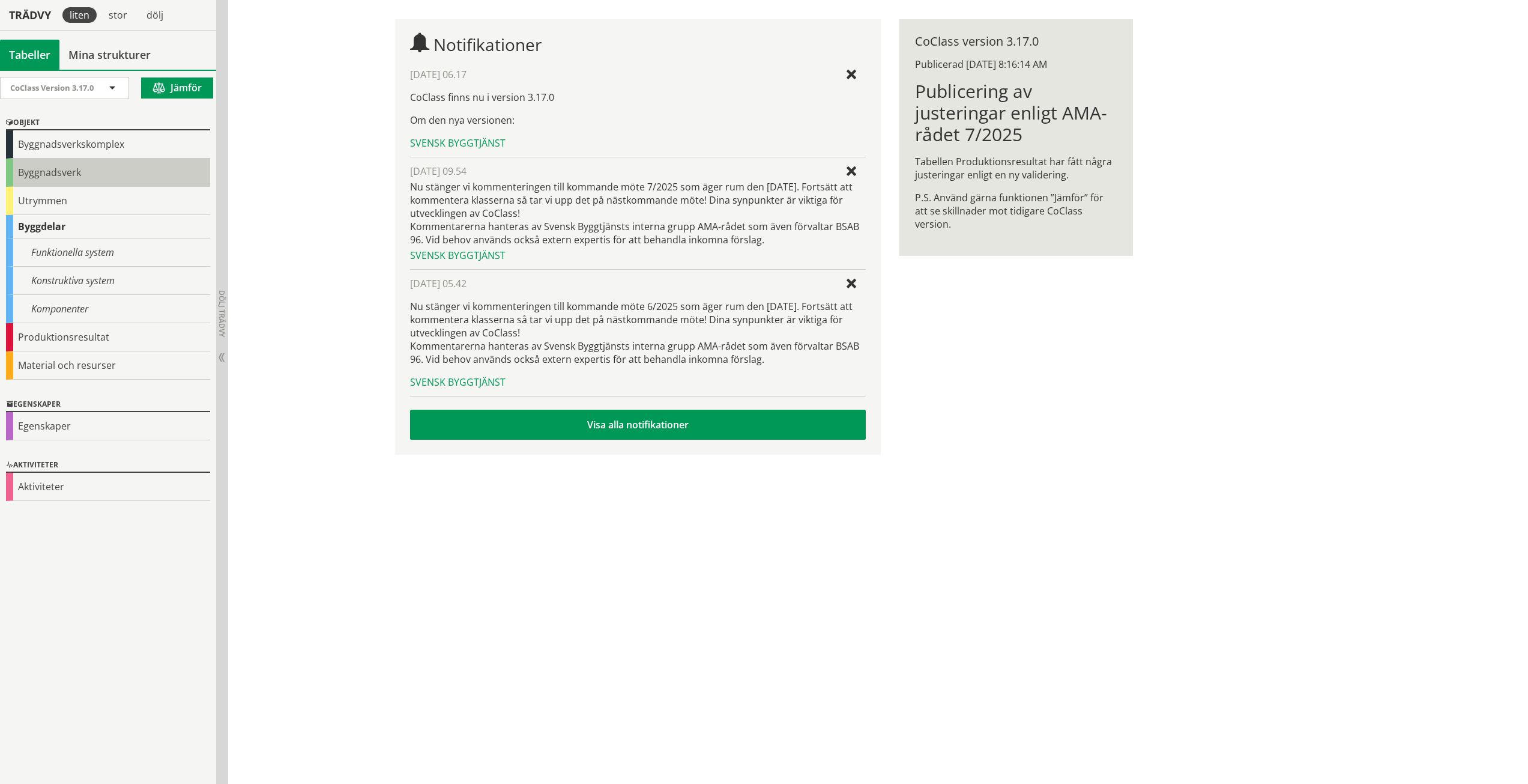
click at [65, 171] on div "Byggnadsverk" at bounding box center [108, 173] width 204 height 28
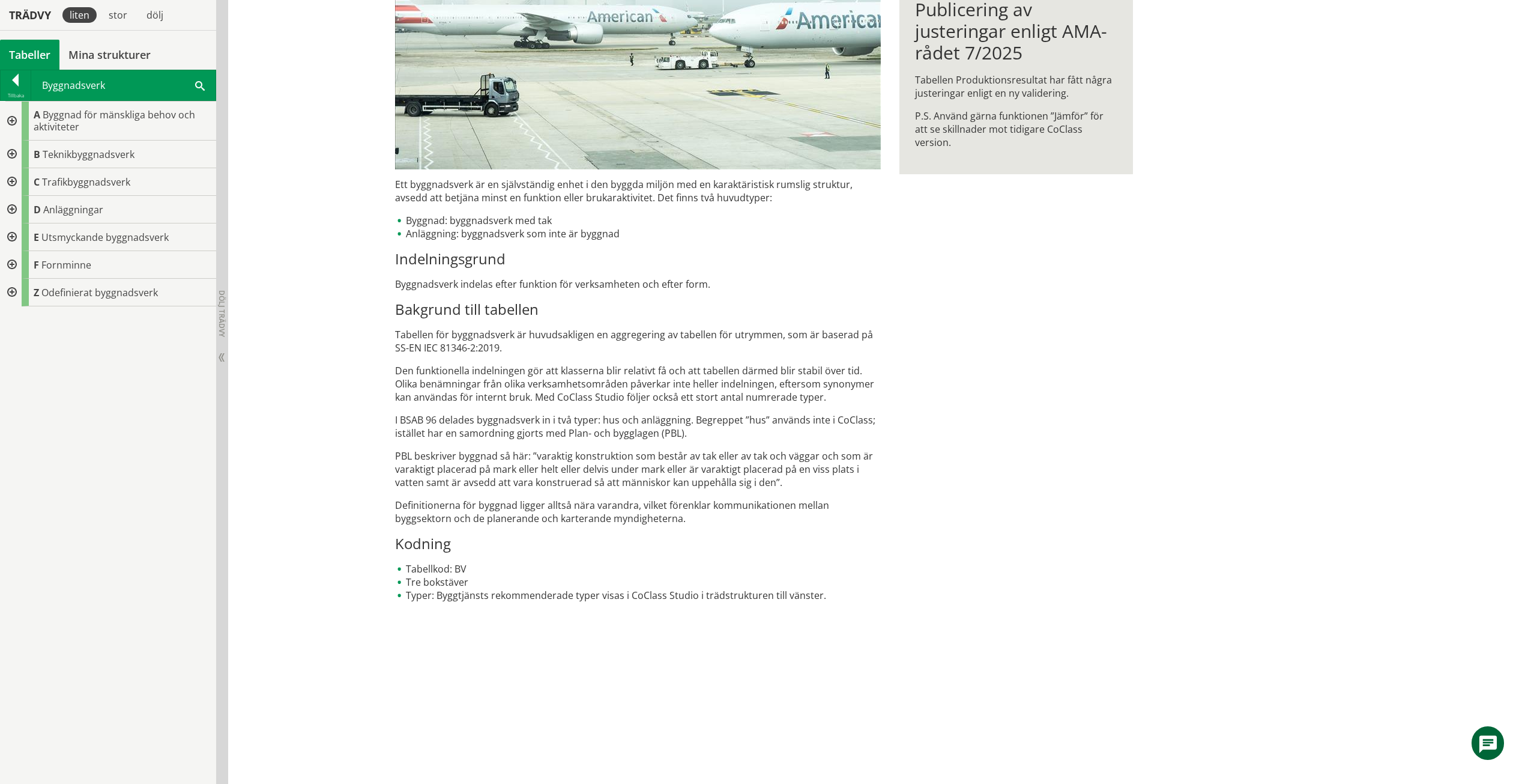
click at [11, 142] on div at bounding box center [11, 155] width 22 height 28
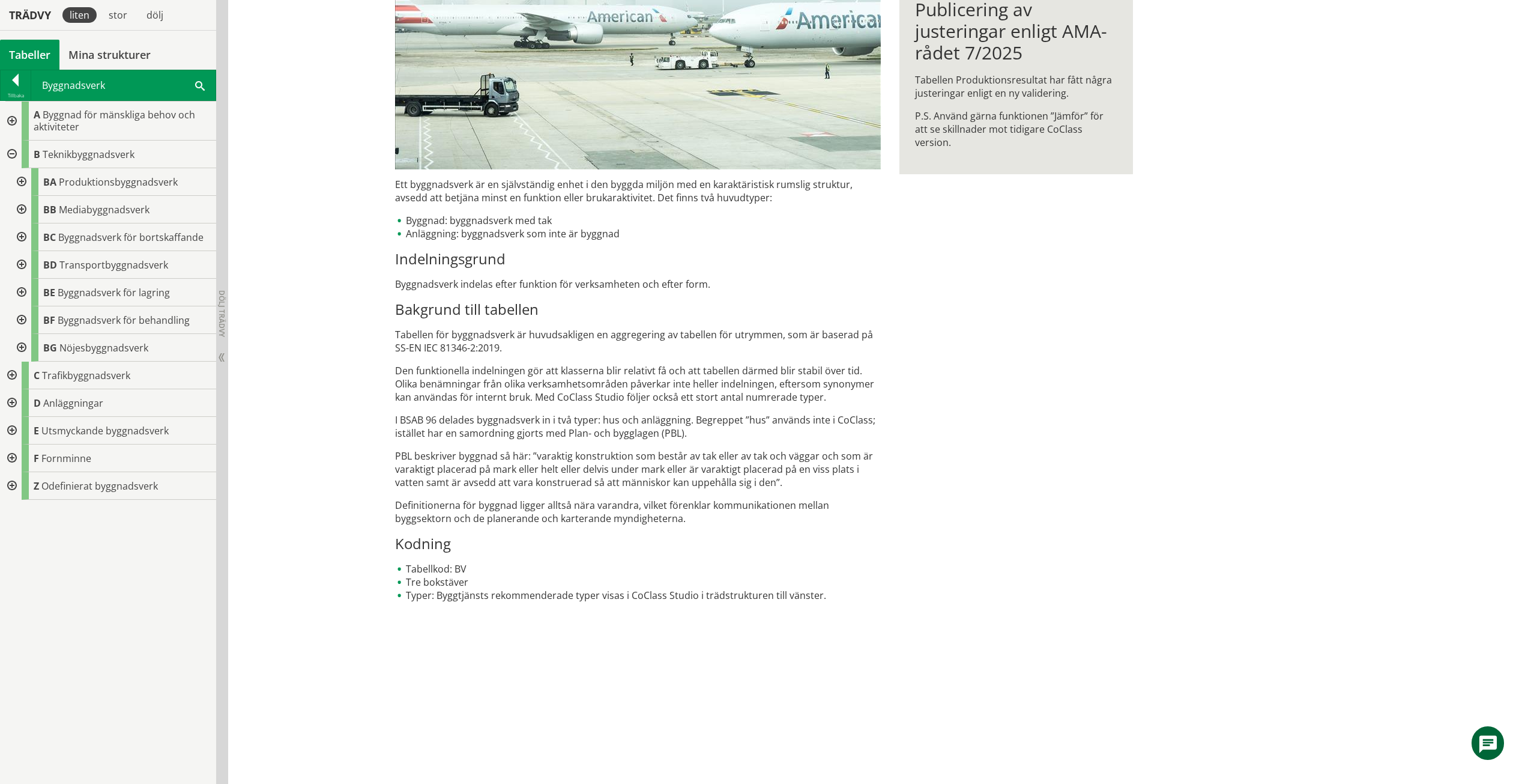
click at [12, 147] on div at bounding box center [11, 155] width 22 height 28
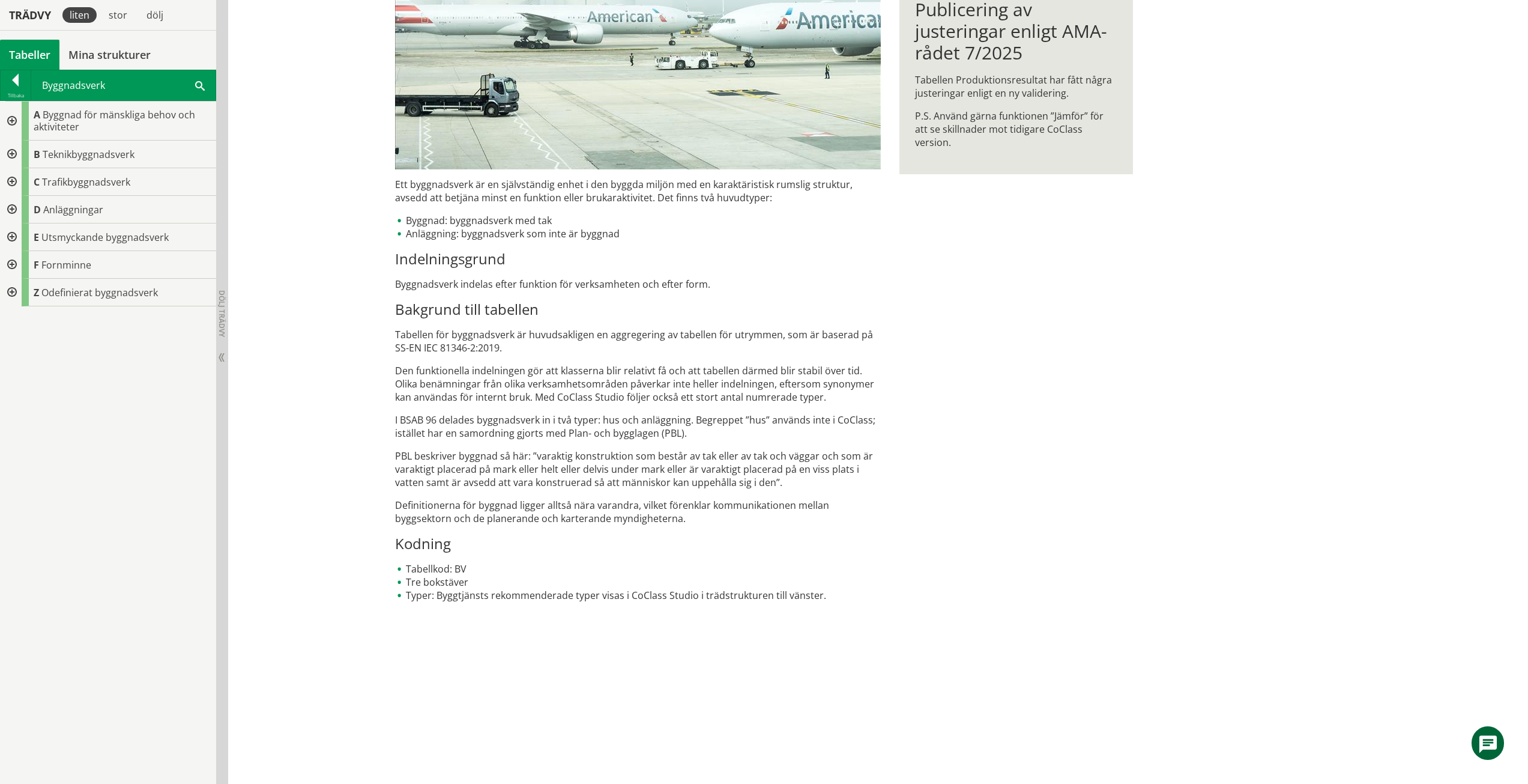
click at [13, 122] on div at bounding box center [11, 120] width 22 height 39
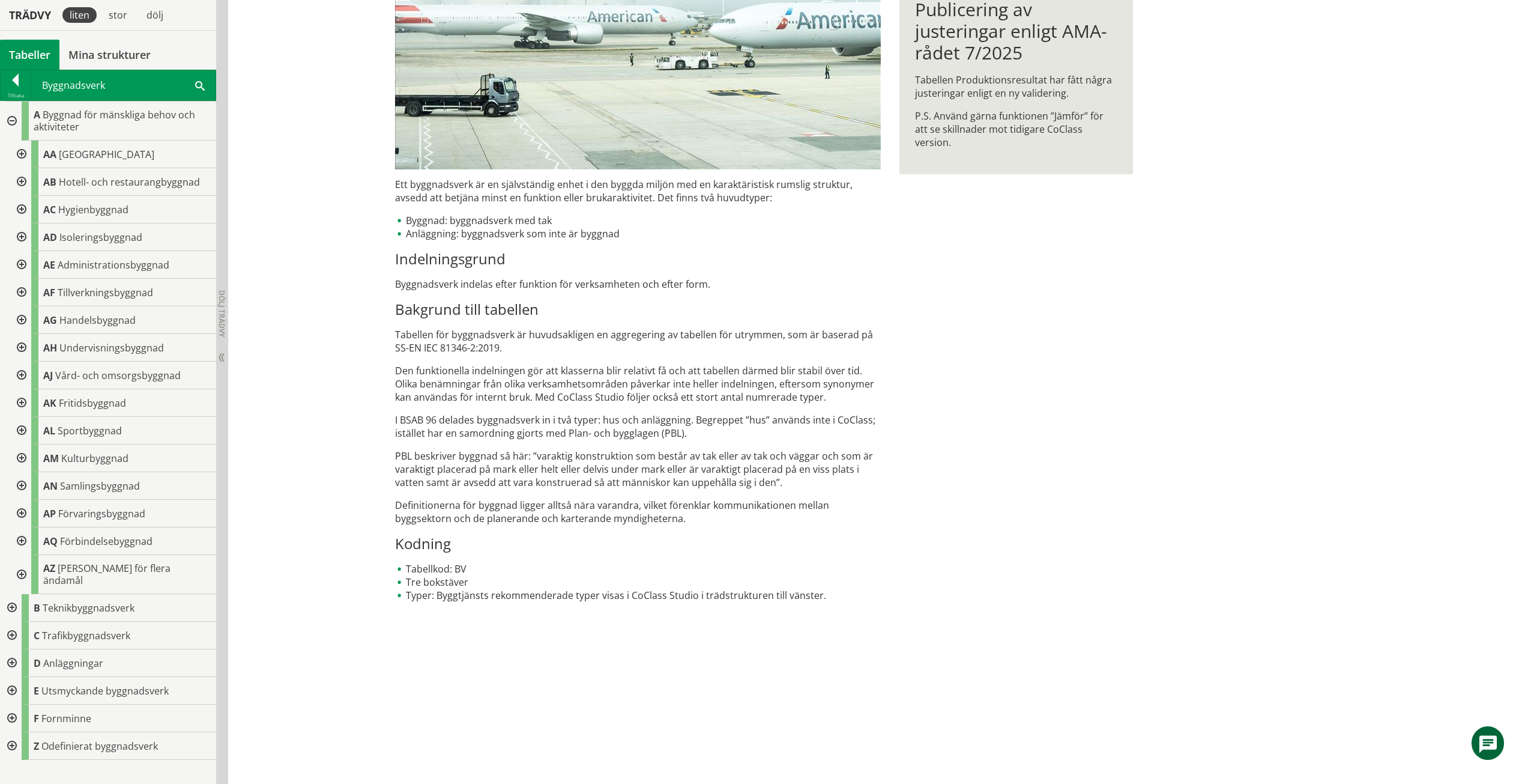
click at [25, 156] on div at bounding box center [21, 155] width 22 height 28
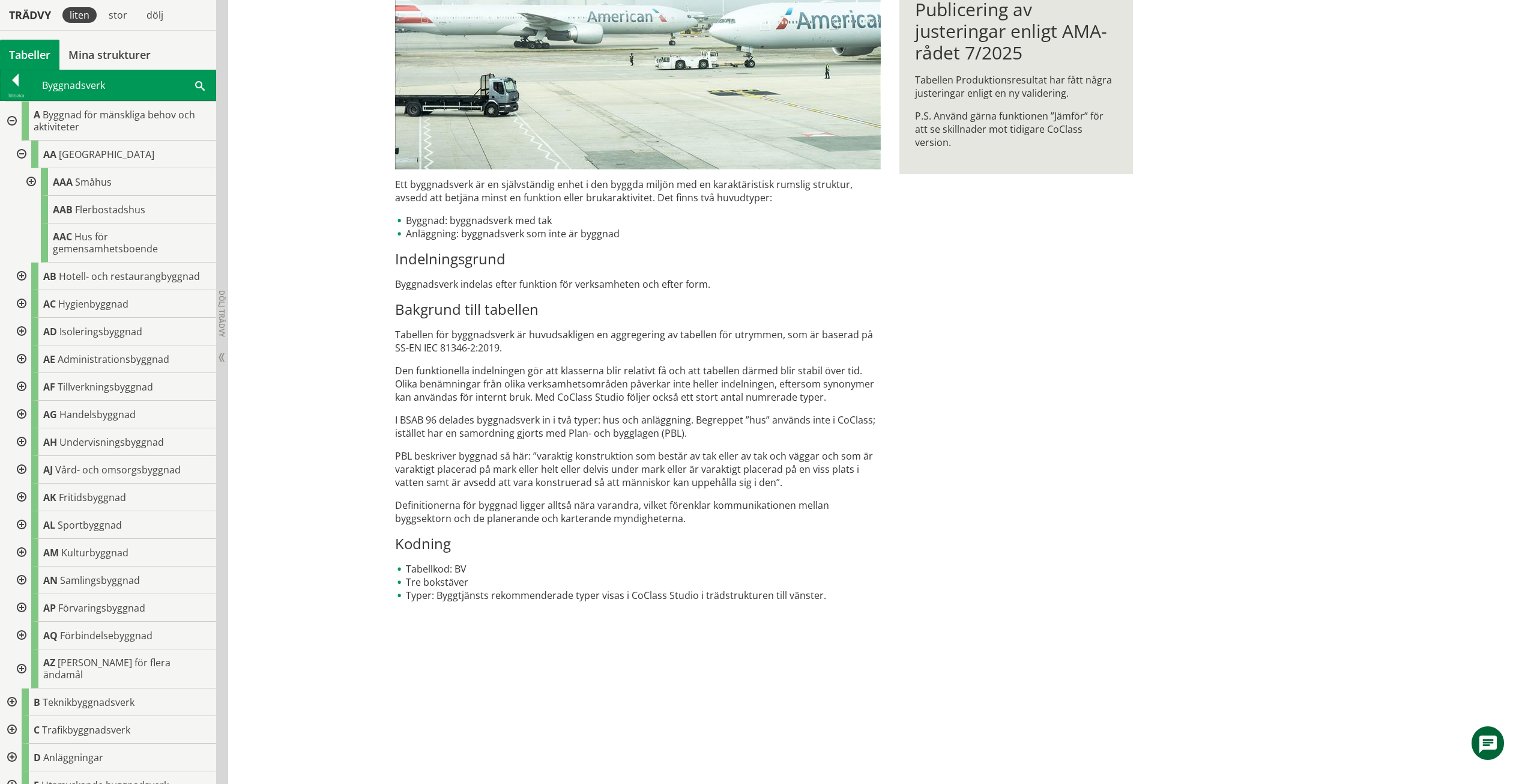
click at [16, 152] on div at bounding box center [21, 155] width 22 height 28
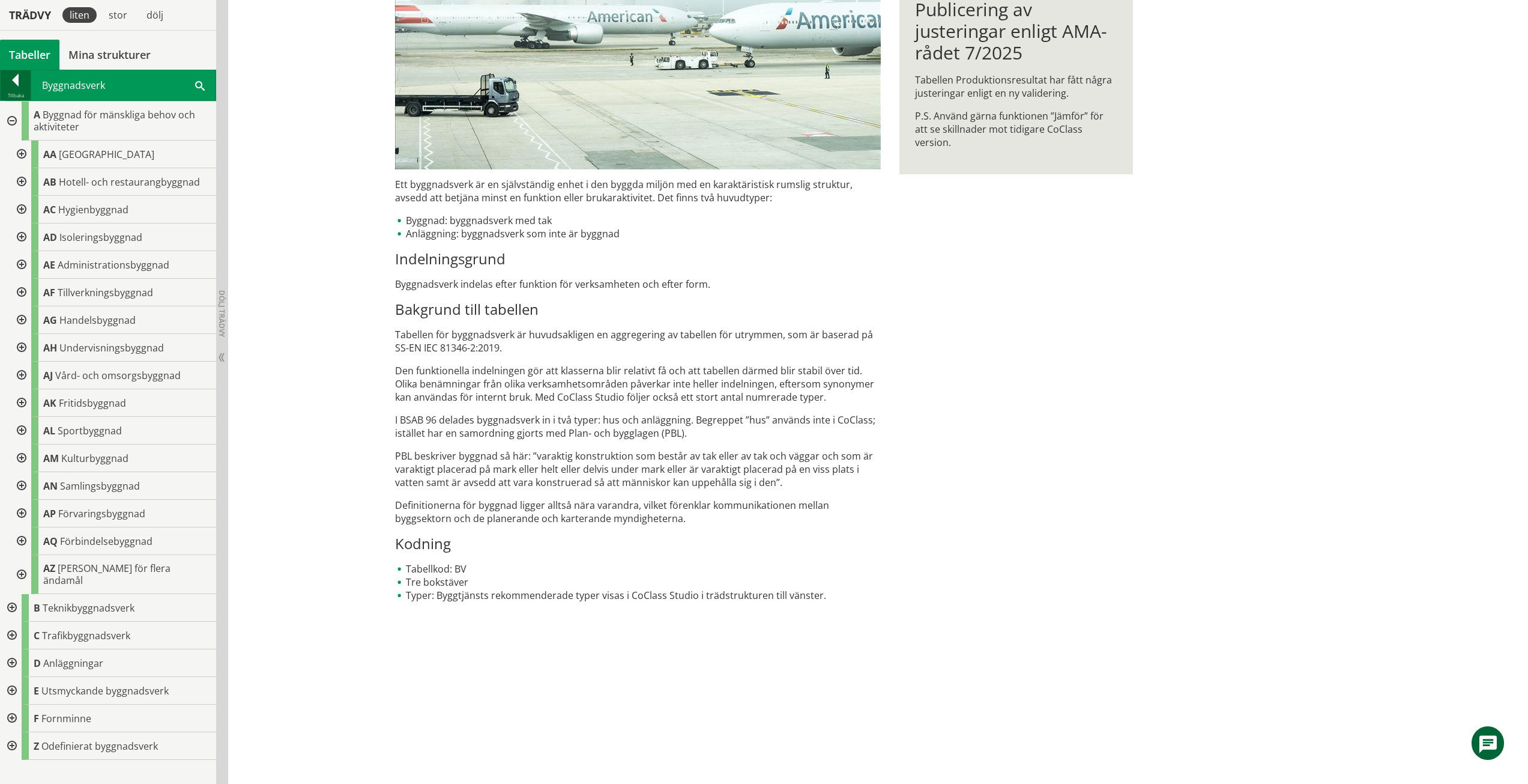
click at [11, 88] on div at bounding box center [16, 82] width 30 height 17
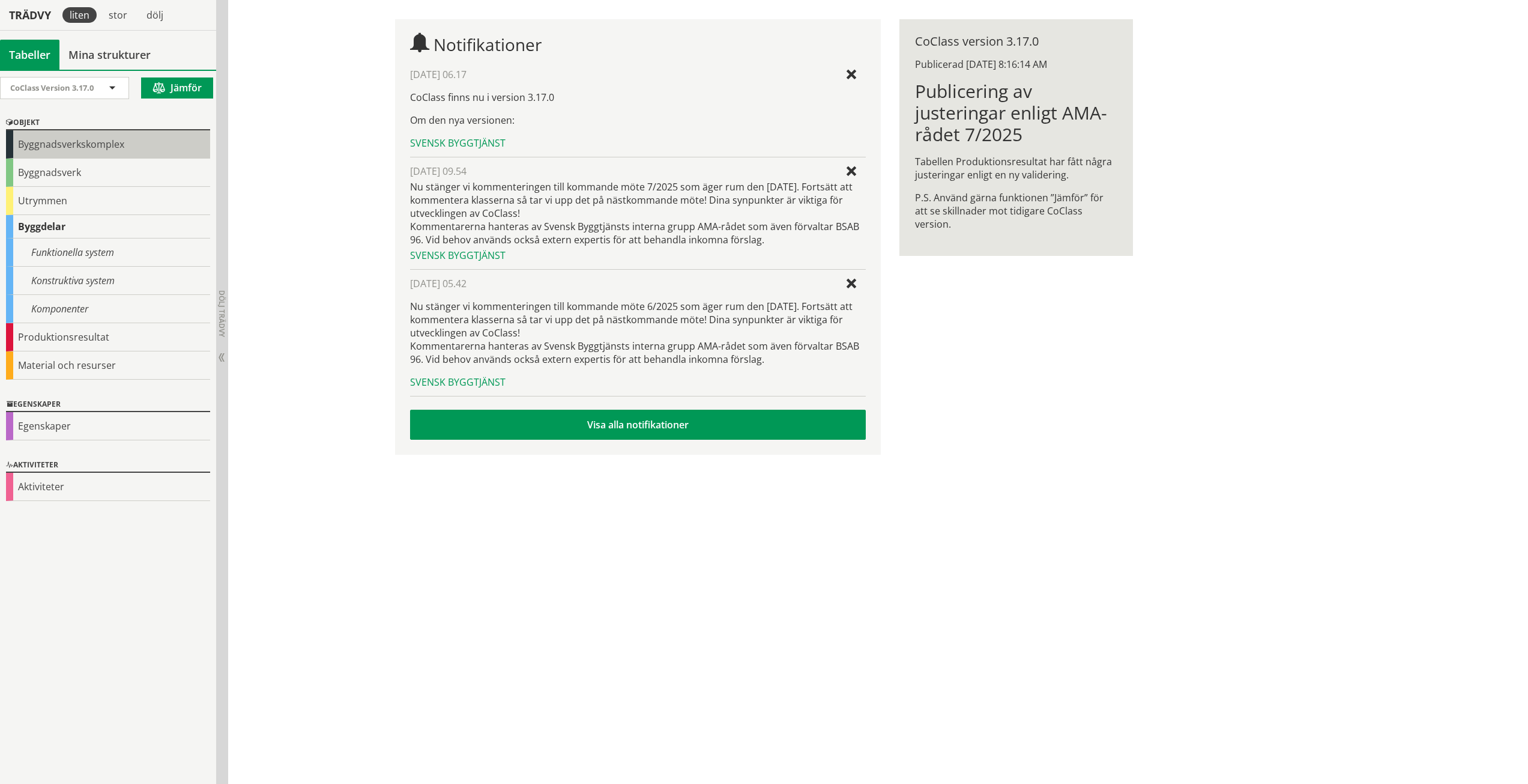
click at [30, 157] on div "Byggnadsverkskomplex" at bounding box center [108, 144] width 204 height 28
click at [31, 174] on div "Byggnadsverk" at bounding box center [108, 173] width 204 height 28
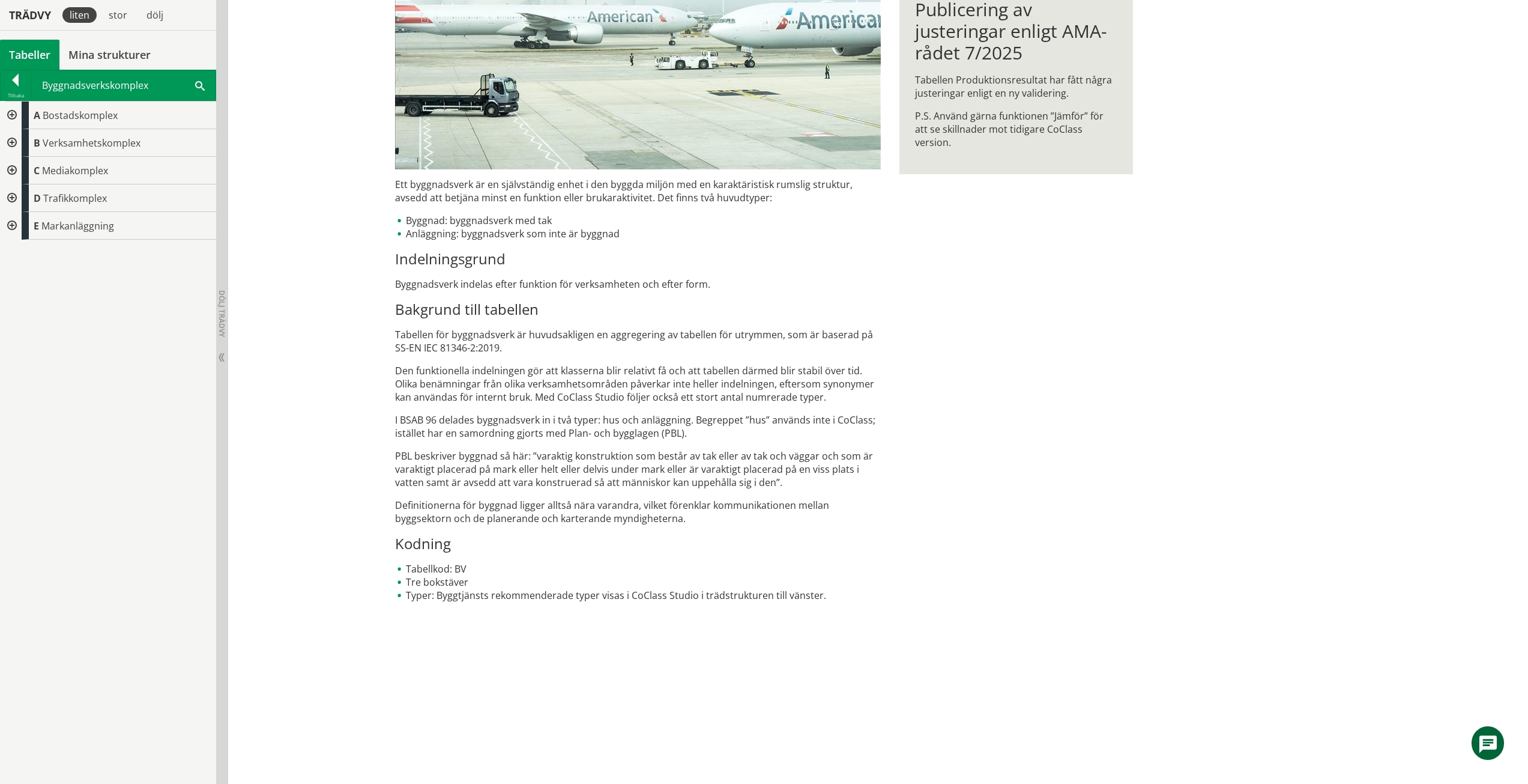
click at [20, 110] on div at bounding box center [11, 115] width 22 height 28
click at [19, 142] on div at bounding box center [21, 143] width 22 height 28
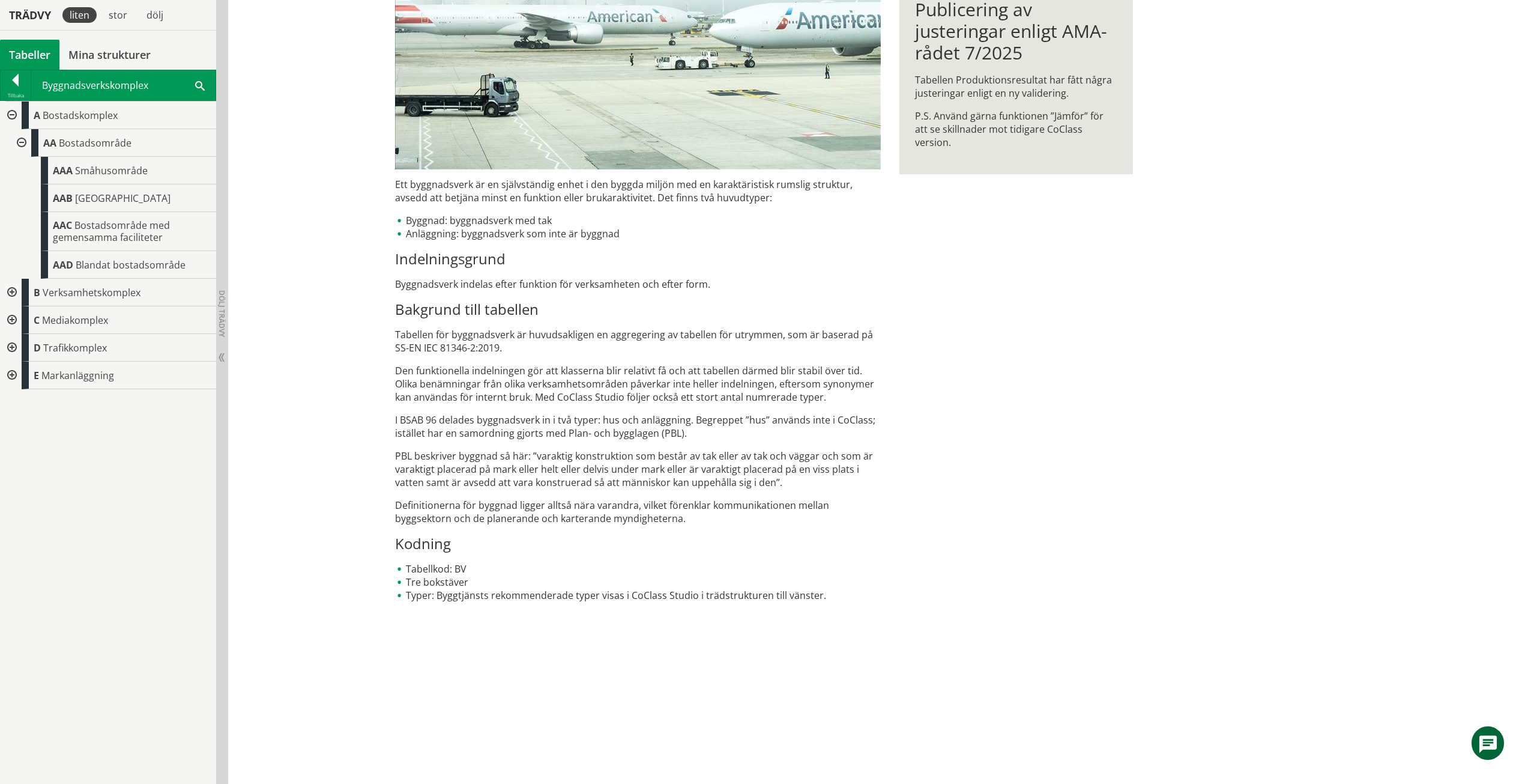
click at [13, 289] on div at bounding box center [11, 293] width 22 height 28
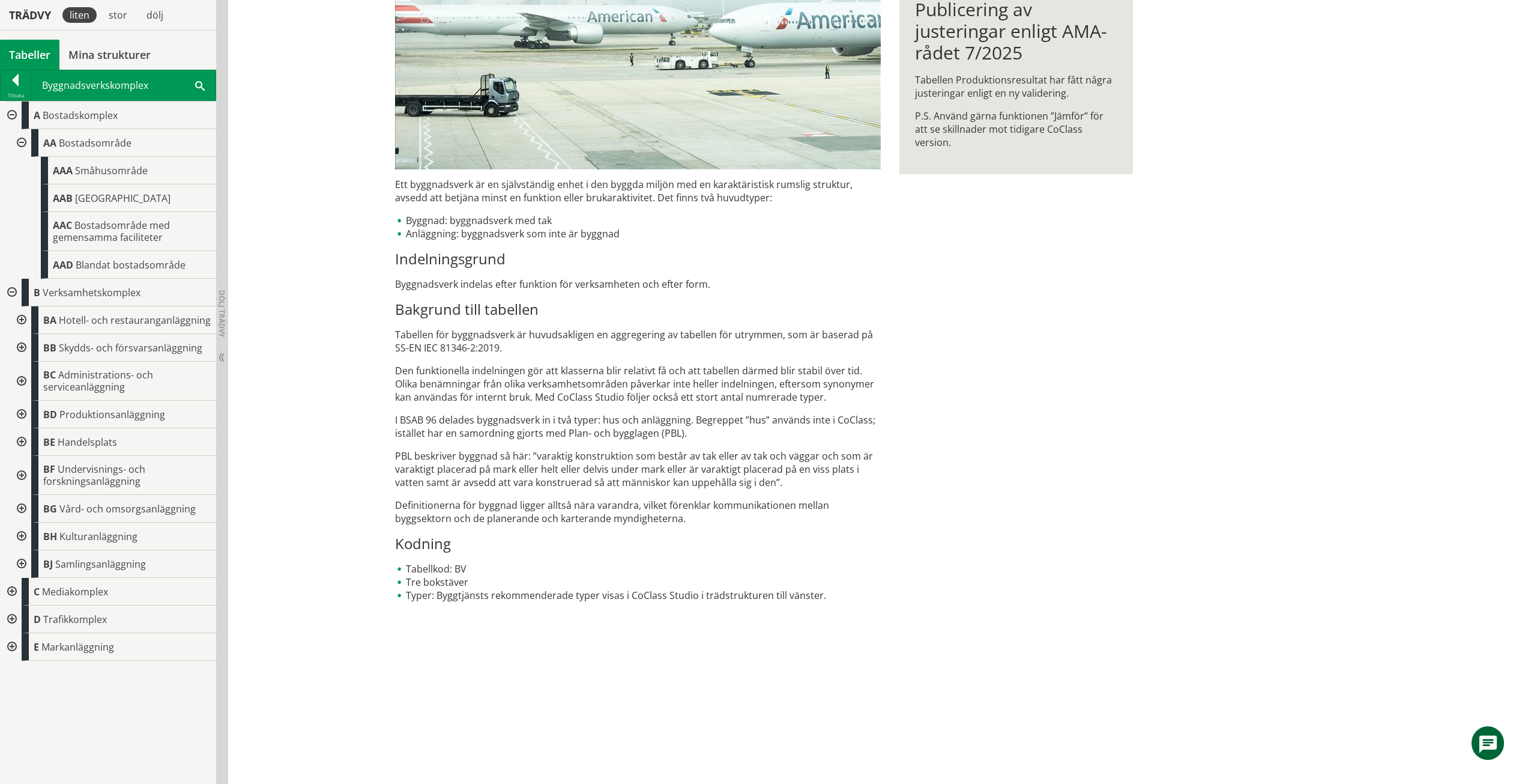
click at [25, 142] on div at bounding box center [21, 143] width 22 height 28
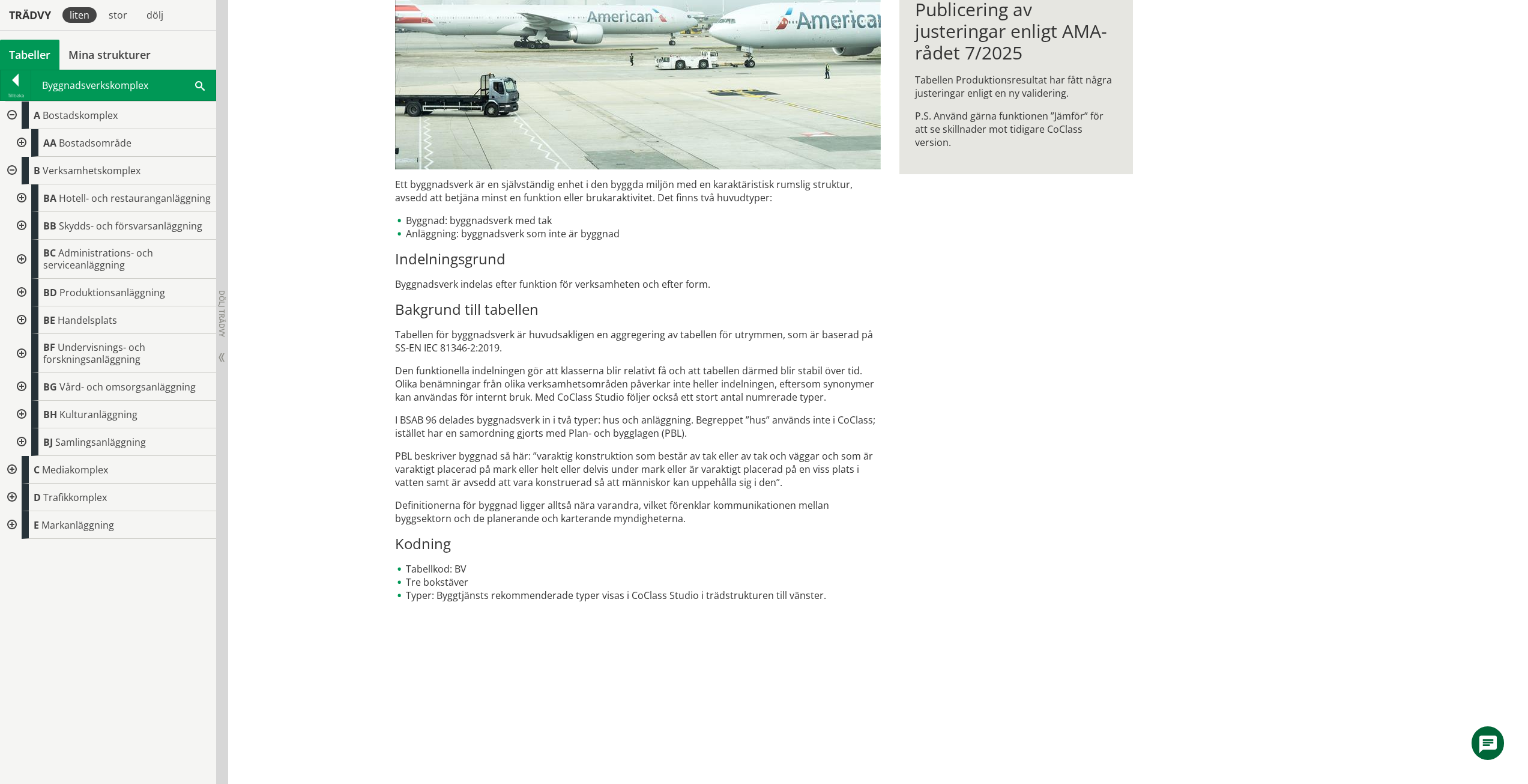
click at [10, 177] on div at bounding box center [11, 171] width 22 height 28
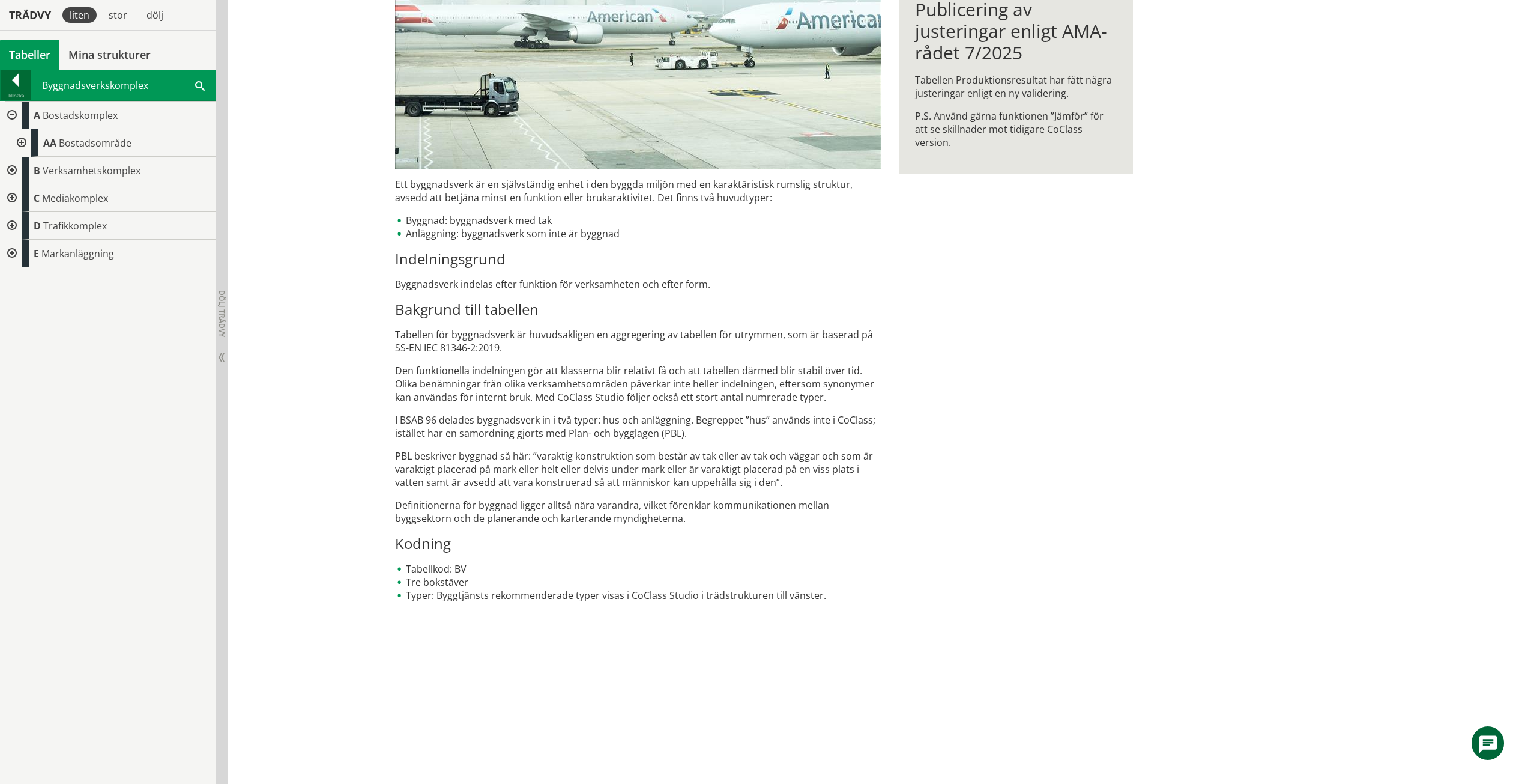
click at [16, 85] on div at bounding box center [16, 82] width 30 height 17
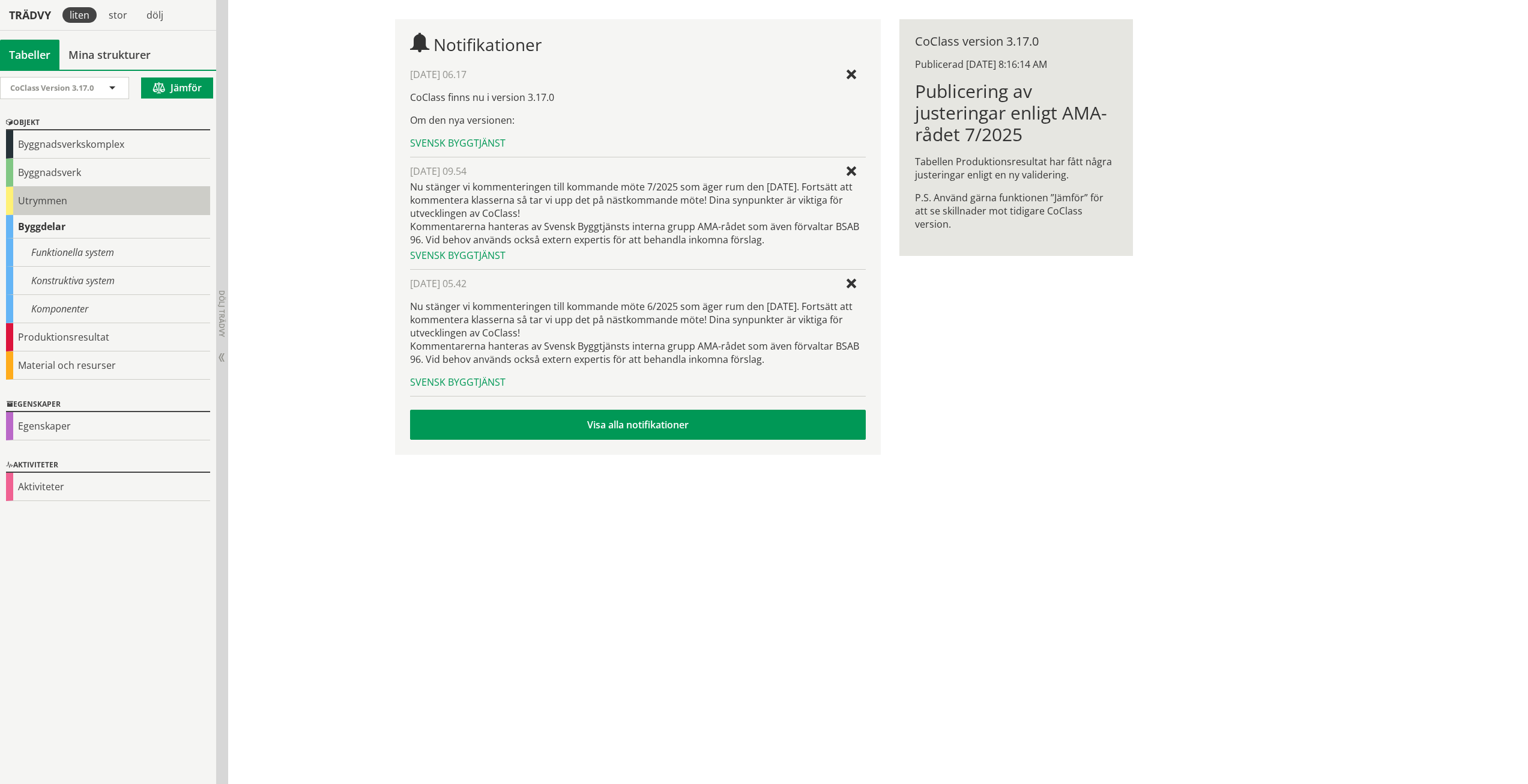
click at [51, 199] on div "Utrymmen" at bounding box center [108, 201] width 204 height 28
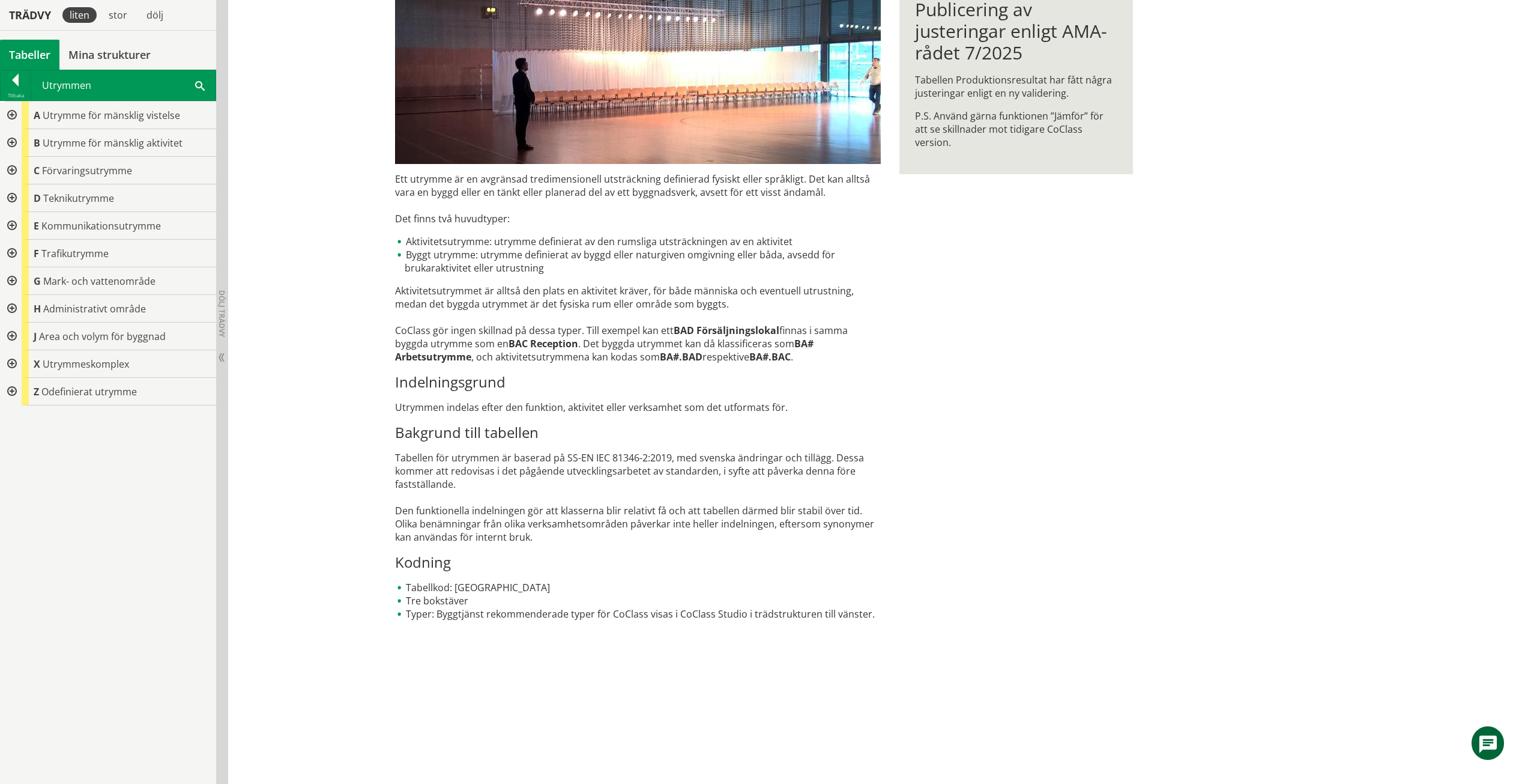
click at [13, 196] on div at bounding box center [11, 198] width 22 height 28
click at [15, 200] on div at bounding box center [11, 198] width 22 height 28
click at [5, 135] on div at bounding box center [11, 143] width 22 height 28
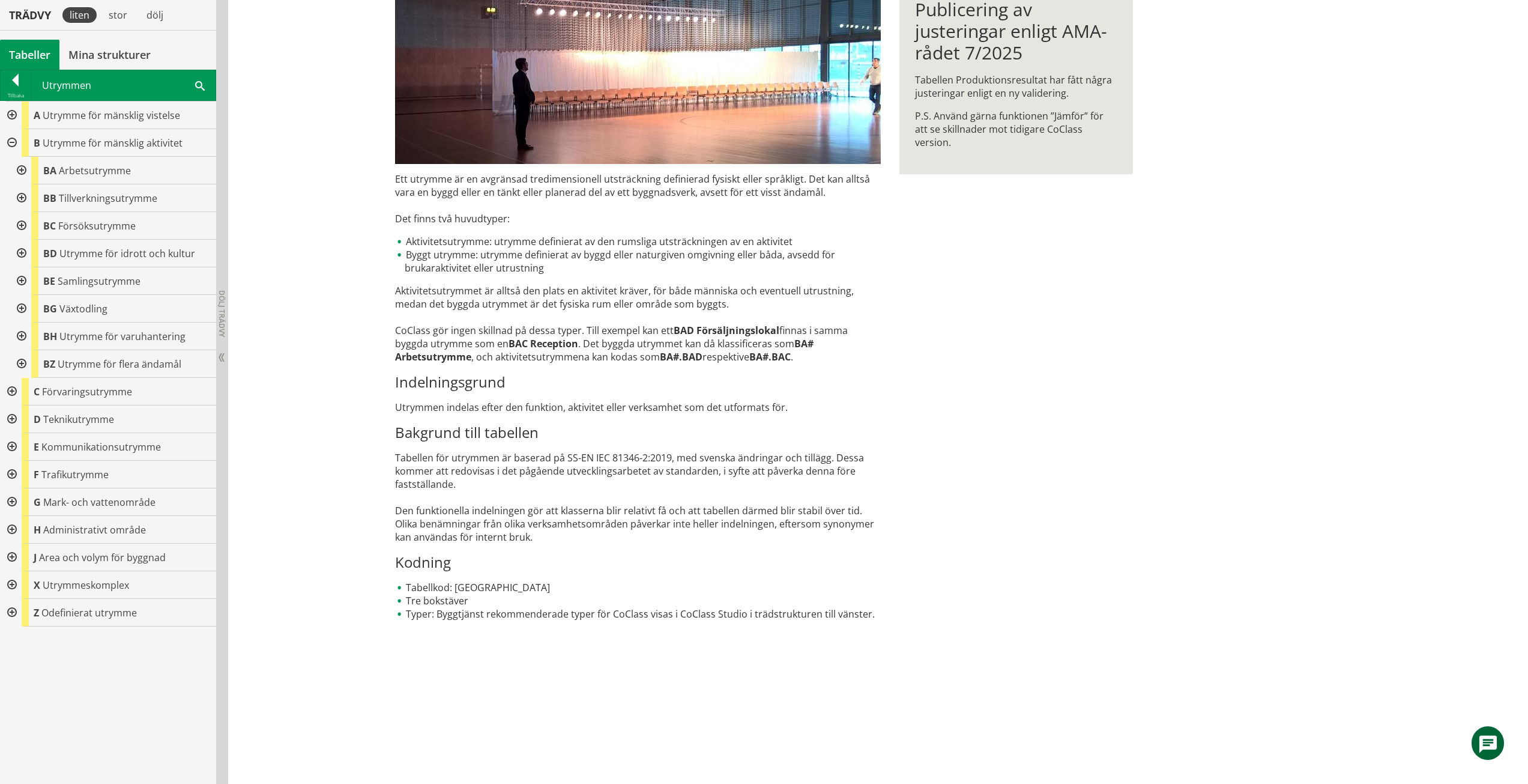
click at [12, 111] on div at bounding box center [11, 115] width 22 height 28
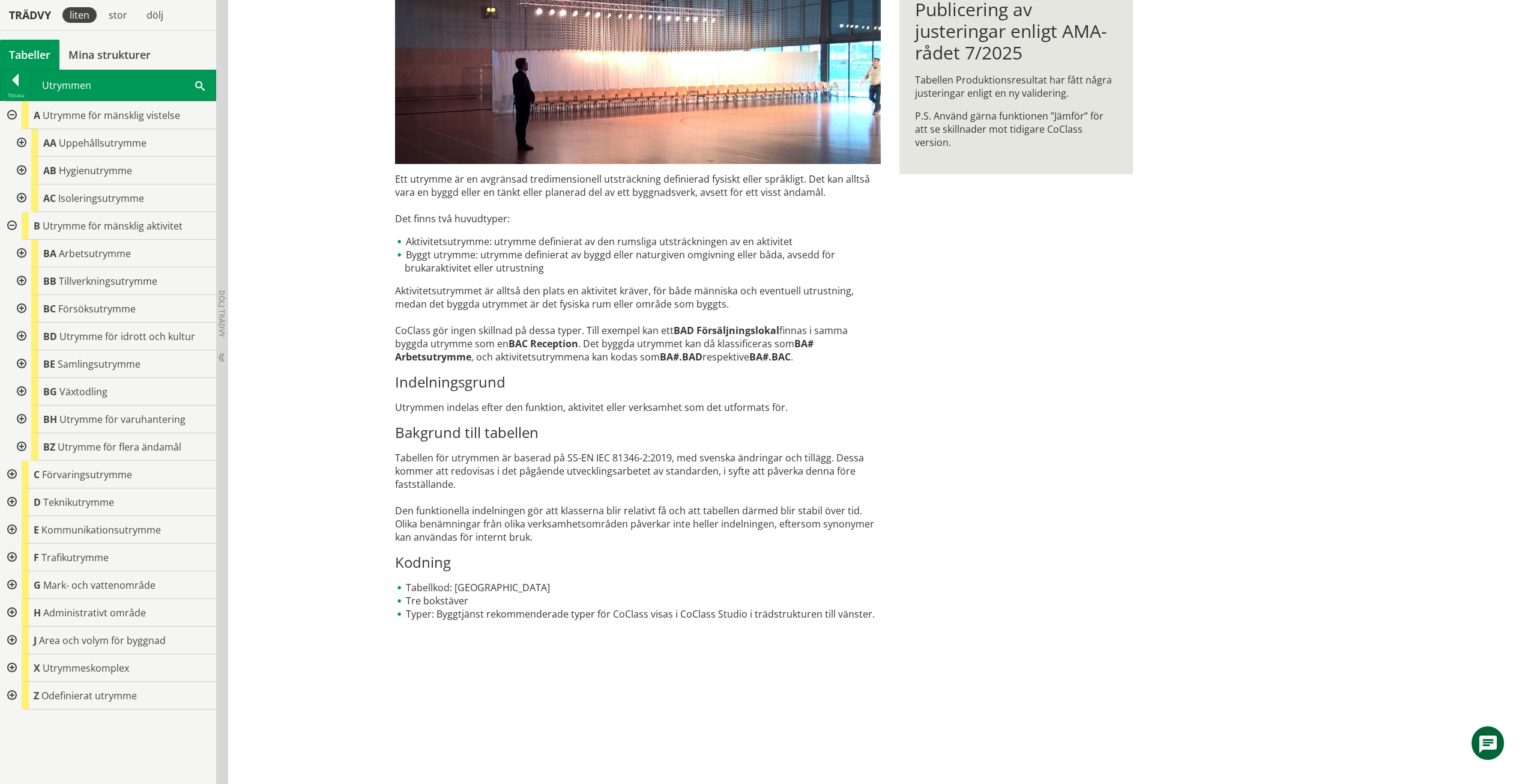
click at [23, 139] on div at bounding box center [21, 143] width 22 height 28
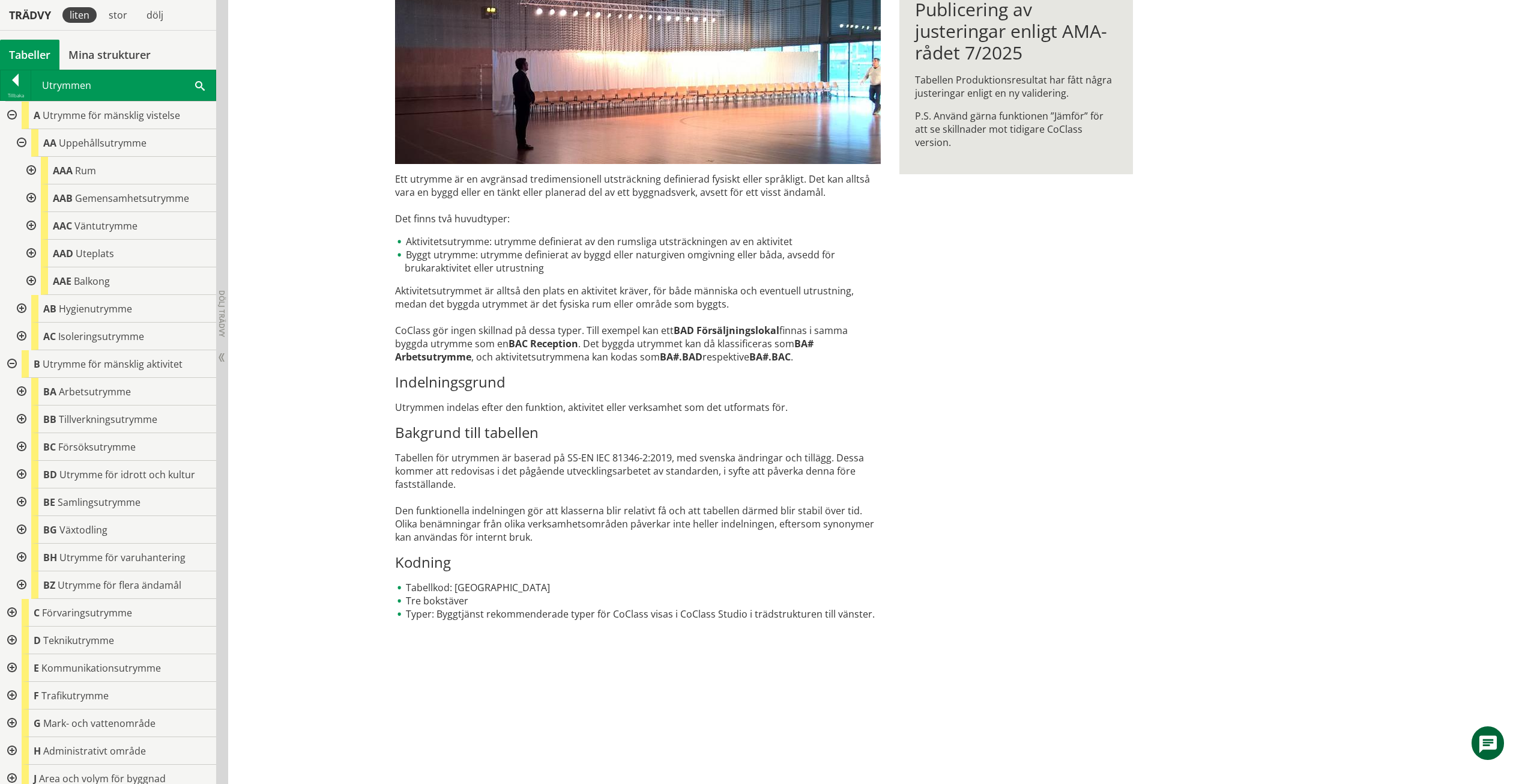
click at [18, 310] on div at bounding box center [21, 309] width 22 height 28
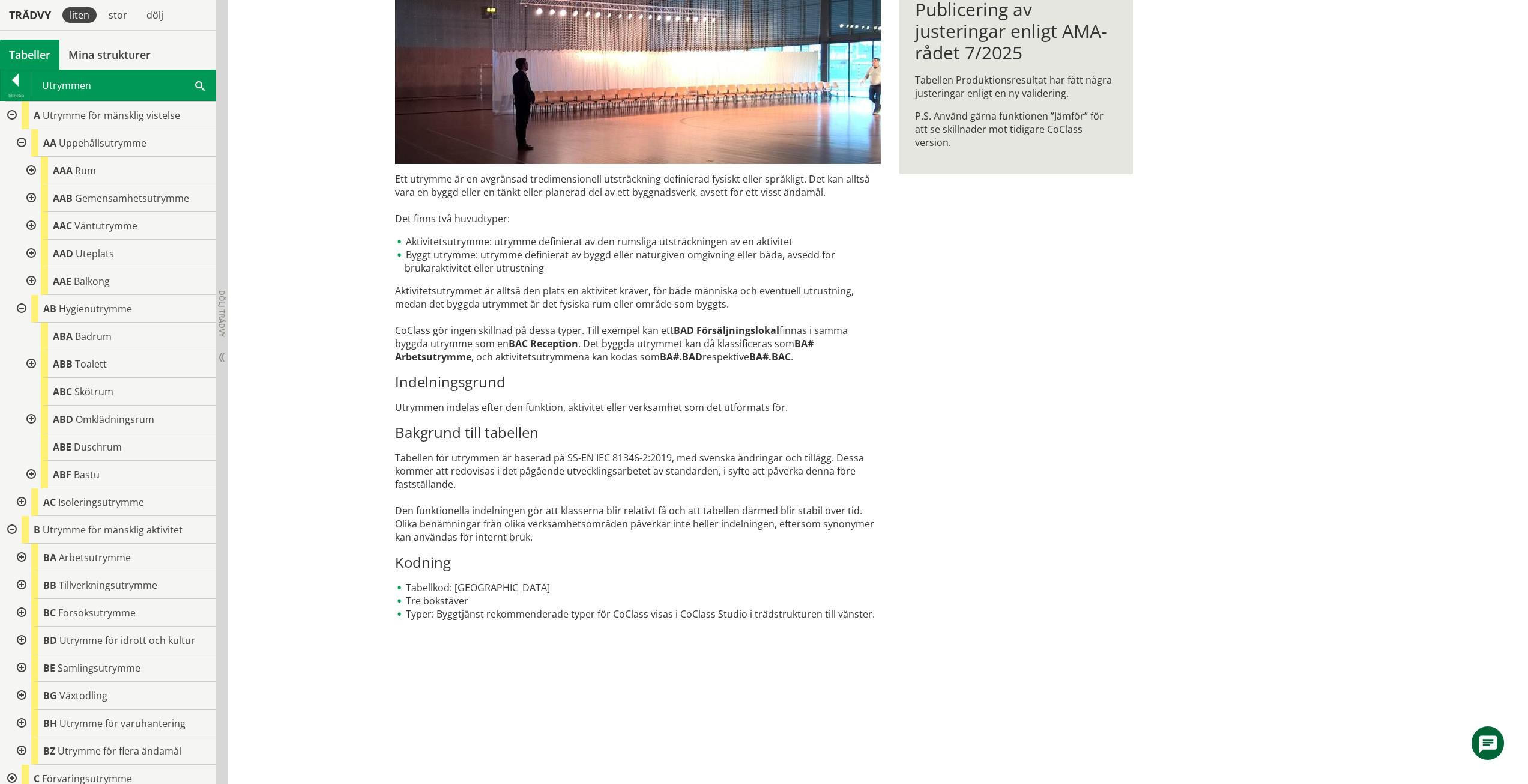
click at [32, 469] on div at bounding box center [30, 475] width 22 height 28
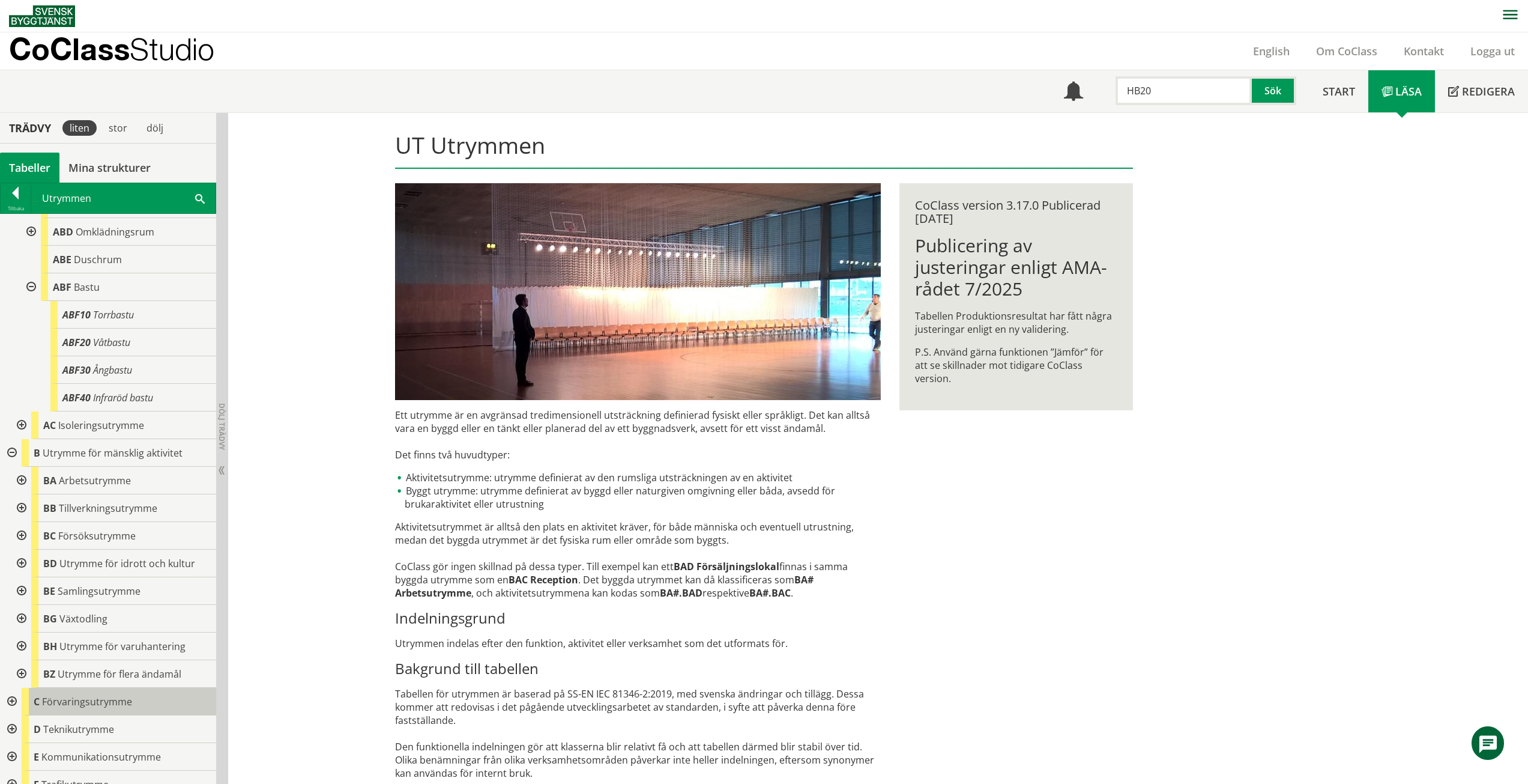
scroll to position [453, 0]
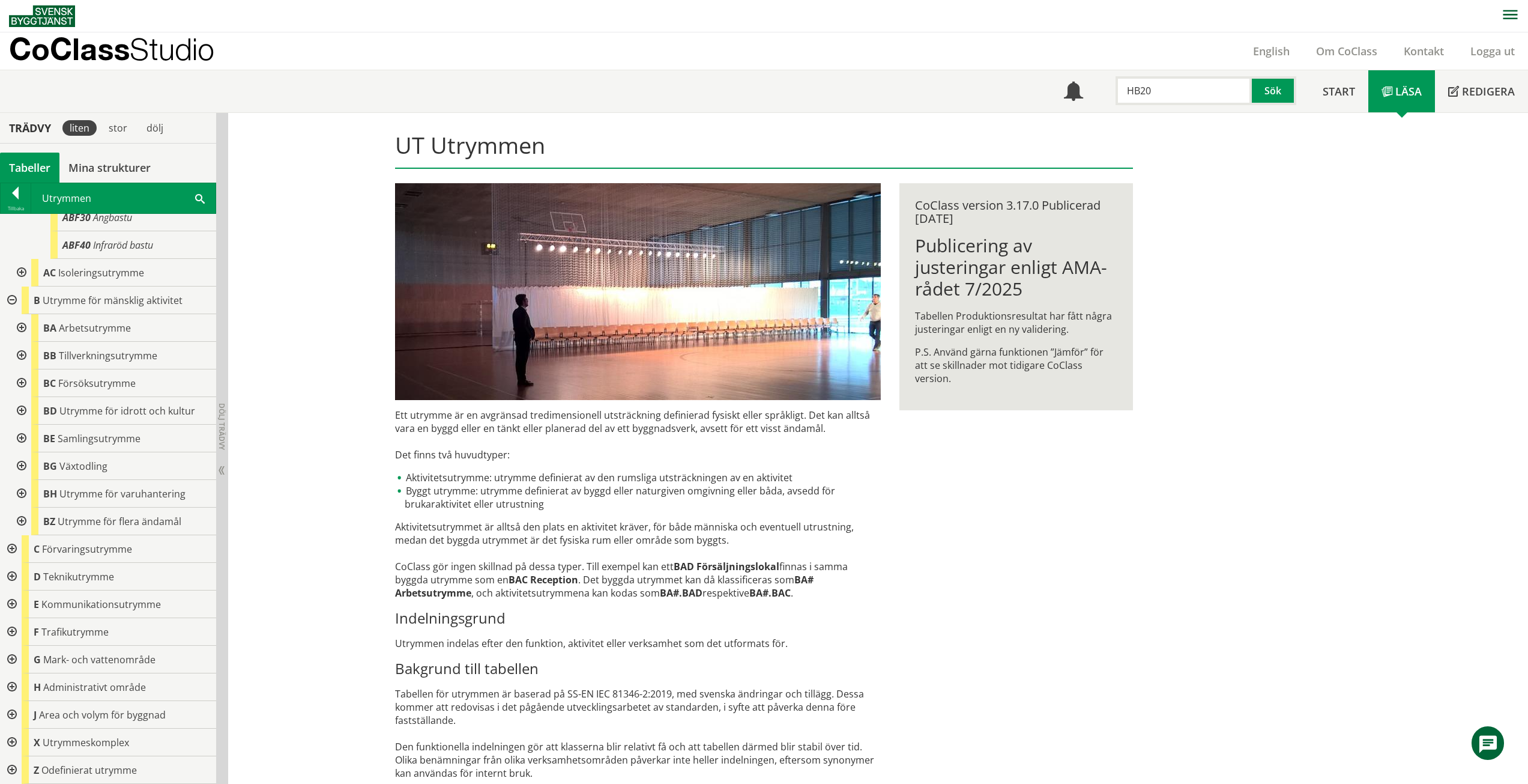
click at [7, 742] on div at bounding box center [11, 742] width 22 height 28
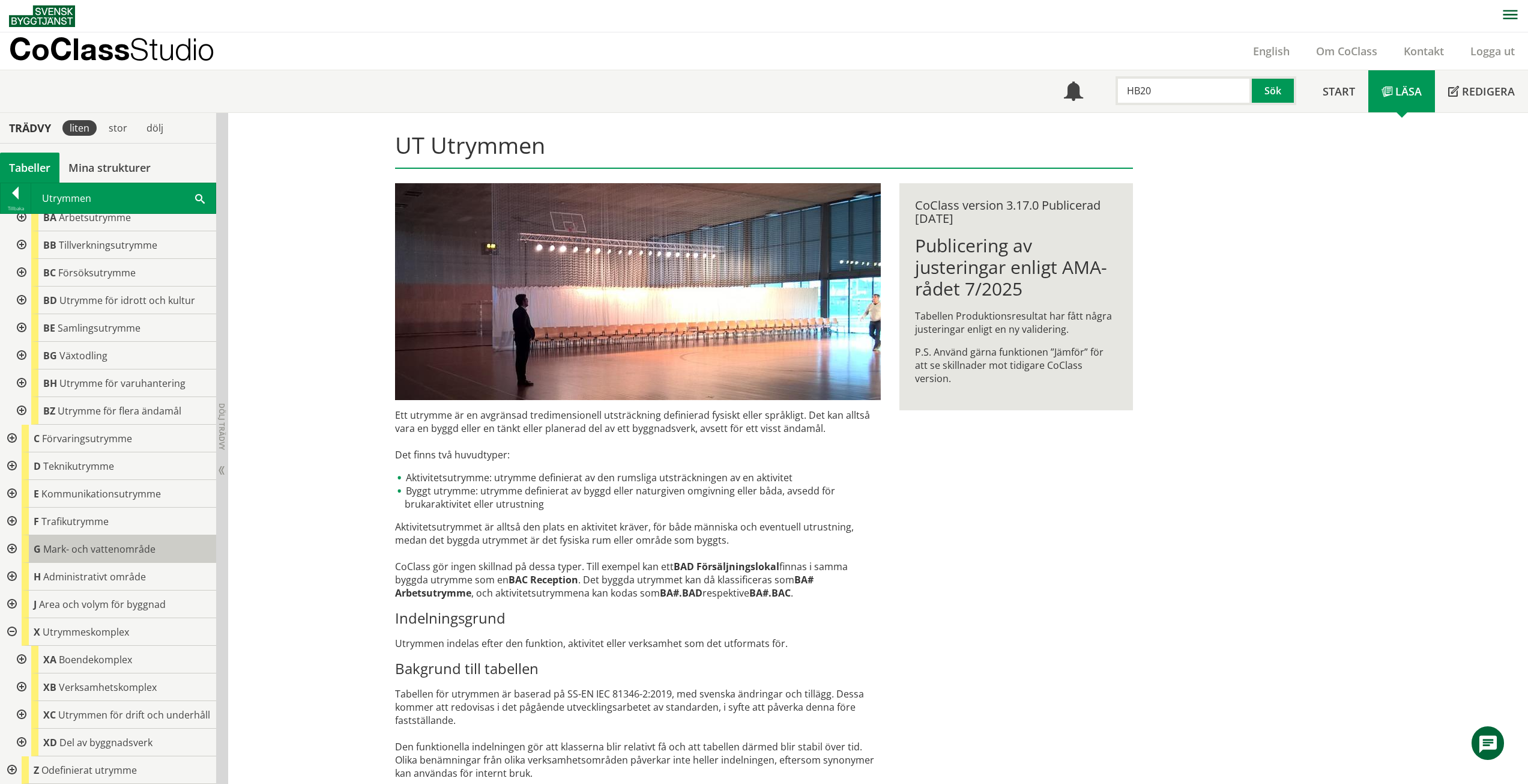
scroll to position [575, 0]
click at [19, 706] on div at bounding box center [21, 715] width 22 height 28
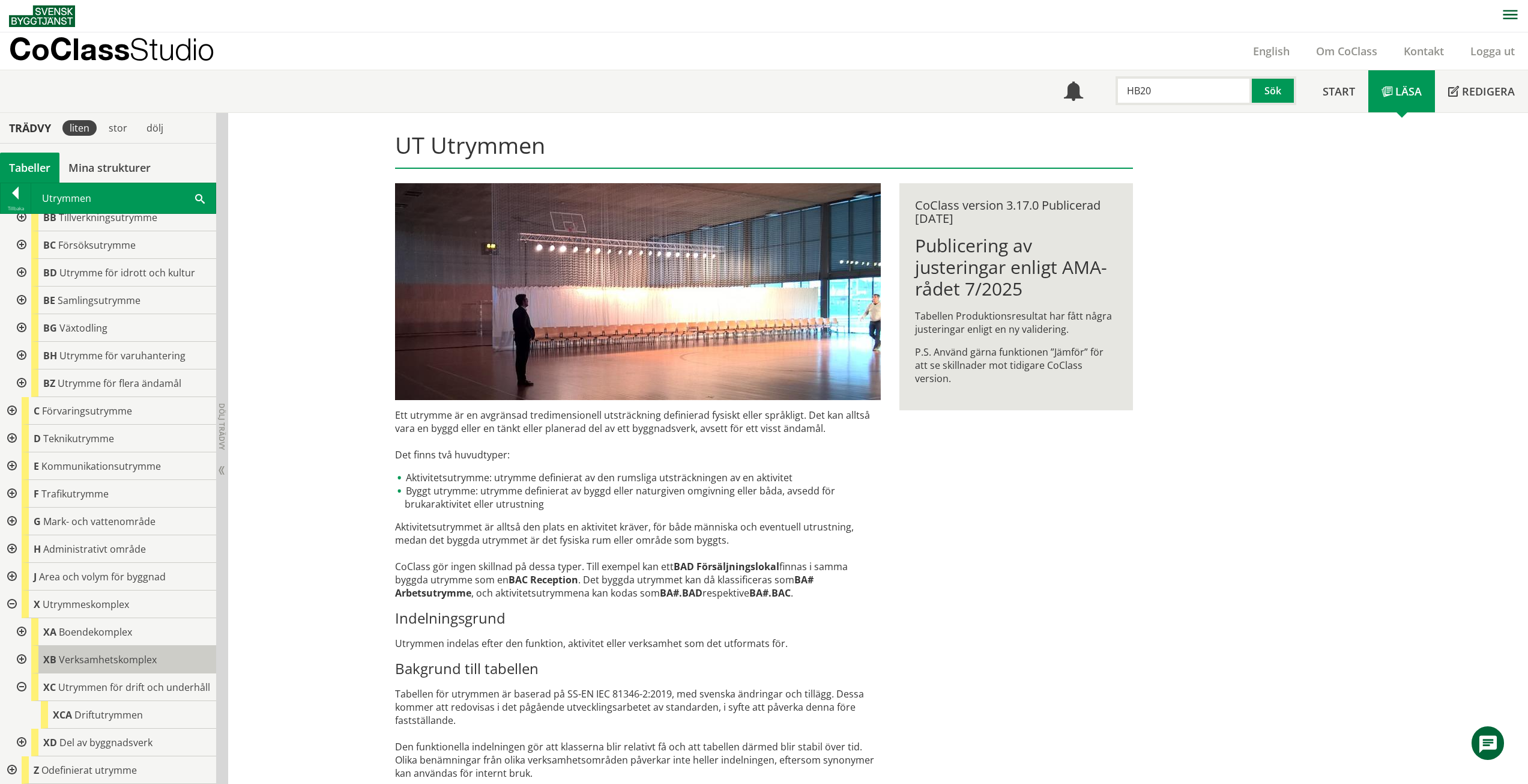
scroll to position [602, 0]
click at [129, 709] on span "Driftutrymmen" at bounding box center [108, 714] width 68 height 13
